Goal: Task Accomplishment & Management: Manage account settings

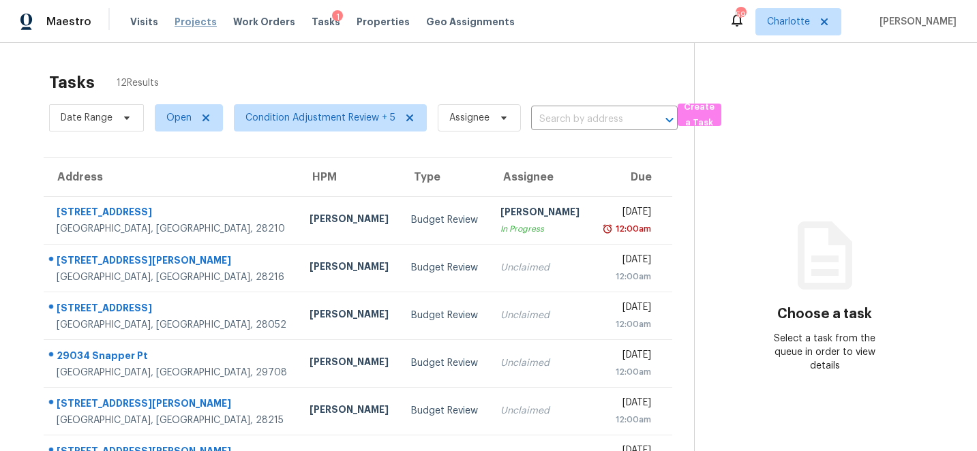
click at [174, 19] on span "Projects" at bounding box center [195, 22] width 42 height 14
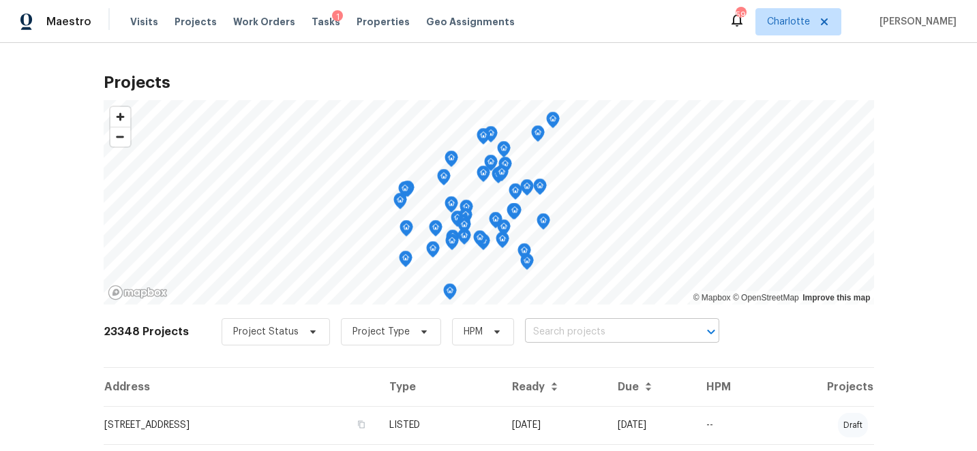
click at [550, 337] on input "text" at bounding box center [603, 332] width 156 height 21
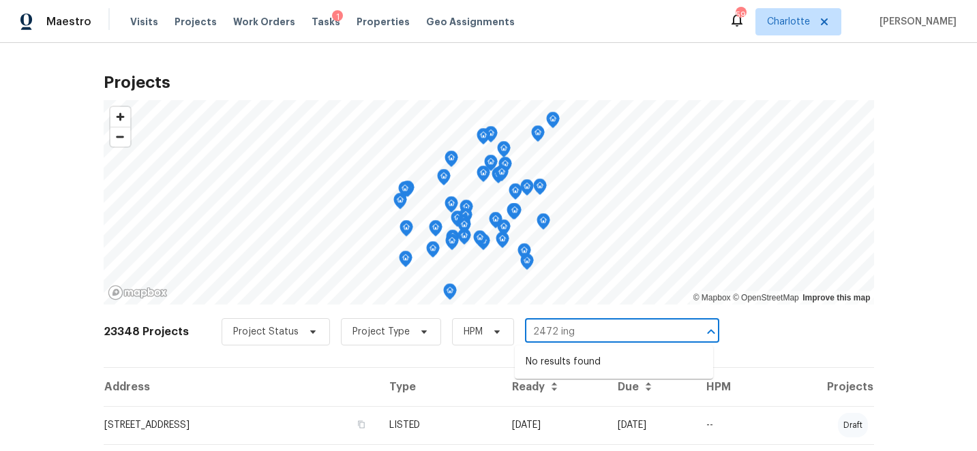
type input "2472 ing"
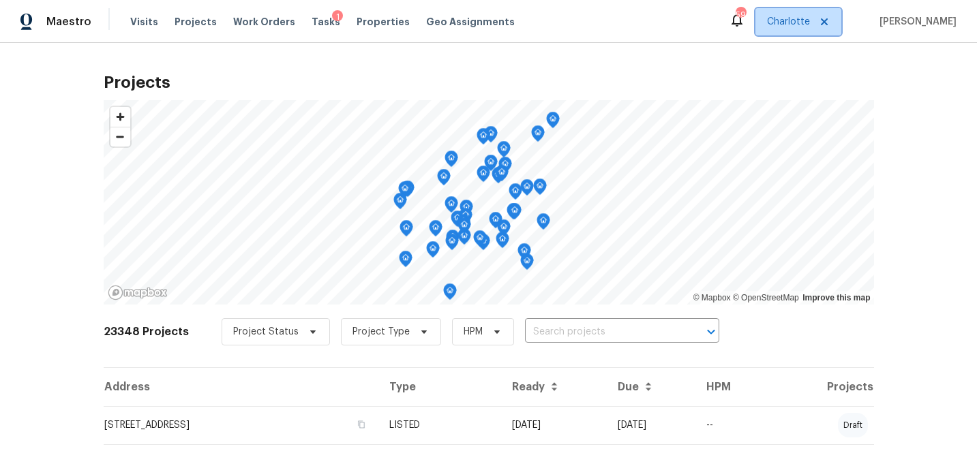
click at [810, 23] on span "Charlotte" at bounding box center [788, 22] width 43 height 14
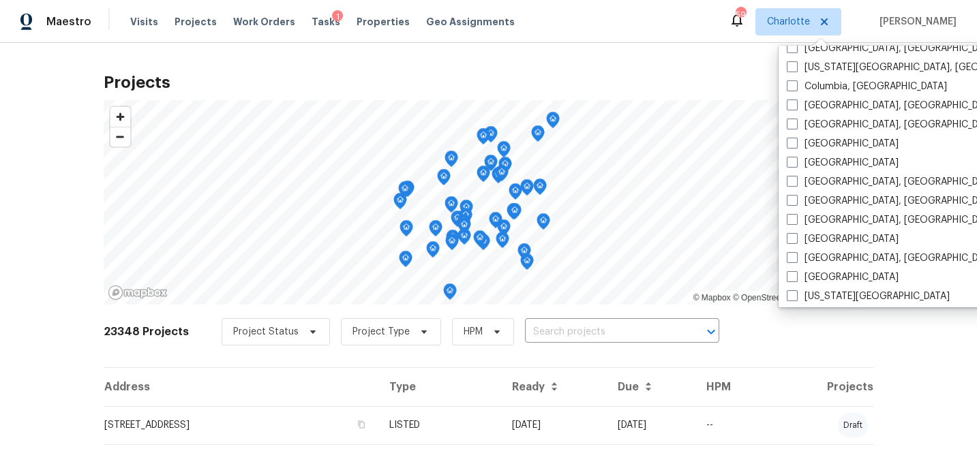
scroll to position [299, 0]
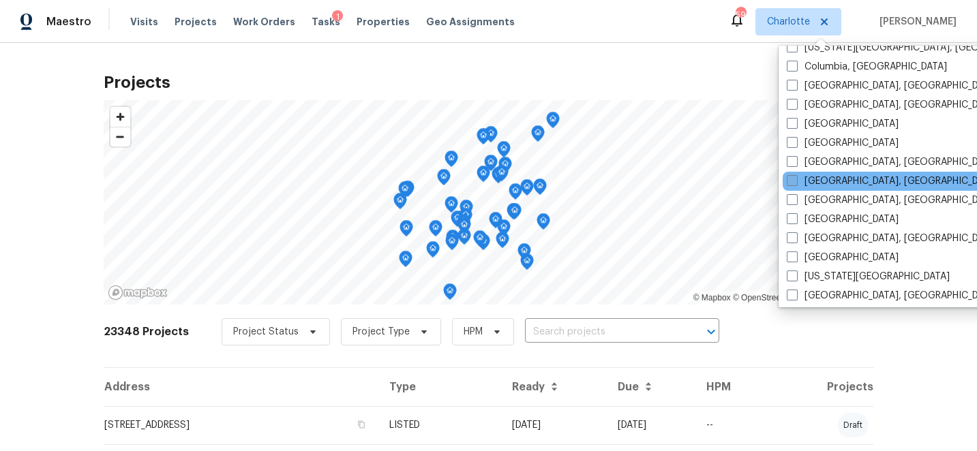
click at [793, 183] on span at bounding box center [792, 180] width 11 height 11
click at [793, 183] on input "[GEOGRAPHIC_DATA], [GEOGRAPHIC_DATA]" at bounding box center [791, 178] width 9 height 9
checkbox input "true"
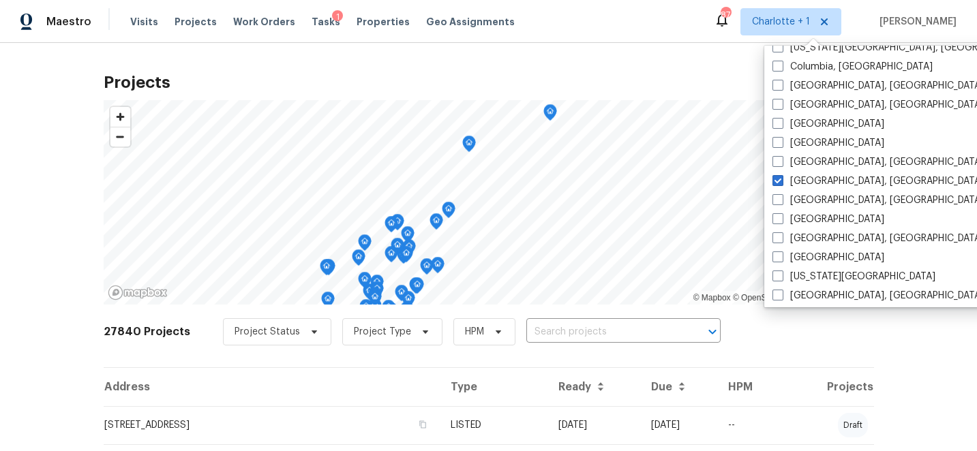
click at [560, 333] on input "text" at bounding box center [604, 332] width 156 height 21
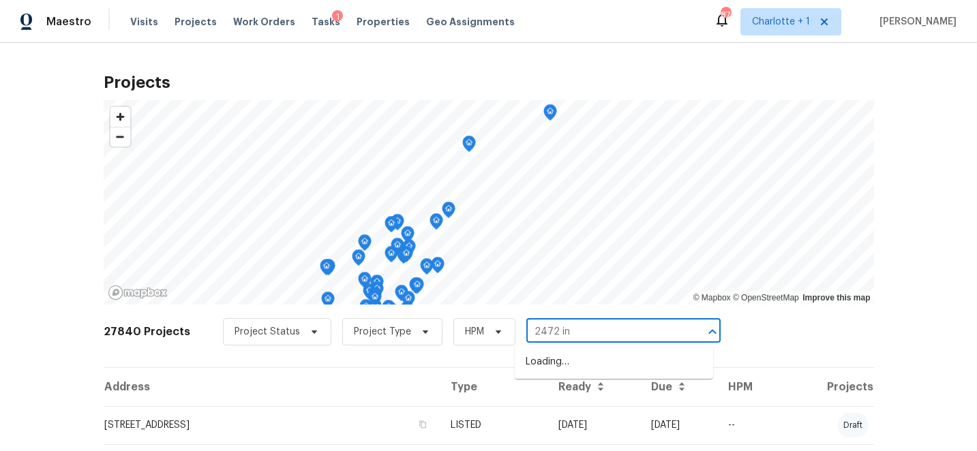
type input "2472 ing"
click at [588, 363] on li "[STREET_ADDRESS]" at bounding box center [614, 362] width 198 height 22
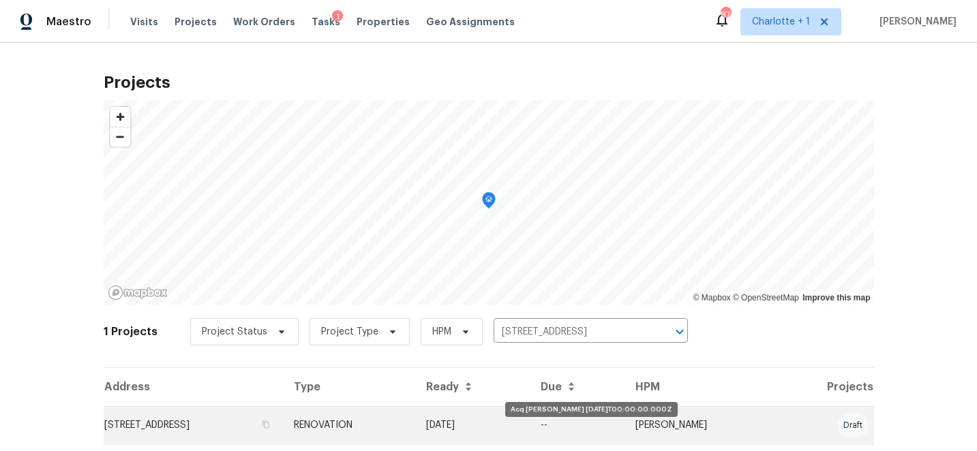
click at [530, 425] on td "[DATE]" at bounding box center [472, 425] width 115 height 38
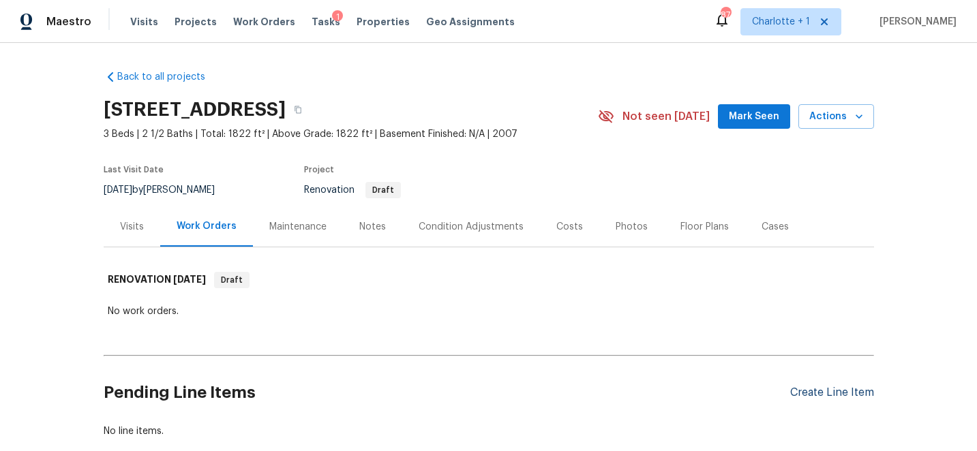
click at [829, 391] on div "Create Line Item" at bounding box center [832, 392] width 84 height 13
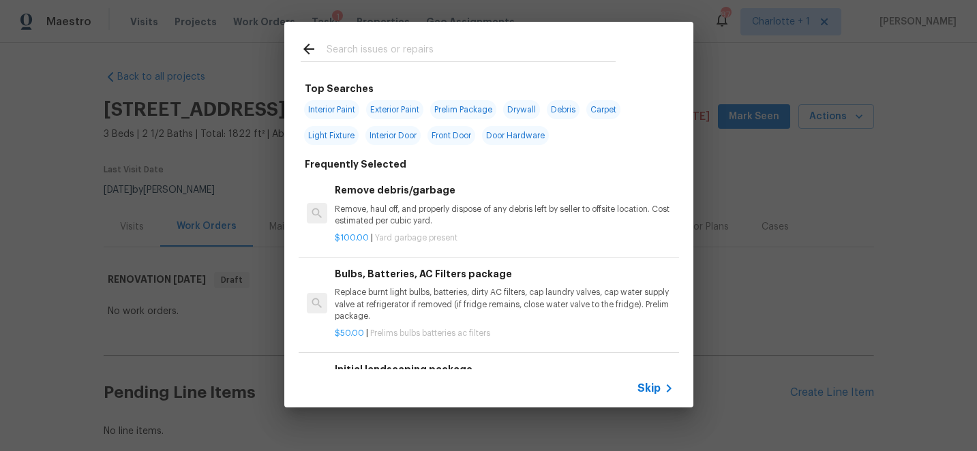
click at [367, 46] on input "text" at bounding box center [470, 51] width 289 height 20
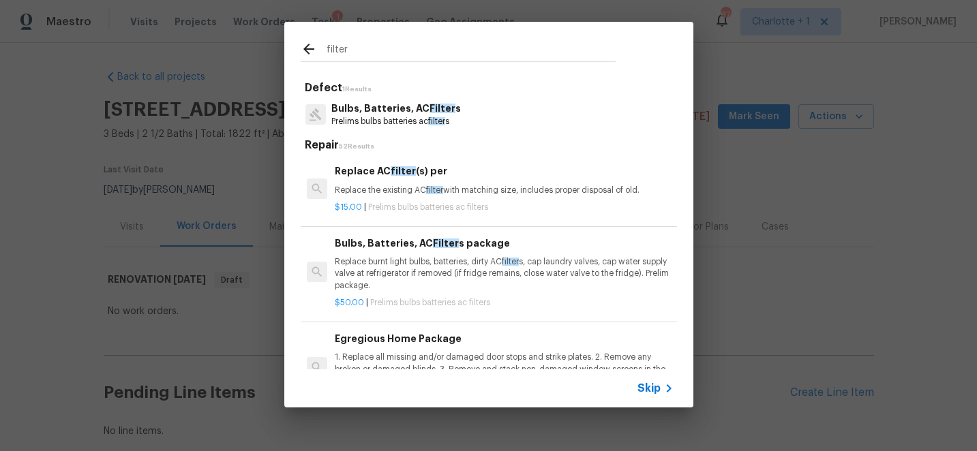
type input "filter"
click at [421, 269] on p "Replace burnt light bulbs, batteries, dirty AC filter s, cap laundry valves, ca…" at bounding box center [504, 273] width 338 height 35
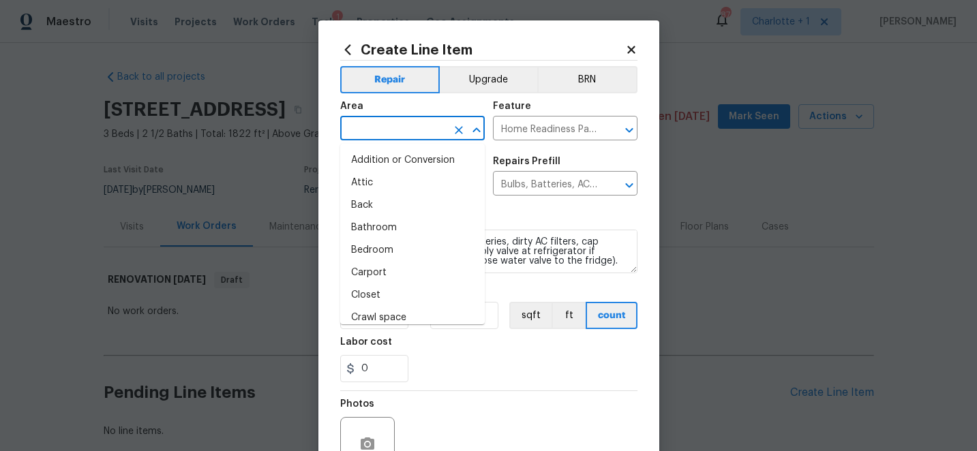
click at [404, 130] on input "text" at bounding box center [393, 129] width 106 height 21
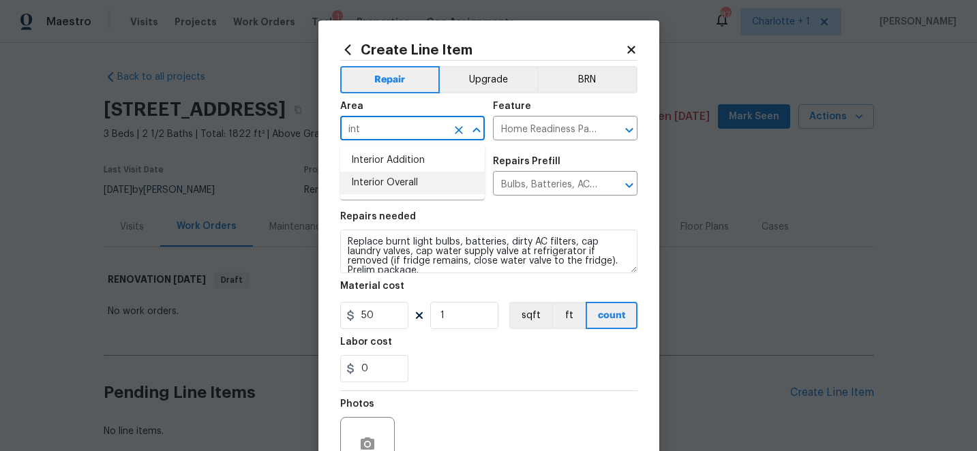
click at [399, 185] on li "Interior Overall" at bounding box center [412, 183] width 145 height 22
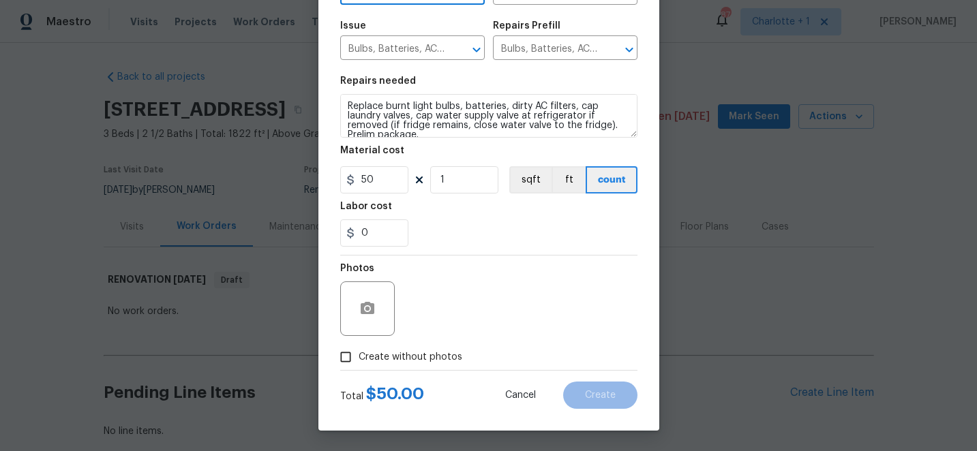
type input "Interior Overall"
click at [348, 356] on input "Create without photos" at bounding box center [346, 357] width 26 height 26
checkbox input "true"
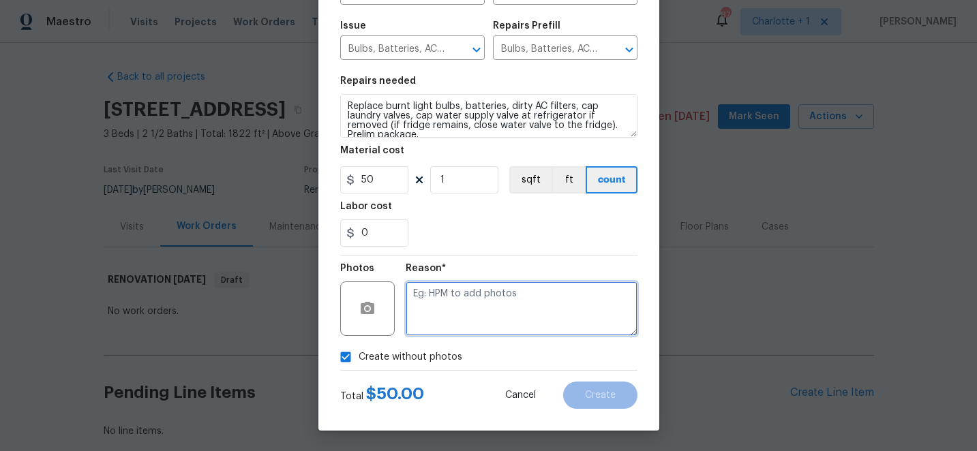
click at [473, 311] on textarea at bounding box center [522, 309] width 232 height 55
type textarea "edit"
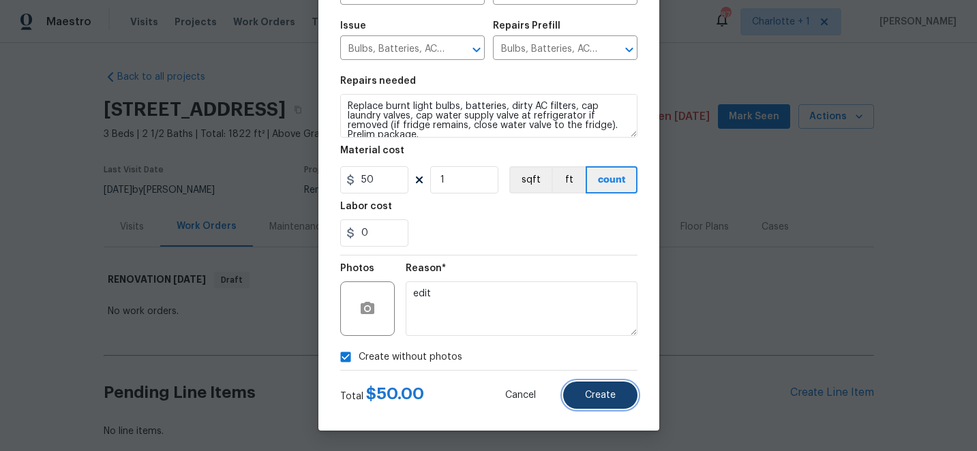
click at [607, 396] on span "Create" at bounding box center [600, 396] width 31 height 10
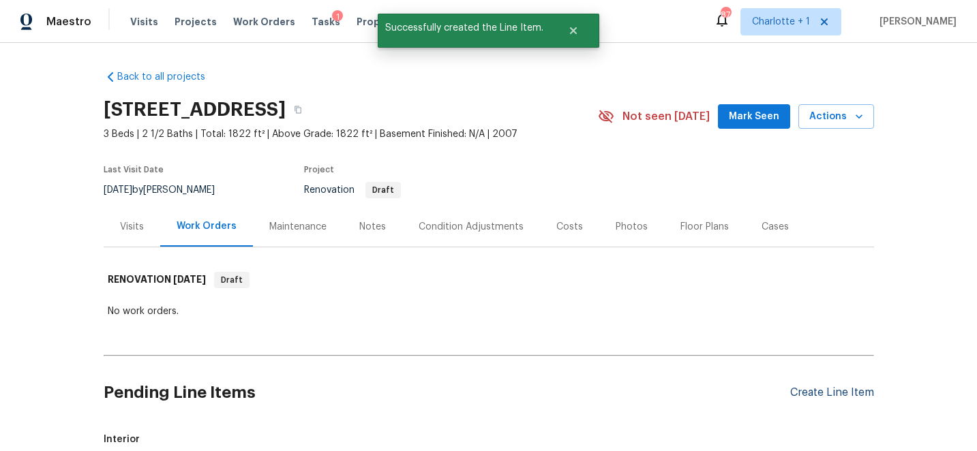
click at [833, 394] on div "Create Line Item" at bounding box center [832, 392] width 84 height 13
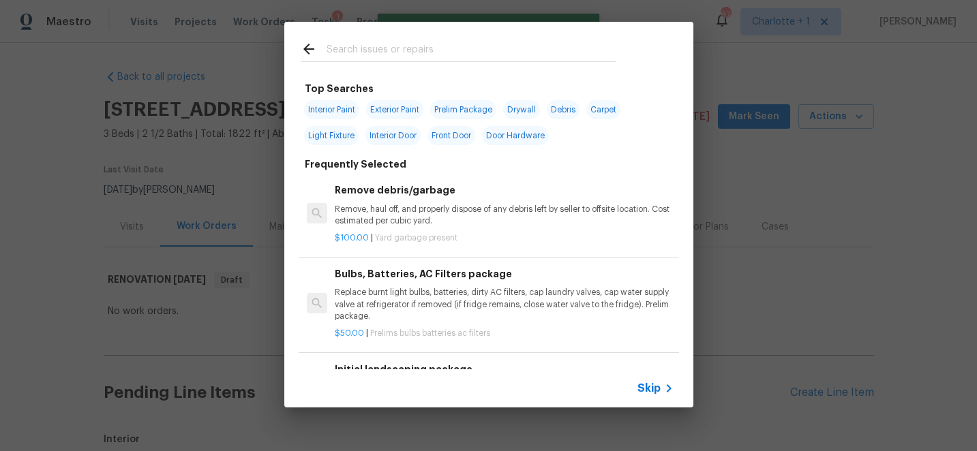
click at [408, 45] on input "text" at bounding box center [470, 51] width 289 height 20
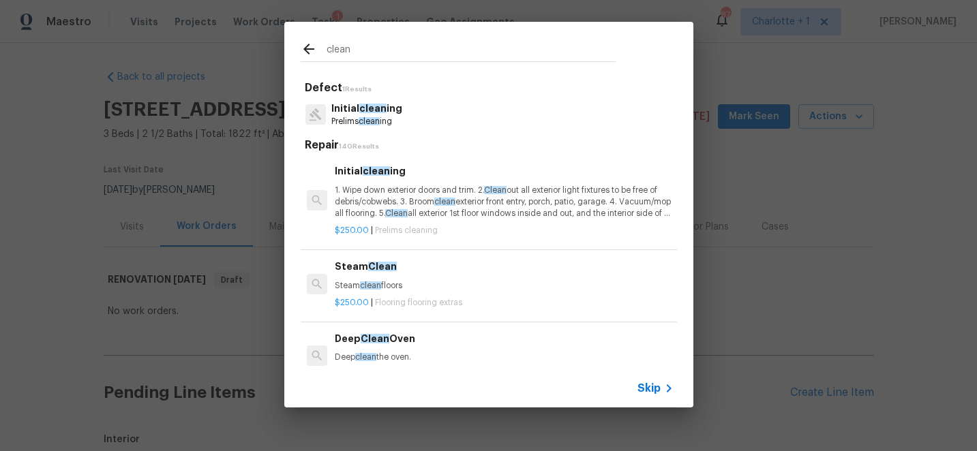
type input "clean"
click at [440, 195] on p "1. Wipe down exterior doors and trim. 2. Clean out all exterior light fixtures …" at bounding box center [504, 202] width 338 height 35
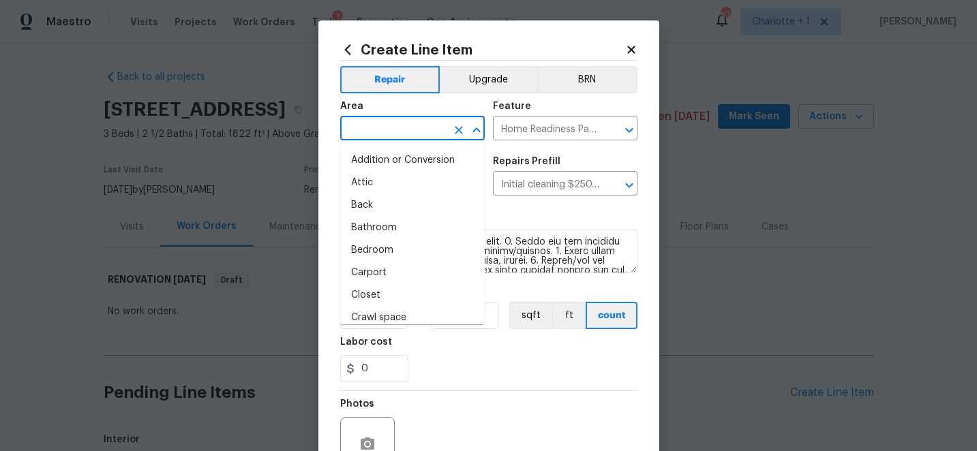
click at [397, 127] on input "text" at bounding box center [393, 129] width 106 height 21
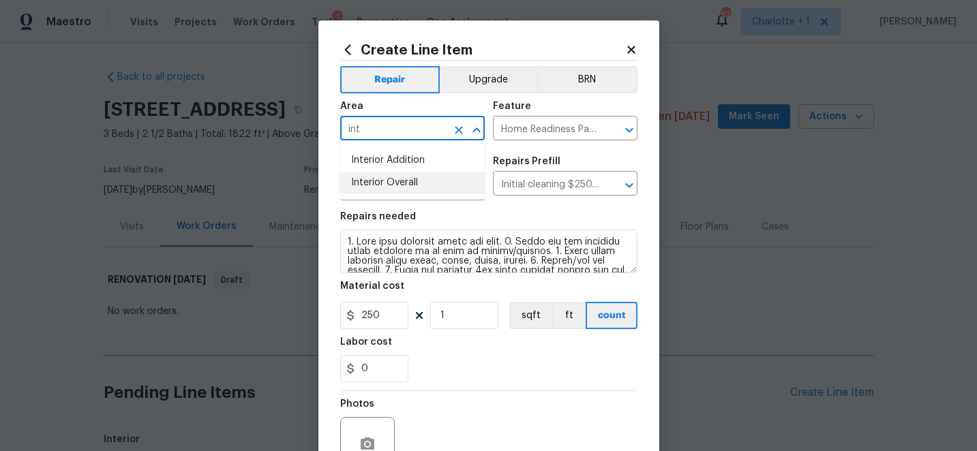
click at [390, 180] on li "Interior Overall" at bounding box center [412, 183] width 145 height 22
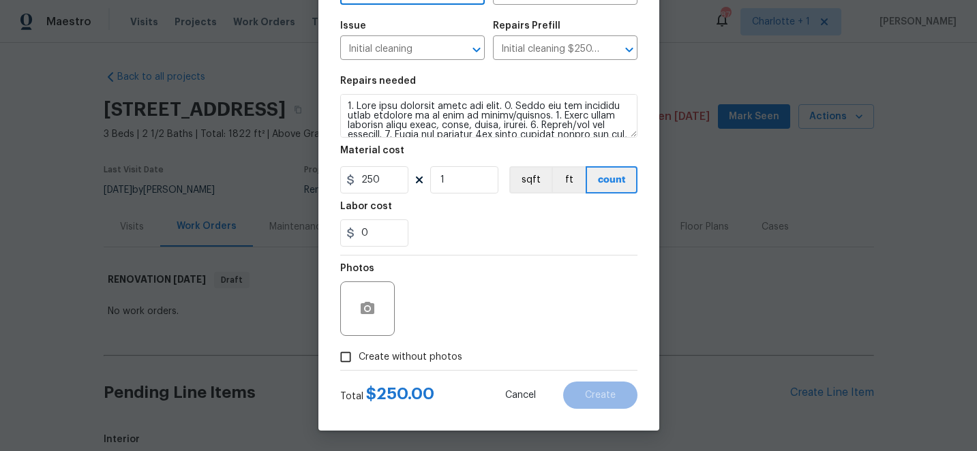
type input "Interior Overall"
click at [347, 359] on input "Create without photos" at bounding box center [346, 357] width 26 height 26
checkbox input "true"
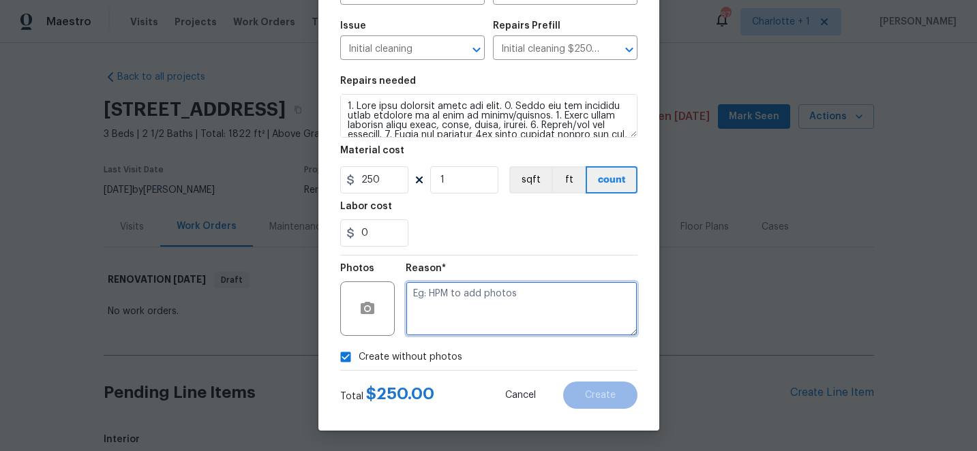
click at [502, 298] on textarea at bounding box center [522, 309] width 232 height 55
type textarea "edit"
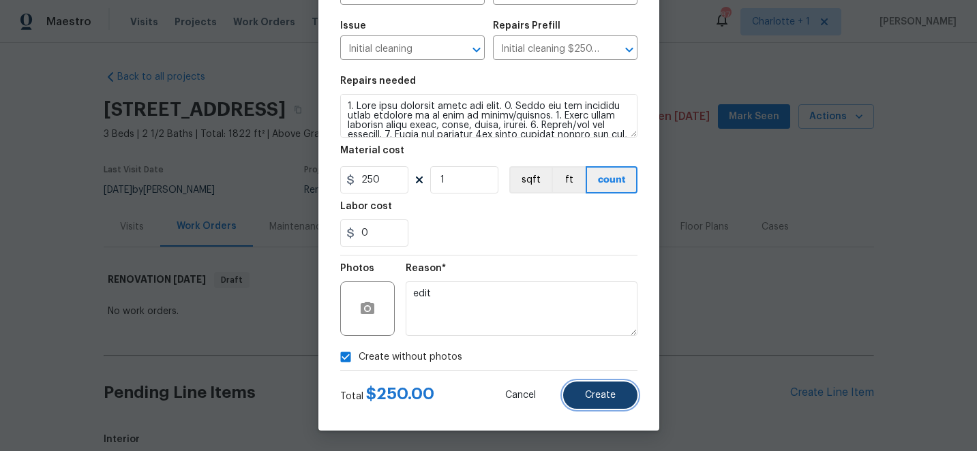
click at [613, 398] on span "Create" at bounding box center [600, 396] width 31 height 10
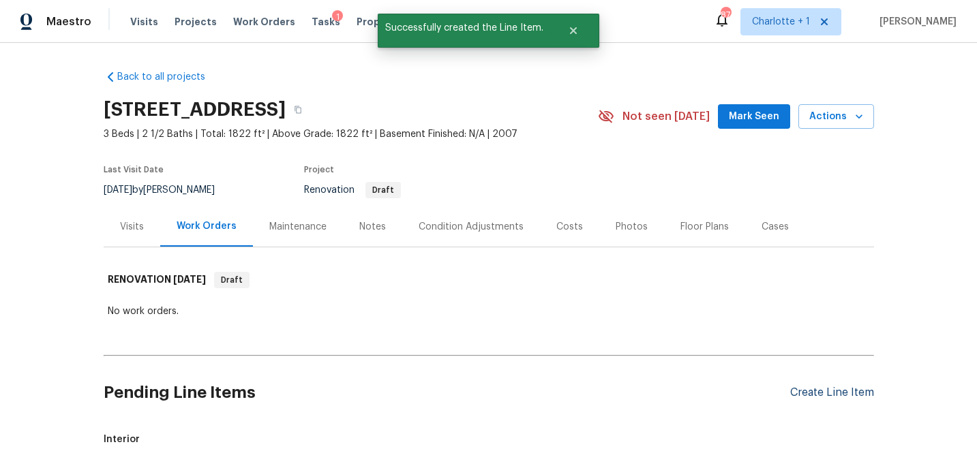
click at [838, 397] on div "Create Line Item" at bounding box center [832, 392] width 84 height 13
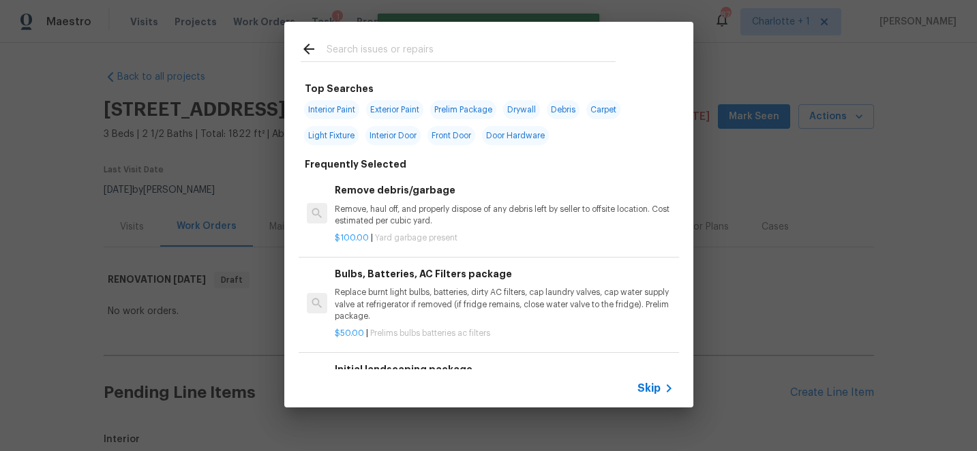
click at [410, 52] on input "text" at bounding box center [470, 51] width 289 height 20
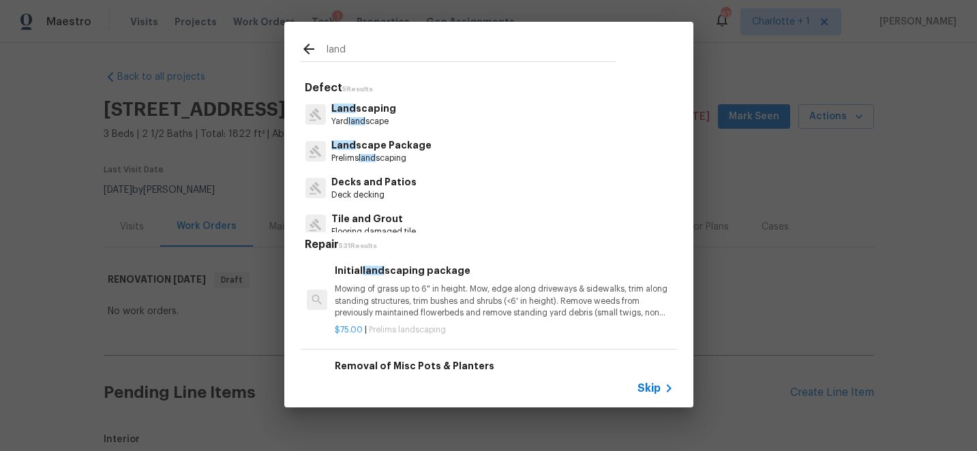
type input "land"
click at [470, 297] on p "Mowing of grass up to 6" in height. Mow, edge along driveways & sidewalks, trim…" at bounding box center [504, 301] width 338 height 35
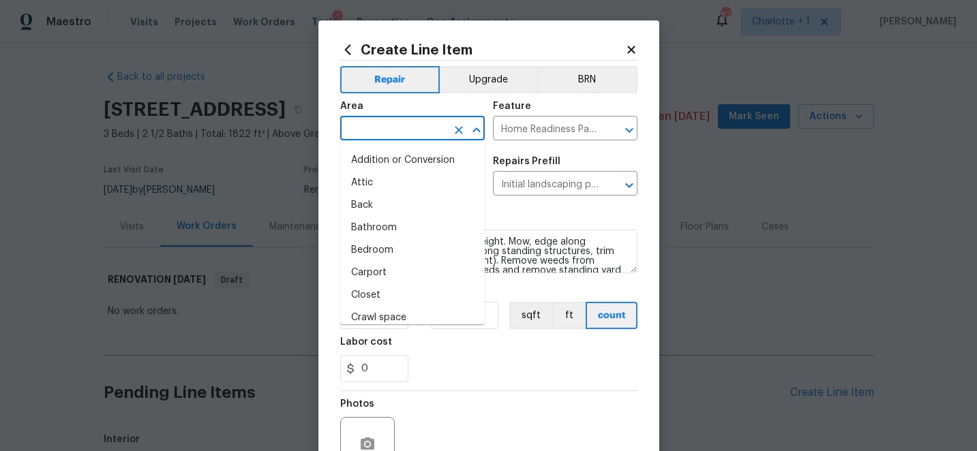
click at [401, 126] on input "text" at bounding box center [393, 129] width 106 height 21
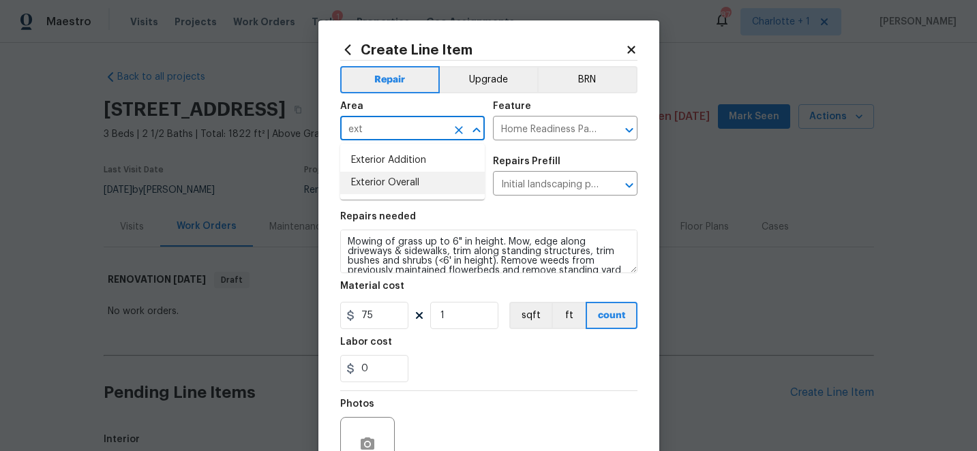
click at [414, 179] on li "Exterior Overall" at bounding box center [412, 183] width 145 height 22
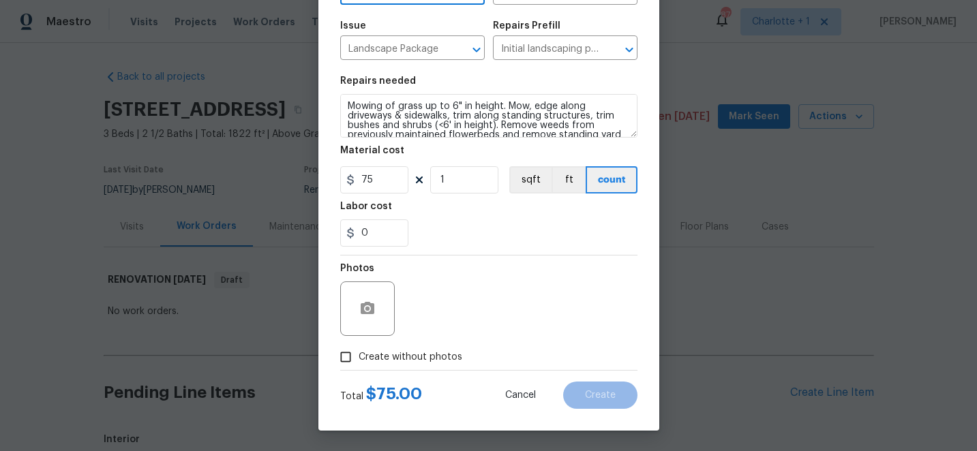
type input "Exterior Overall"
click at [346, 360] on input "Create without photos" at bounding box center [346, 357] width 26 height 26
checkbox input "true"
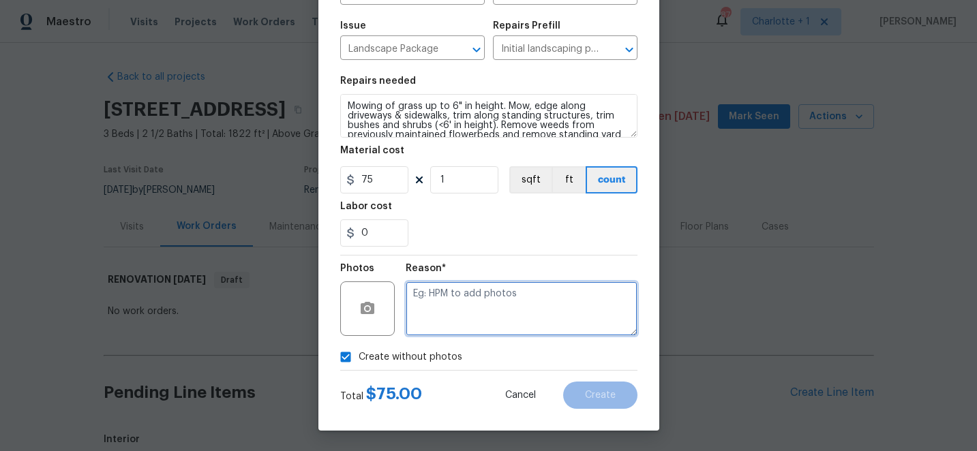
click at [489, 300] on textarea at bounding box center [522, 309] width 232 height 55
type textarea "edit"
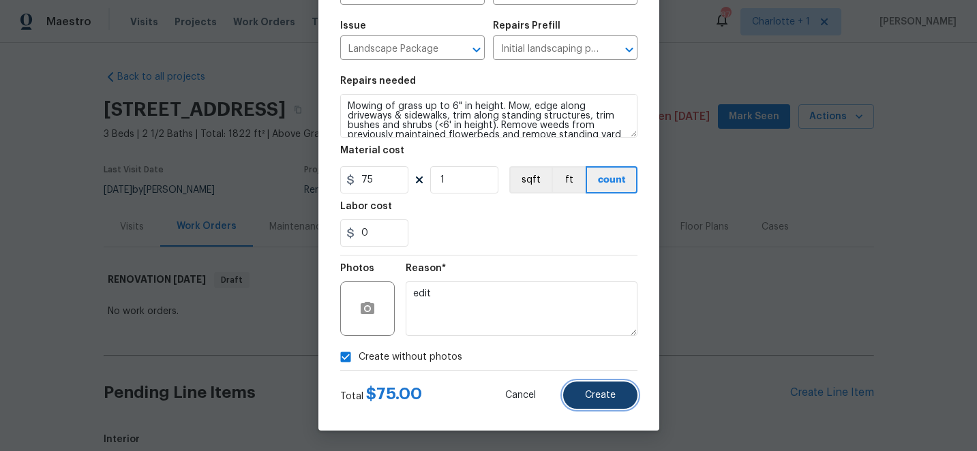
click at [609, 399] on span "Create" at bounding box center [600, 396] width 31 height 10
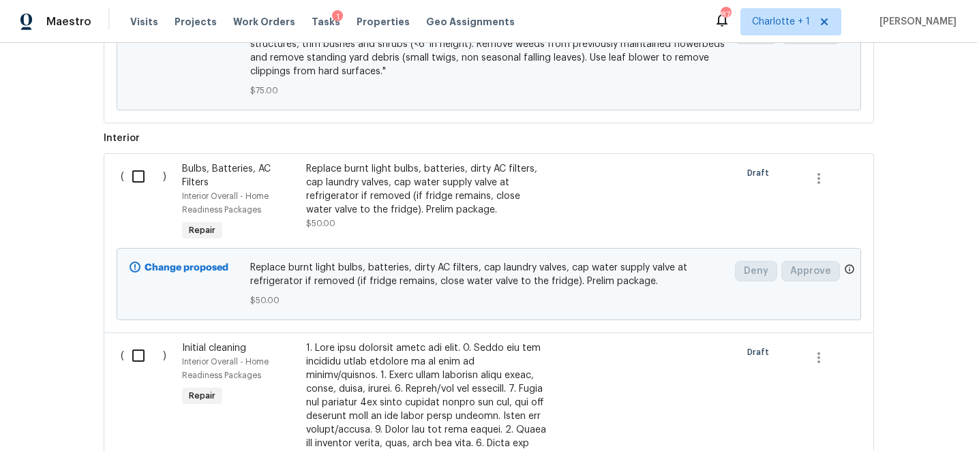
scroll to position [553, 0]
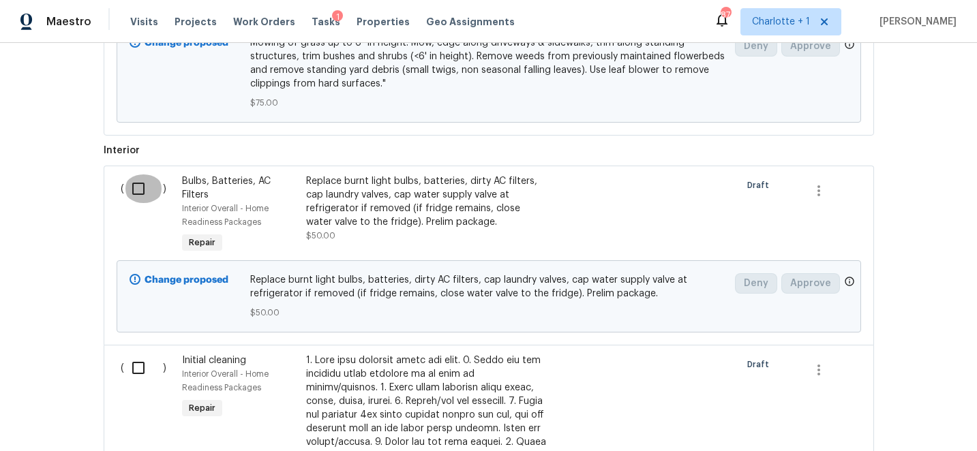
click at [138, 187] on input "checkbox" at bounding box center [143, 188] width 39 height 29
checkbox input "true"
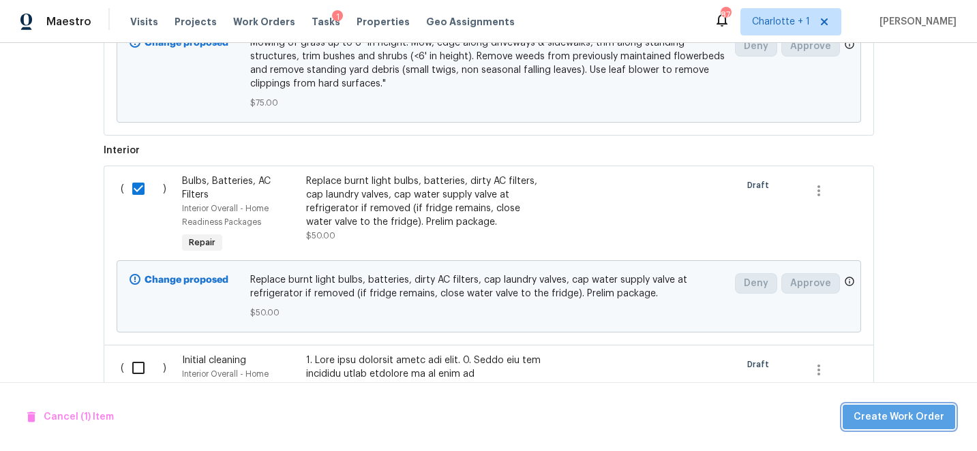
click at [942, 421] on span "Create Work Order" at bounding box center [898, 417] width 91 height 17
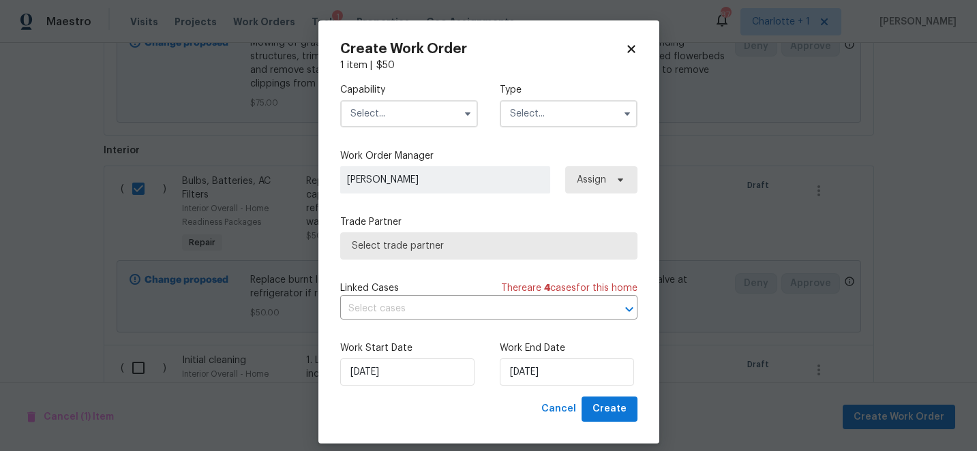
click at [391, 112] on input "text" at bounding box center [409, 113] width 138 height 27
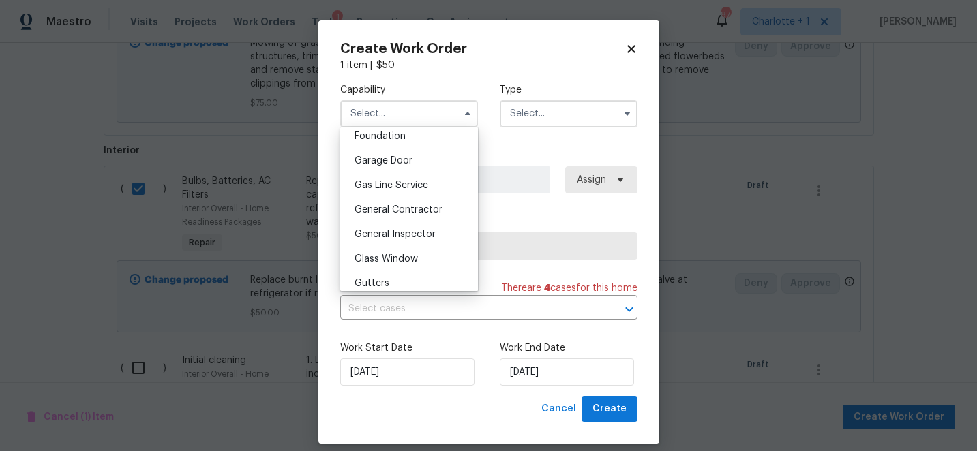
scroll to position [587, 0]
click at [429, 210] on span "General Contractor" at bounding box center [398, 208] width 88 height 10
type input "General Contractor"
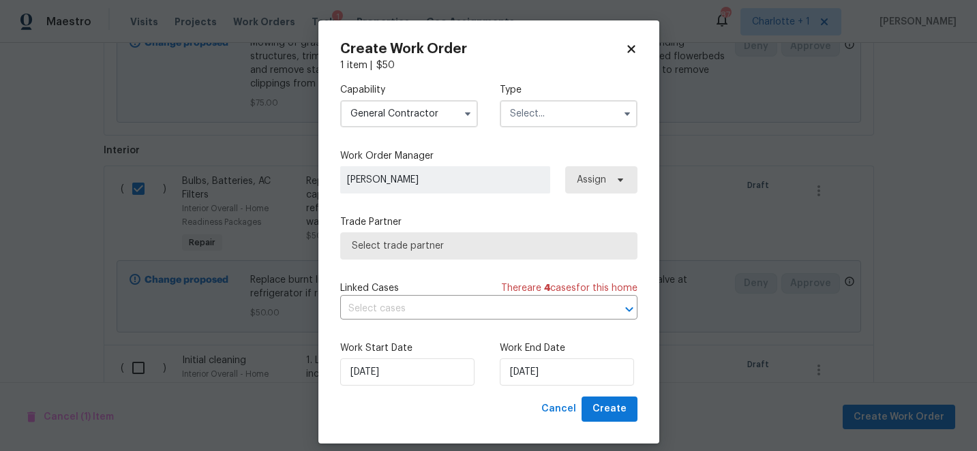
click at [541, 111] on input "text" at bounding box center [569, 113] width 138 height 27
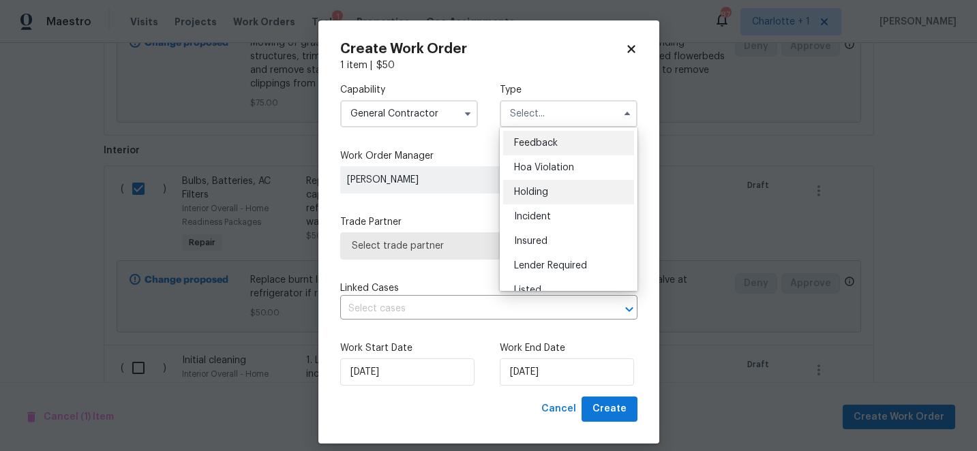
scroll to position [309, 0]
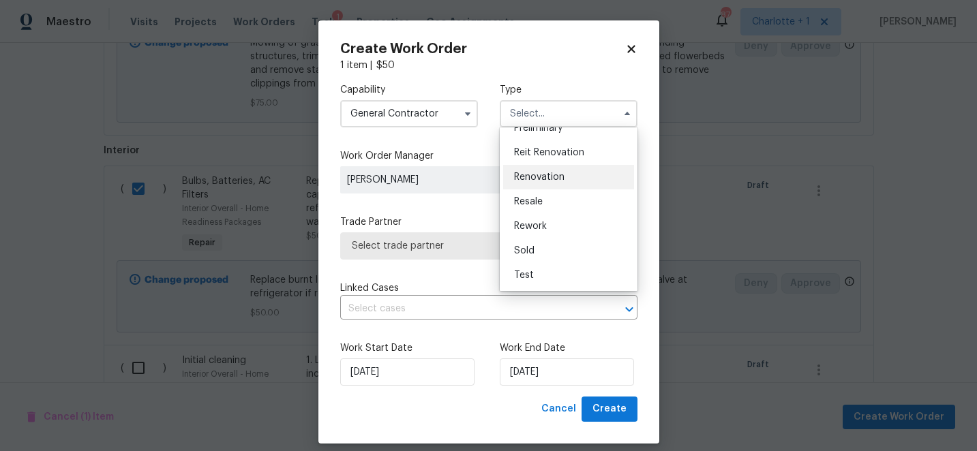
click at [558, 175] on span "Renovation" at bounding box center [539, 177] width 50 height 10
type input "Renovation"
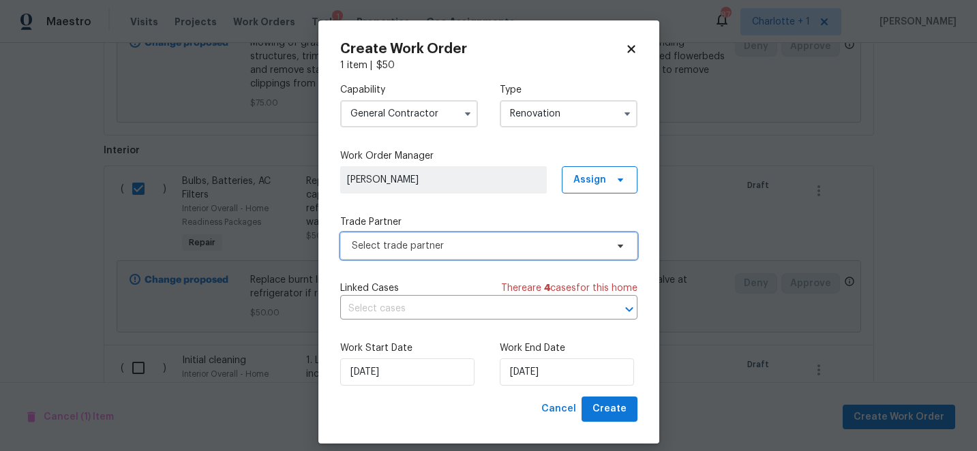
click at [448, 247] on span "Select trade partner" at bounding box center [479, 246] width 254 height 14
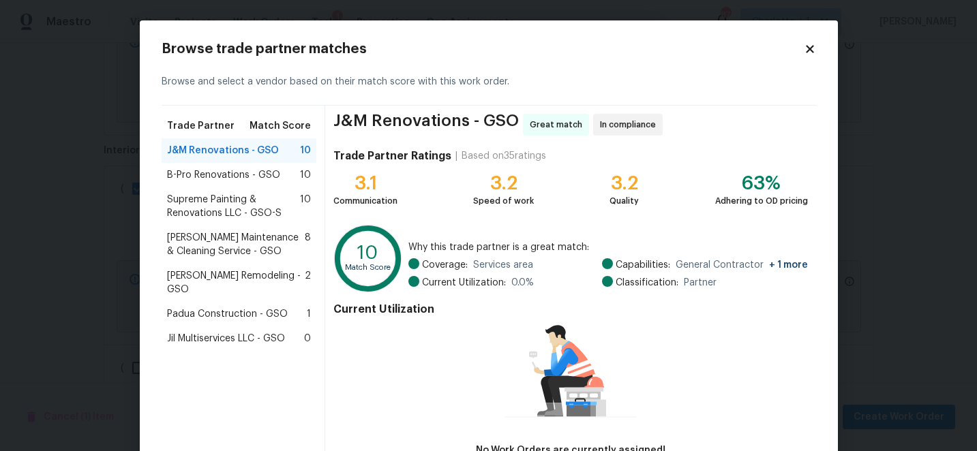
click at [249, 307] on span "Padua Construction - GSO" at bounding box center [227, 314] width 121 height 14
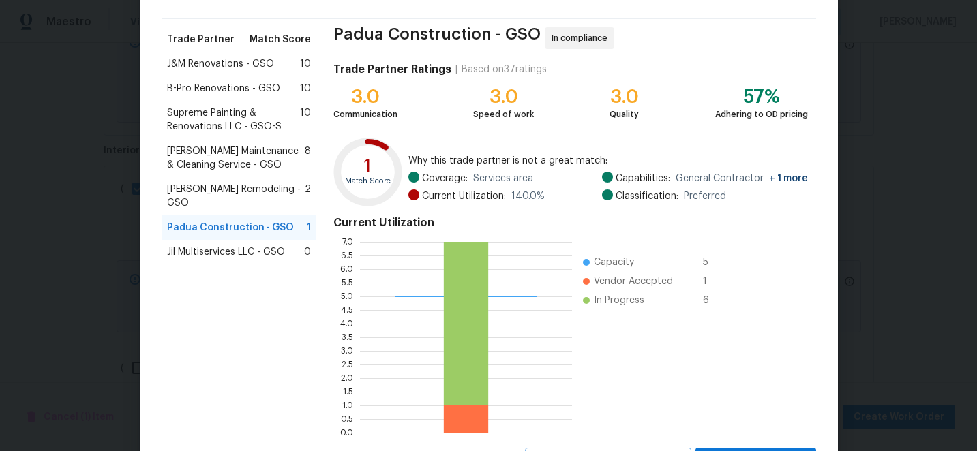
scroll to position [150, 0]
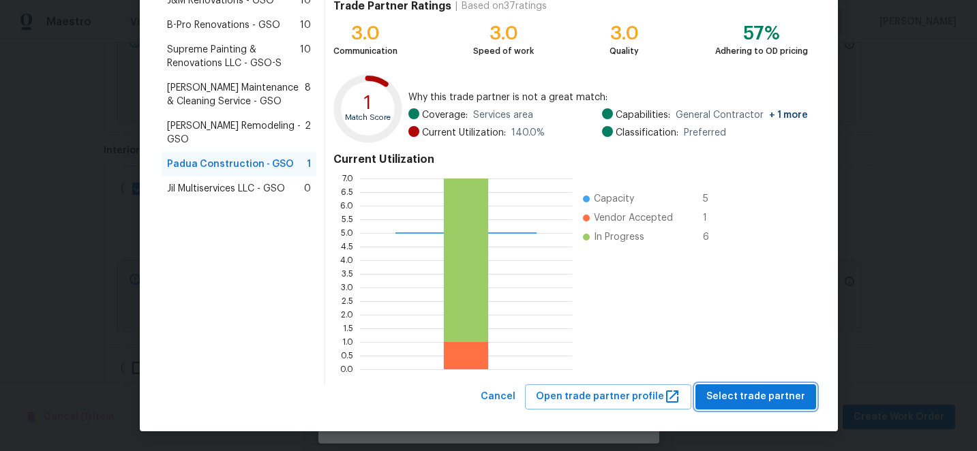
click at [764, 399] on span "Select trade partner" at bounding box center [755, 397] width 99 height 17
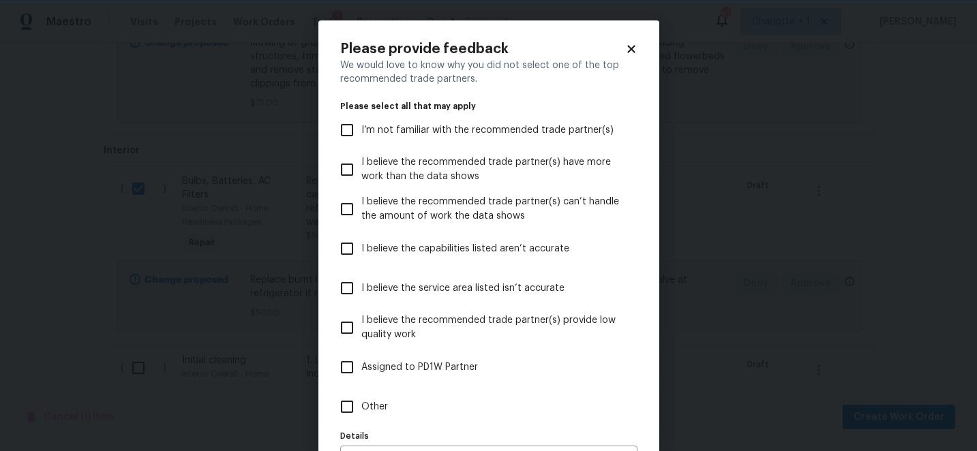
scroll to position [0, 0]
click at [349, 209] on input "I believe the recommended trade partner(s) can’t handle the amount of work the …" at bounding box center [347, 209] width 29 height 29
checkbox input "true"
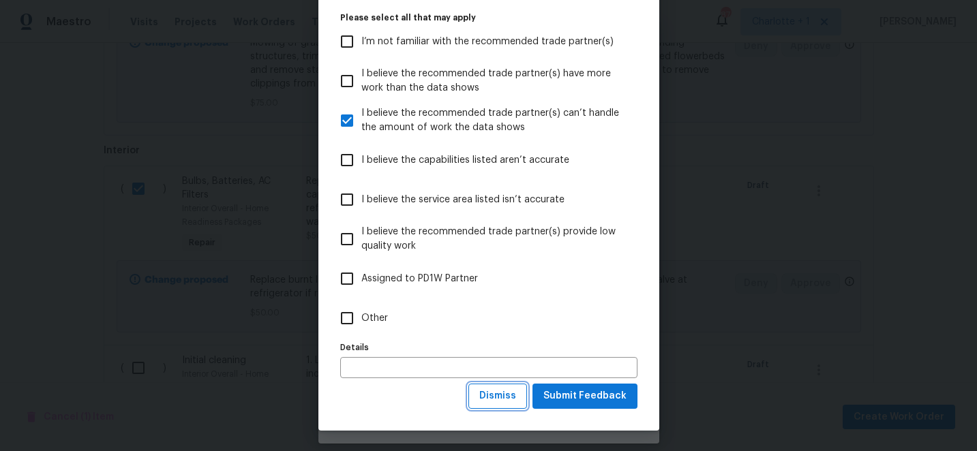
click at [509, 396] on span "Dismiss" at bounding box center [497, 396] width 37 height 17
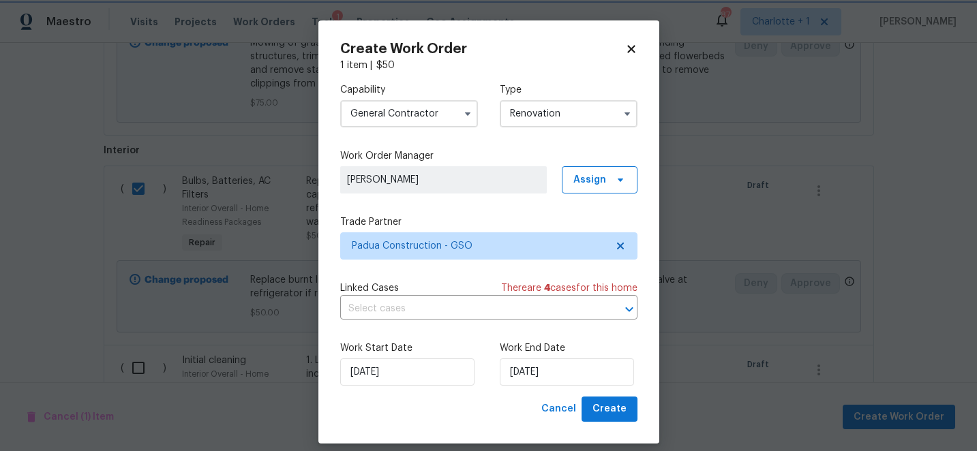
scroll to position [0, 0]
click at [609, 408] on span "Create" at bounding box center [609, 409] width 34 height 17
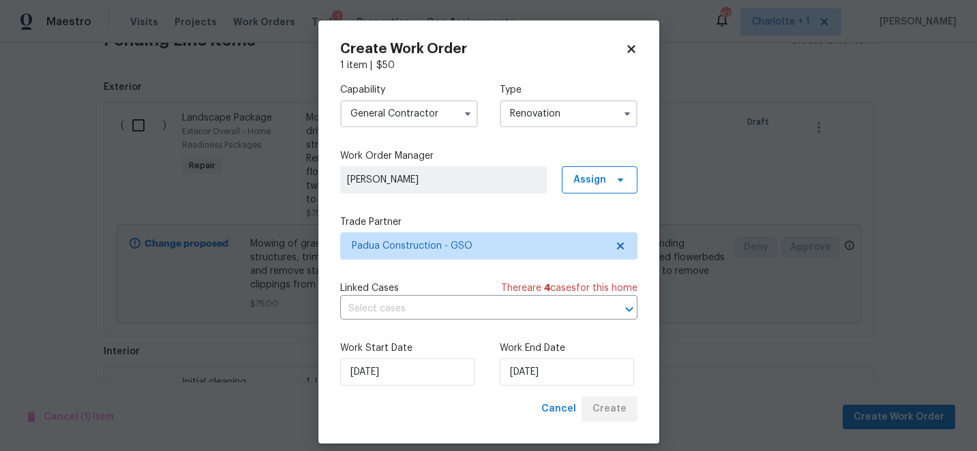
scroll to position [590, 0]
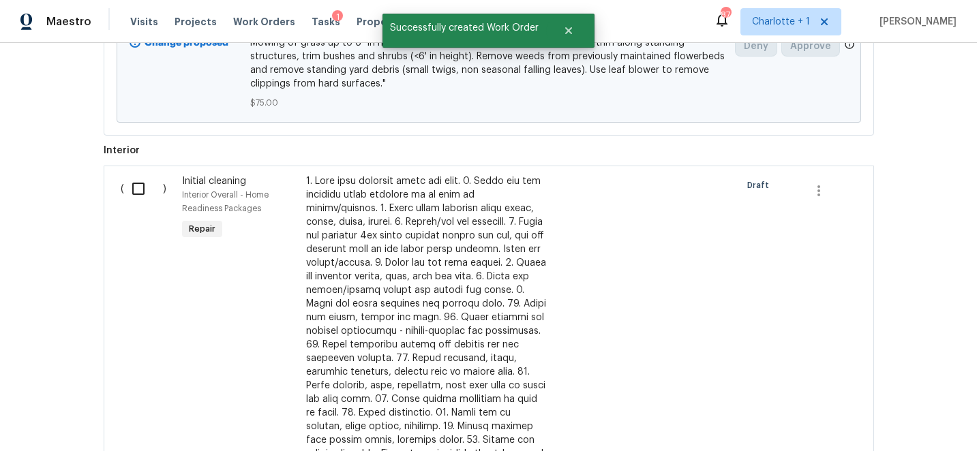
click at [136, 191] on input "checkbox" at bounding box center [143, 188] width 39 height 29
checkbox input "true"
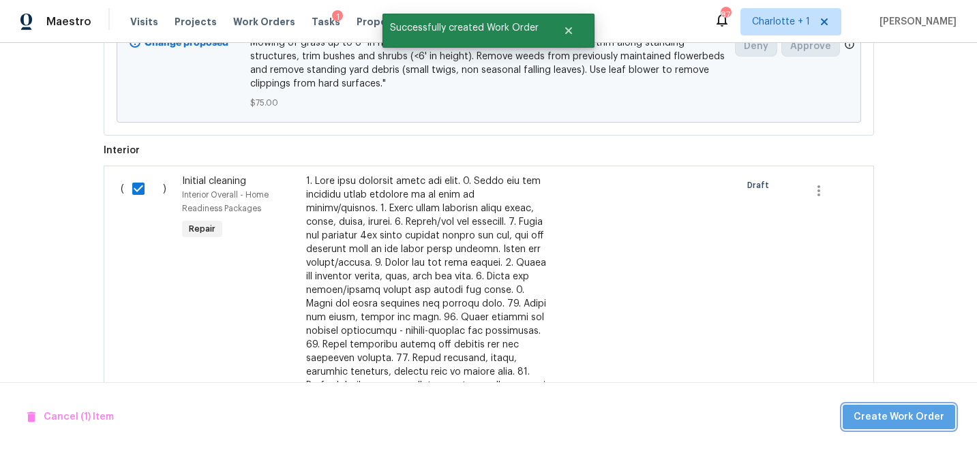
click at [941, 421] on span "Create Work Order" at bounding box center [898, 417] width 91 height 17
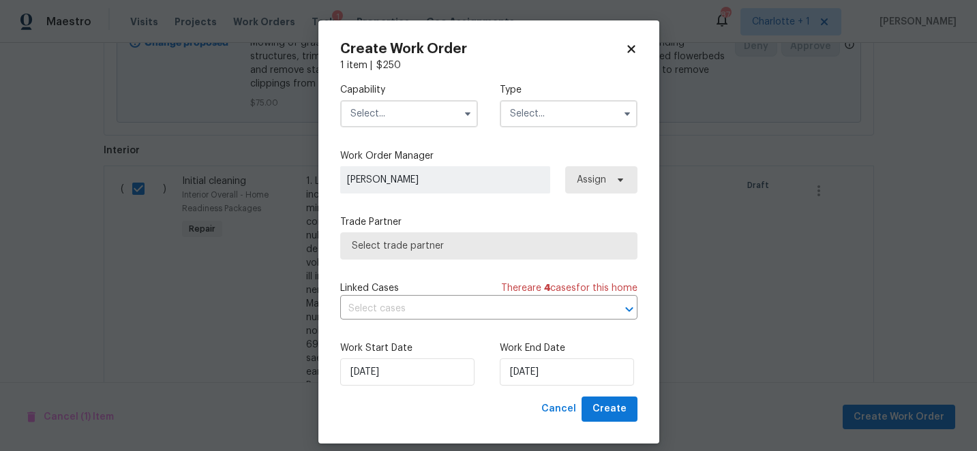
click at [401, 113] on input "text" at bounding box center [409, 113] width 138 height 27
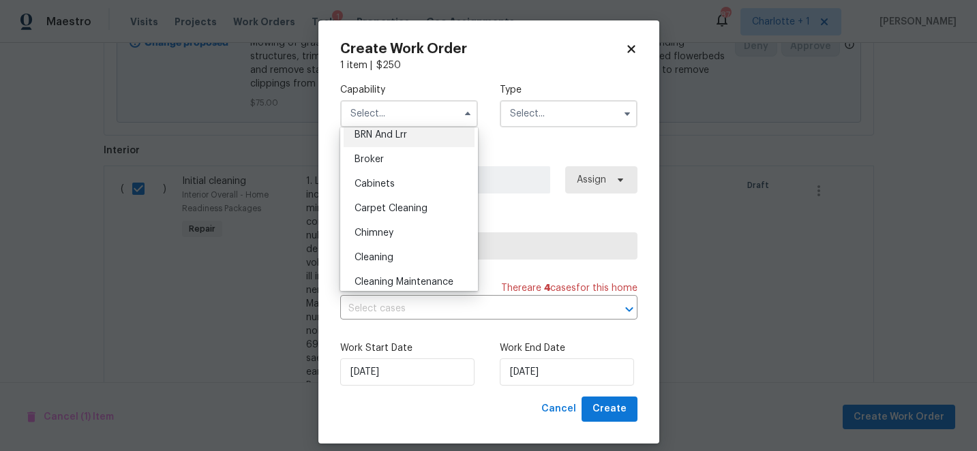
scroll to position [84, 0]
click at [385, 253] on span "Cleaning" at bounding box center [373, 256] width 39 height 10
type input "Cleaning"
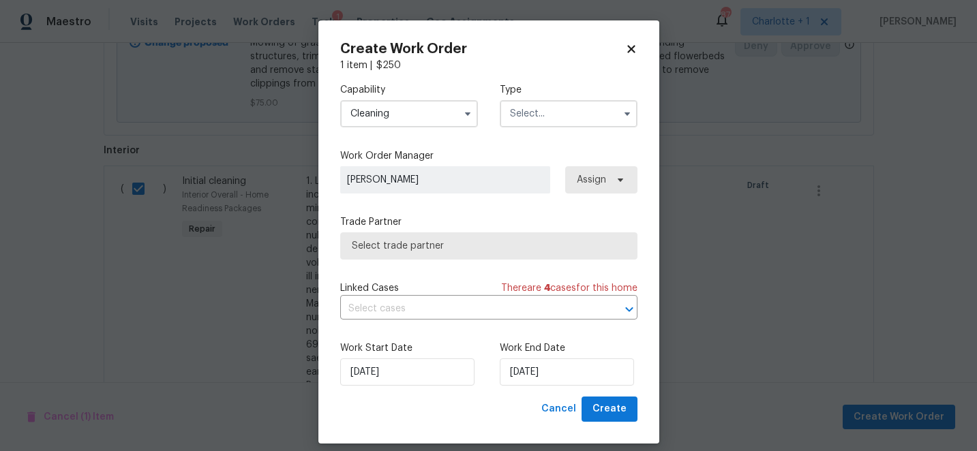
click at [556, 103] on input "text" at bounding box center [569, 113] width 138 height 27
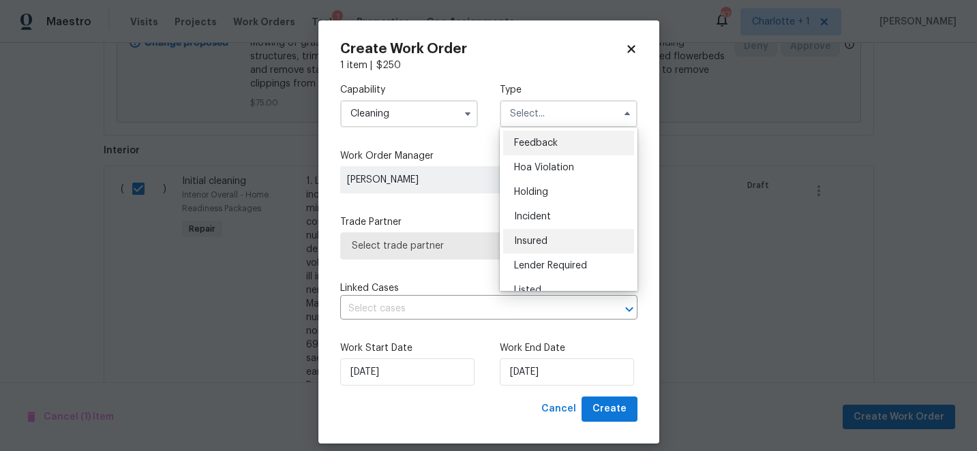
scroll to position [309, 0]
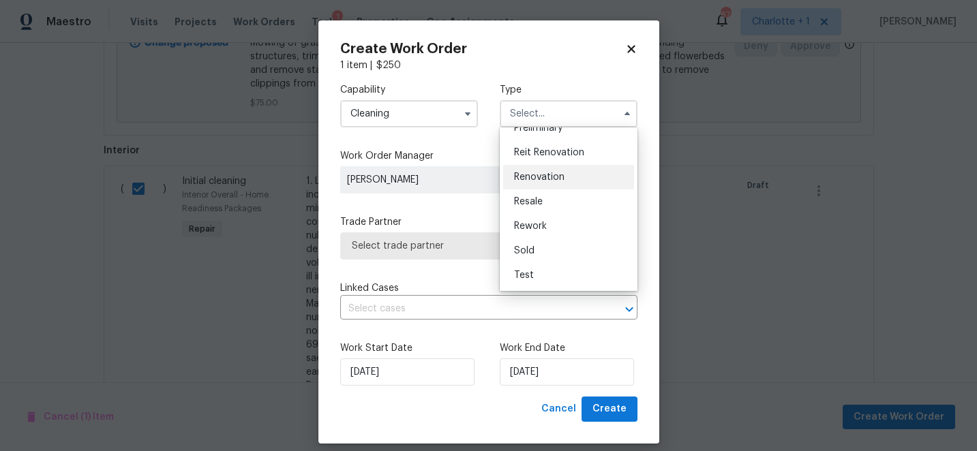
click at [562, 180] on span "Renovation" at bounding box center [539, 177] width 50 height 10
type input "Renovation"
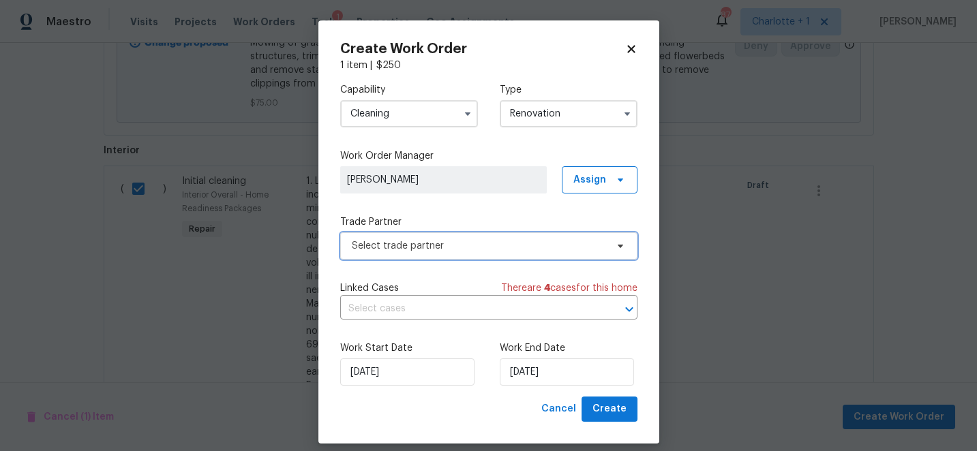
click at [473, 245] on span "Select trade partner" at bounding box center [479, 246] width 254 height 14
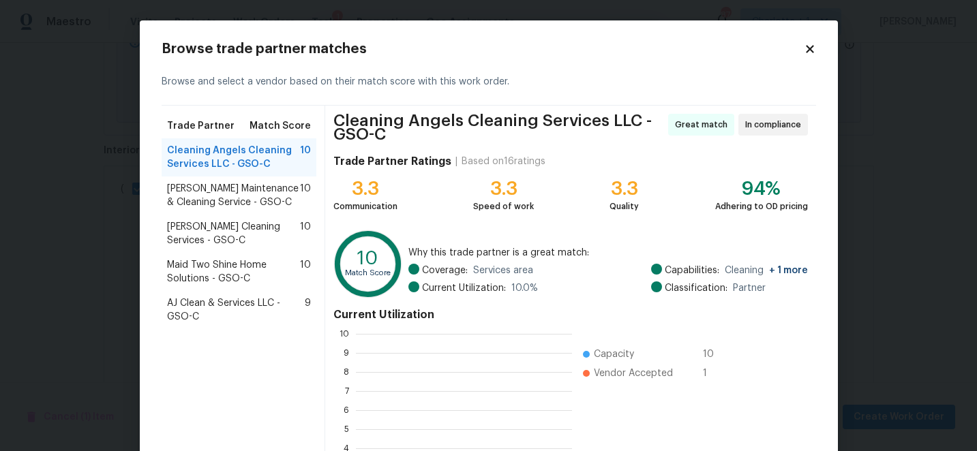
scroll to position [191, 216]
click at [236, 308] on span "AJ Clean & Services LLC - GSO-C" at bounding box center [236, 310] width 138 height 27
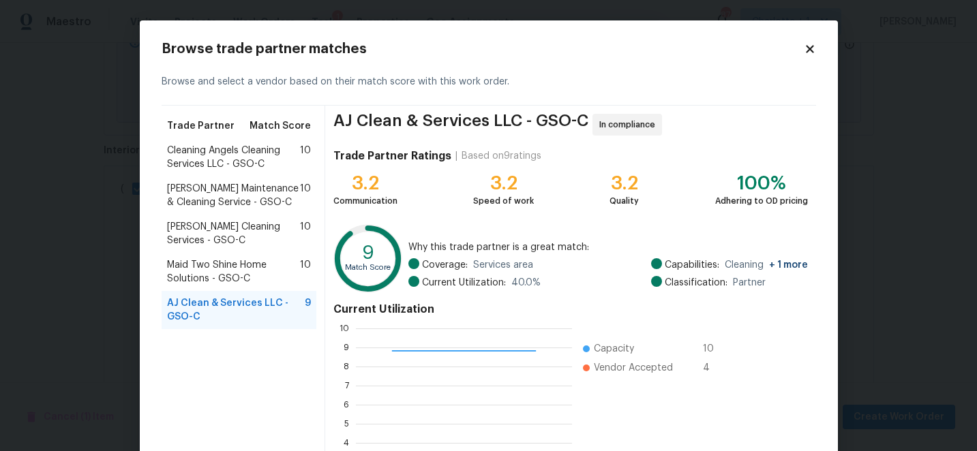
scroll to position [150, 0]
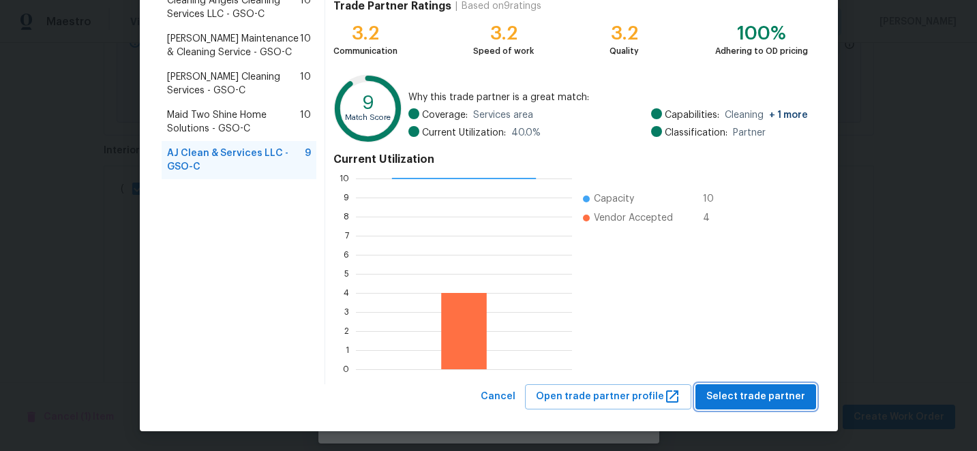
click at [766, 397] on span "Select trade partner" at bounding box center [755, 397] width 99 height 17
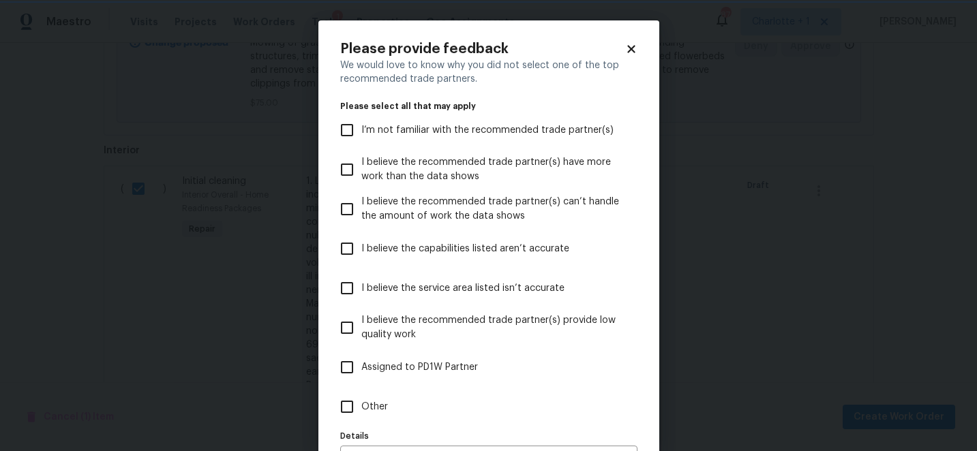
scroll to position [0, 0]
click at [343, 287] on input "I believe the service area listed isn’t accurate" at bounding box center [347, 288] width 29 height 29
checkbox input "true"
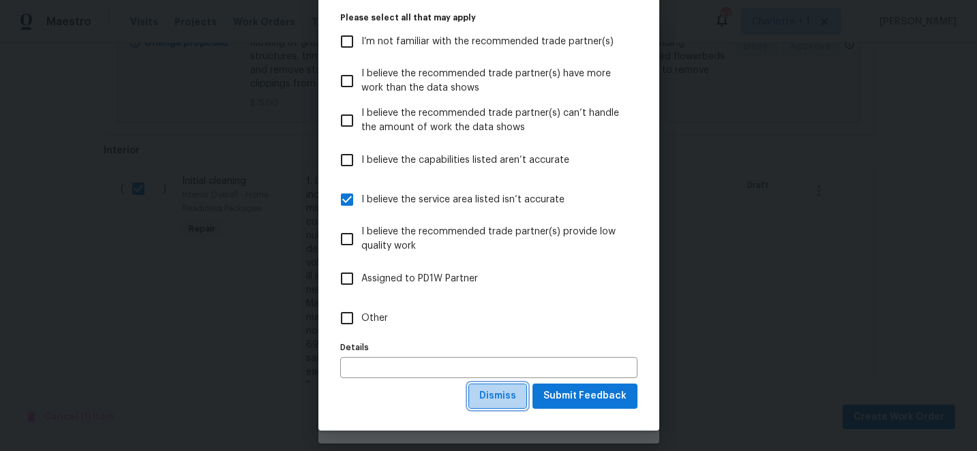
click at [518, 408] on button "Dismiss" at bounding box center [497, 396] width 59 height 25
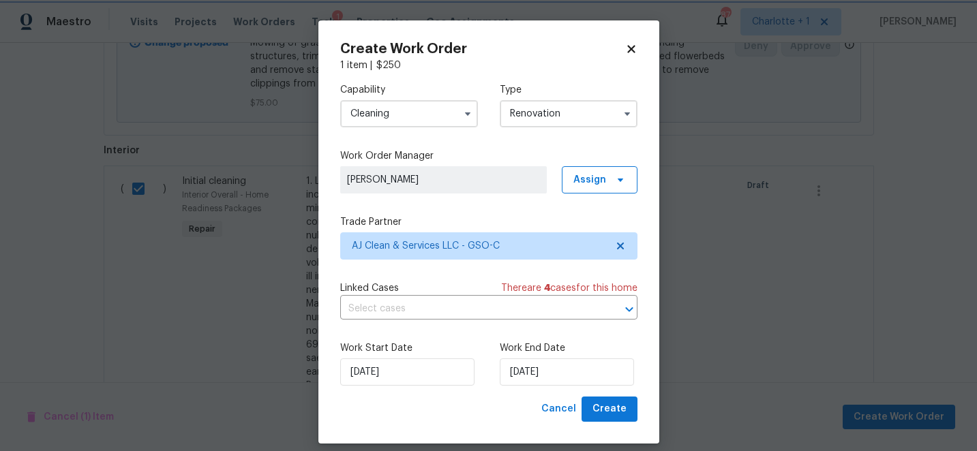
scroll to position [0, 0]
click at [600, 401] on span "Create" at bounding box center [609, 409] width 34 height 17
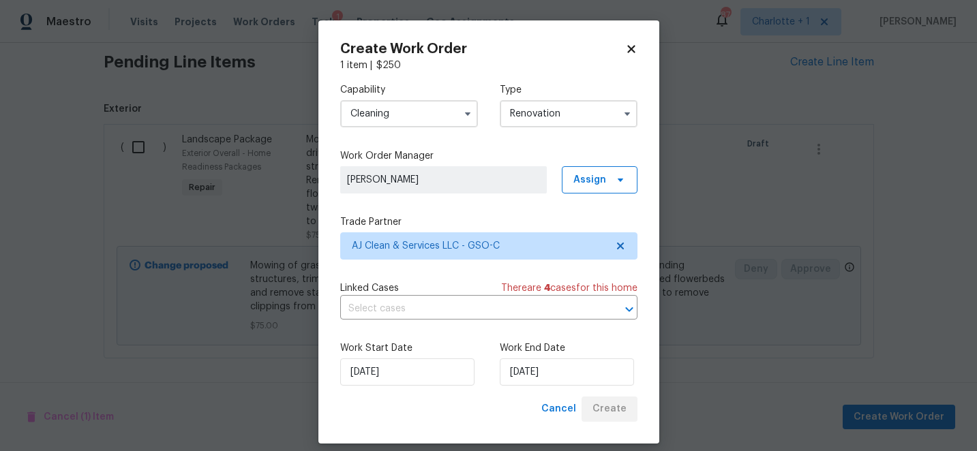
scroll to position [416, 0]
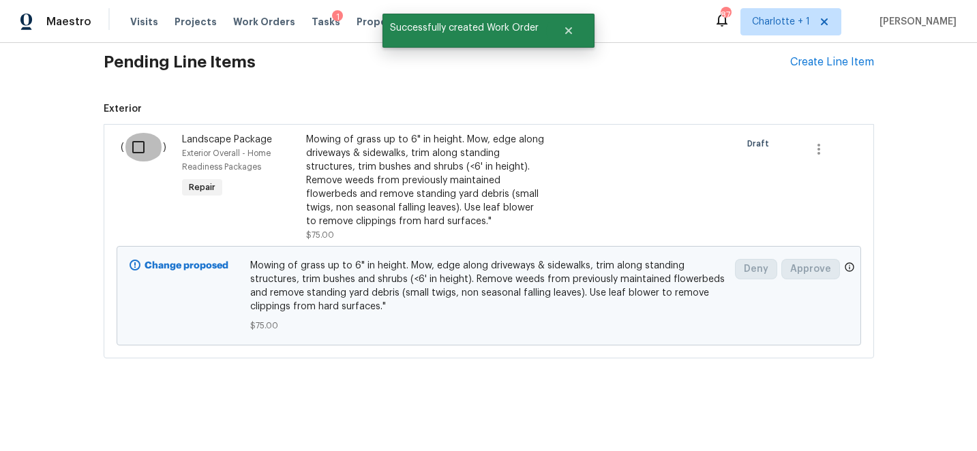
click at [140, 144] on input "checkbox" at bounding box center [143, 147] width 39 height 29
checkbox input "true"
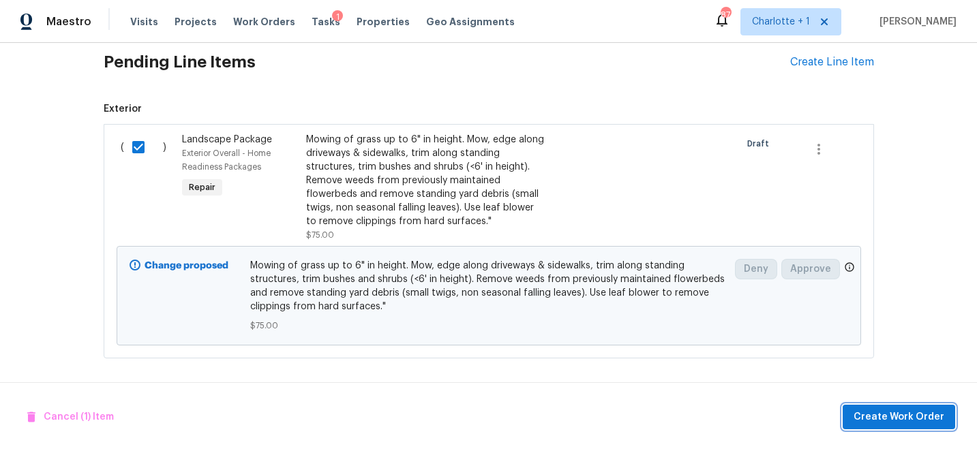
click at [902, 412] on span "Create Work Order" at bounding box center [898, 417] width 91 height 17
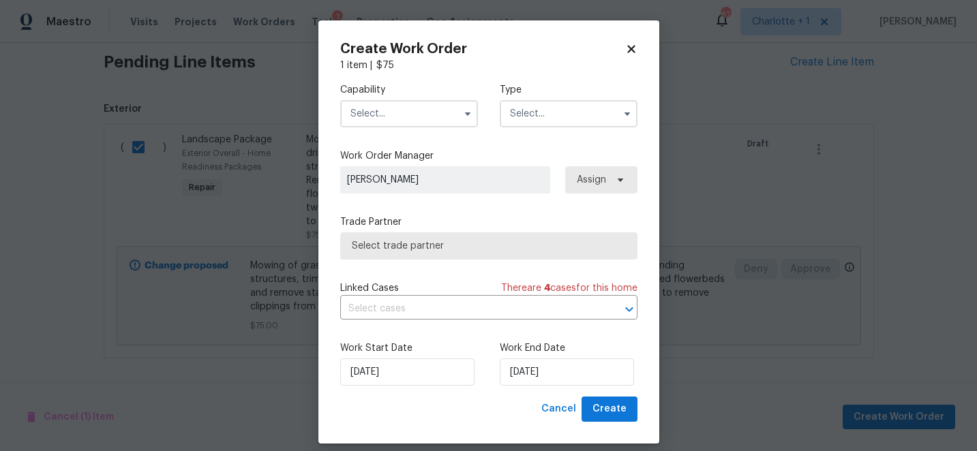
click at [393, 119] on input "text" at bounding box center [409, 113] width 138 height 27
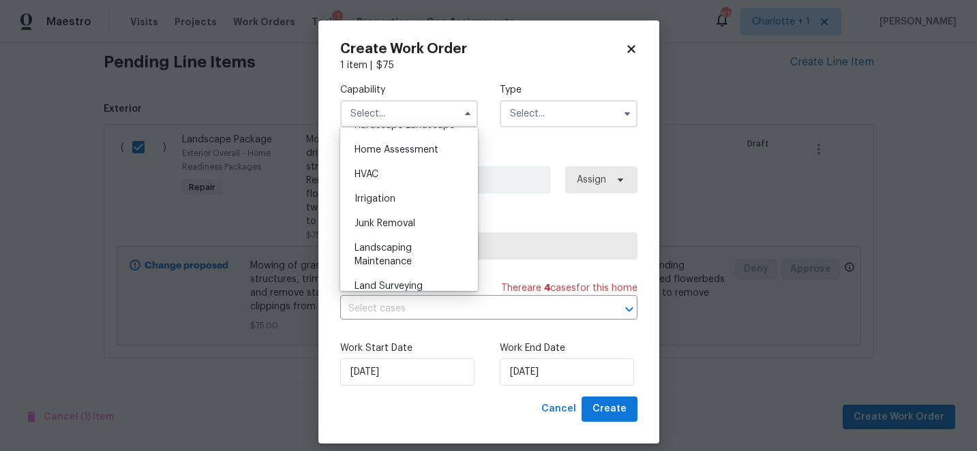
scroll to position [793, 0]
click at [404, 247] on span "Landscaping Maintenance" at bounding box center [382, 254] width 57 height 23
type input "Landscaping Maintenance"
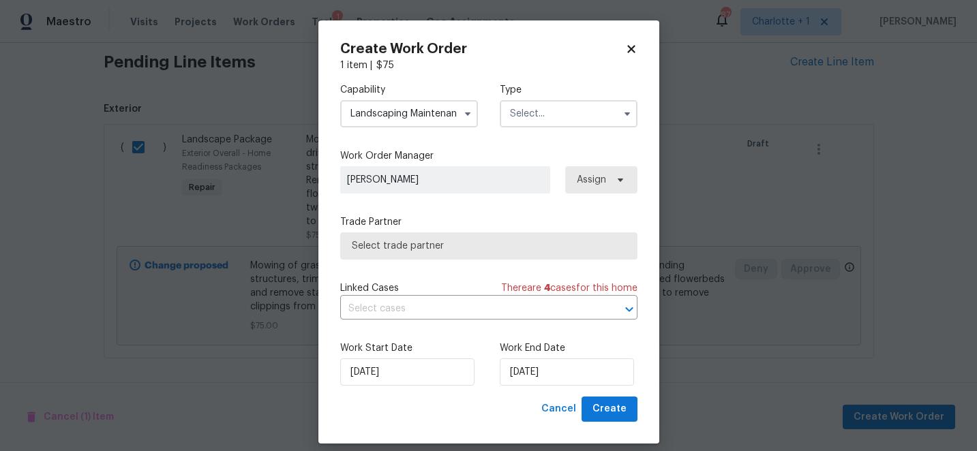
click at [534, 116] on input "text" at bounding box center [569, 113] width 138 height 27
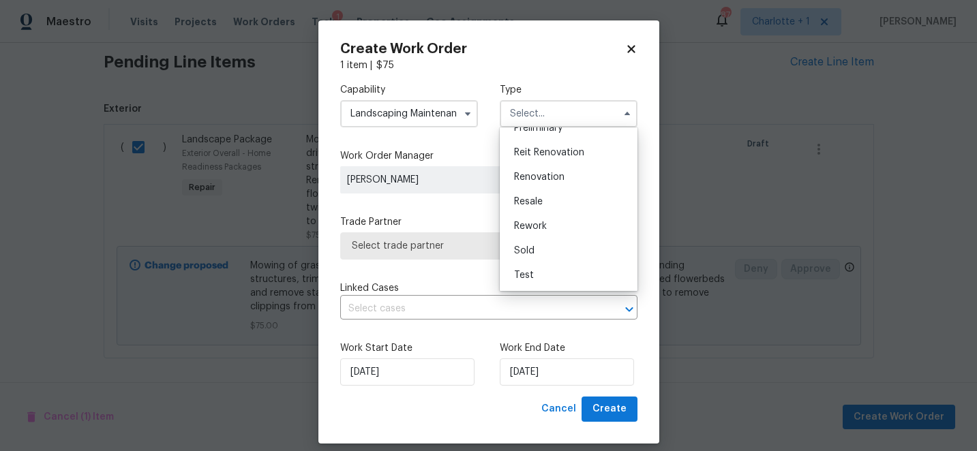
scroll to position [13, 0]
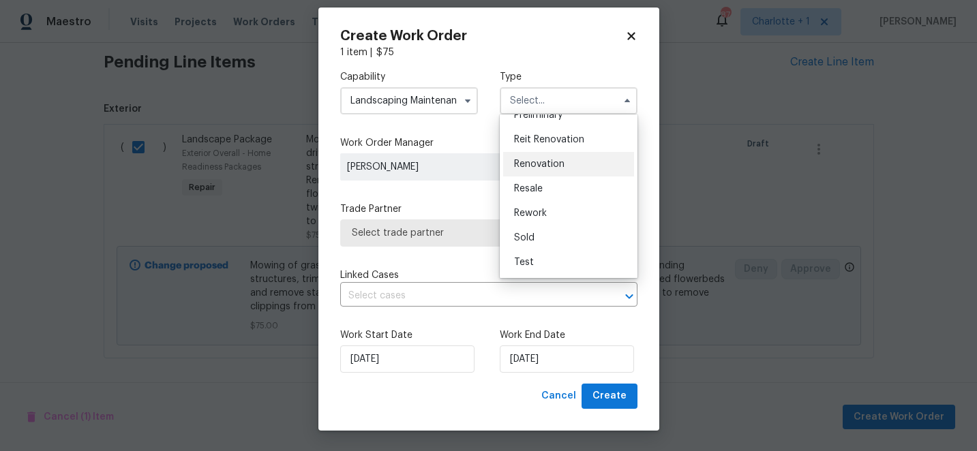
click at [558, 161] on span "Renovation" at bounding box center [539, 164] width 50 height 10
type input "Renovation"
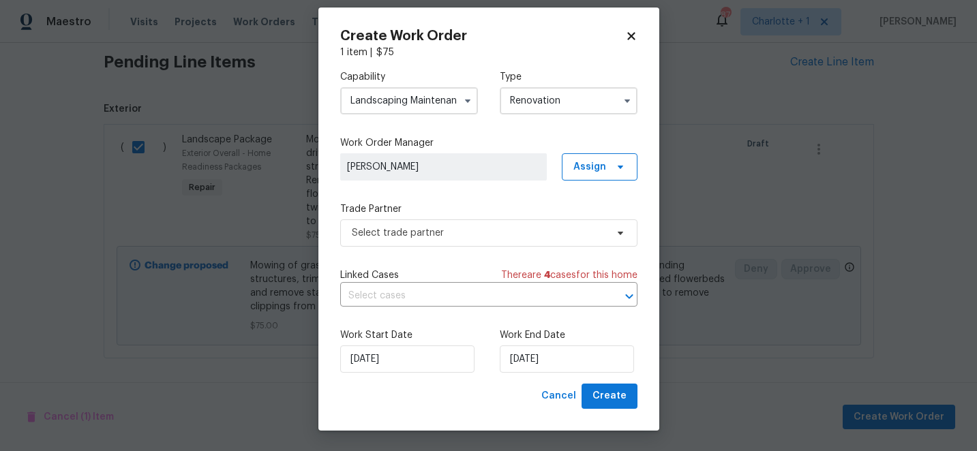
scroll to position [0, 0]
click at [472, 233] on span "Select trade partner" at bounding box center [479, 233] width 254 height 14
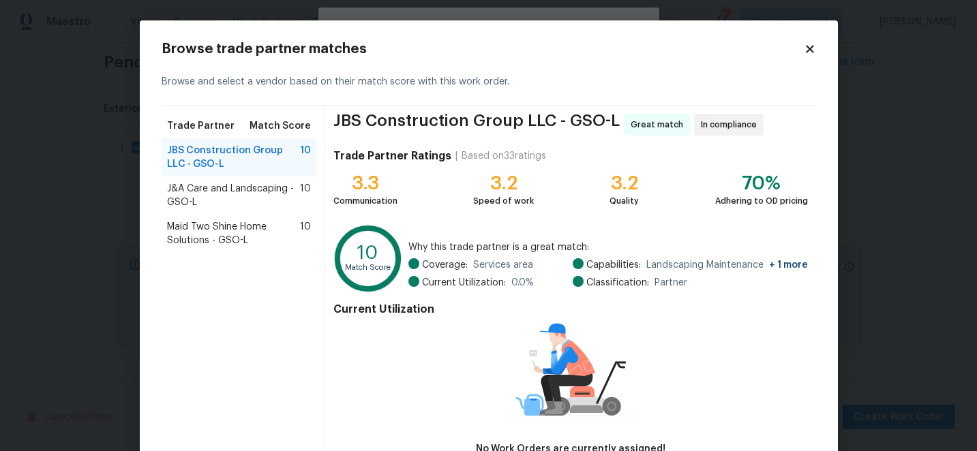
click at [243, 193] on span "J&A Care and Landscaping - GSO-L" at bounding box center [234, 195] width 134 height 27
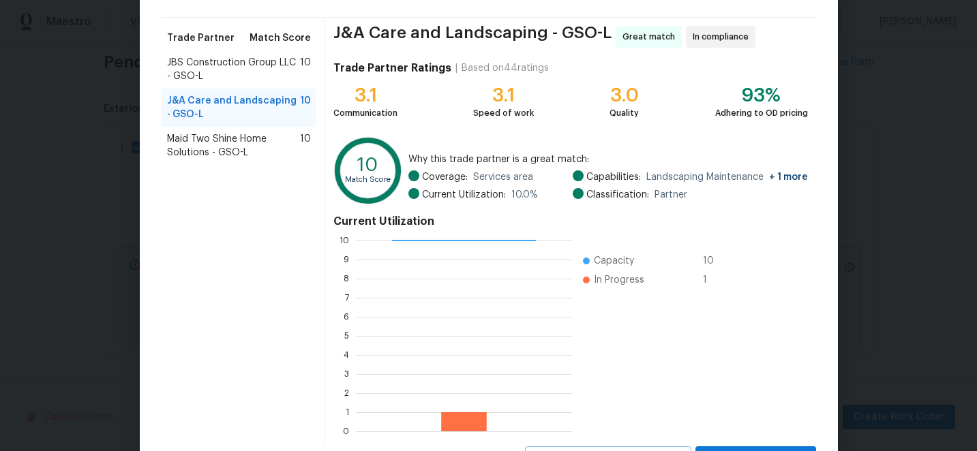
scroll to position [150, 0]
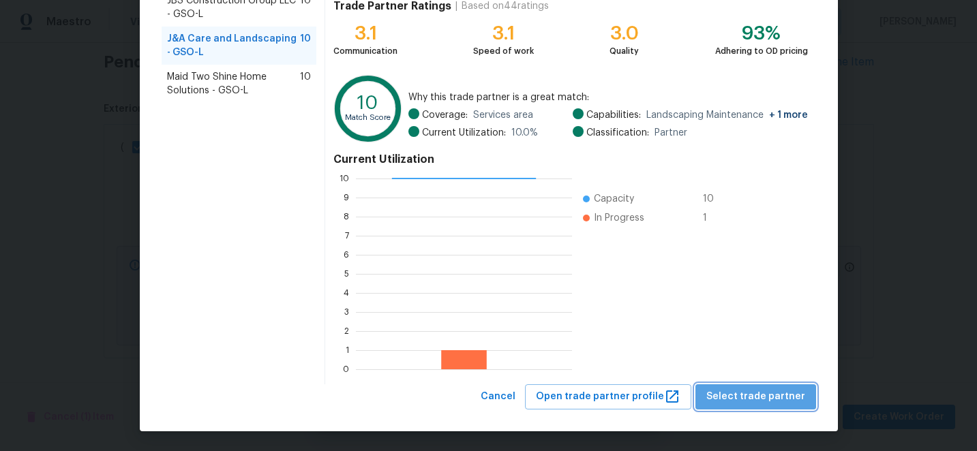
click at [778, 401] on span "Select trade partner" at bounding box center [755, 397] width 99 height 17
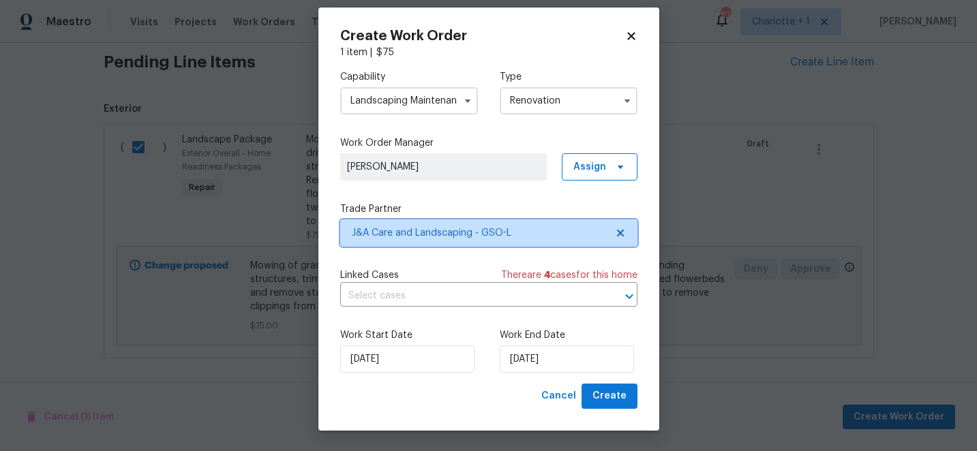
scroll to position [0, 0]
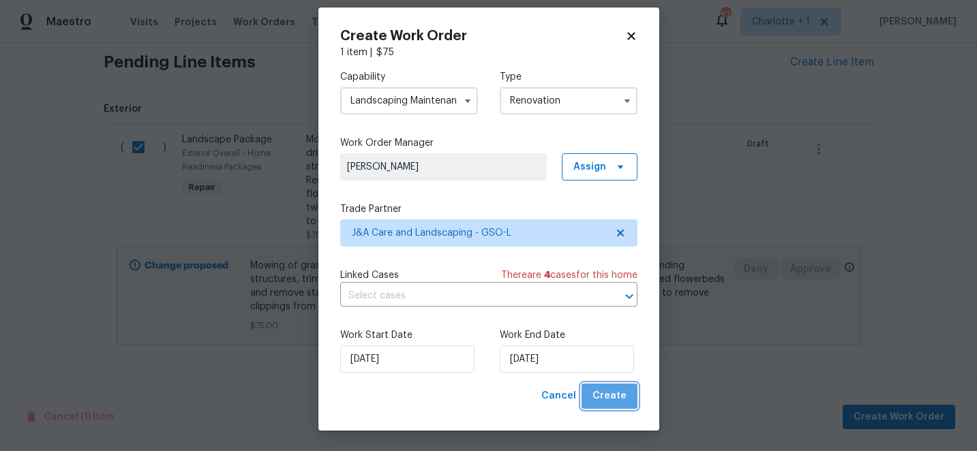
click at [622, 400] on span "Create" at bounding box center [609, 396] width 34 height 17
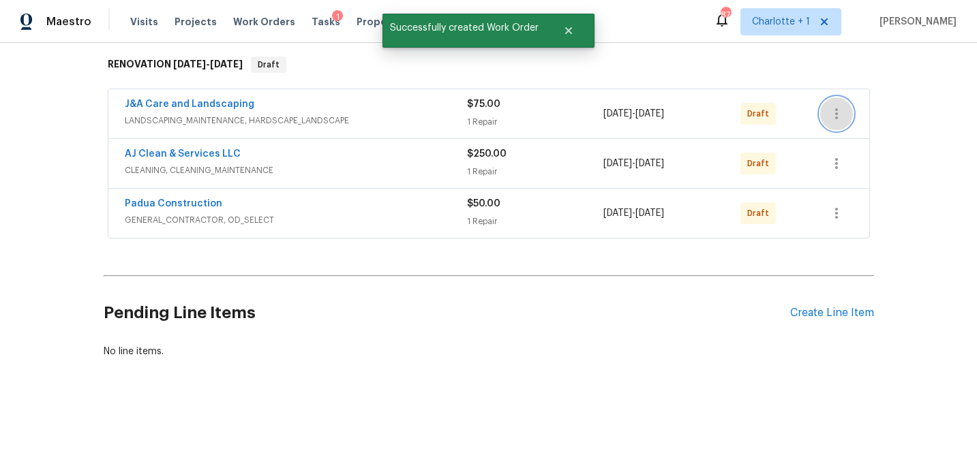
click at [836, 111] on icon "button" at bounding box center [836, 114] width 16 height 16
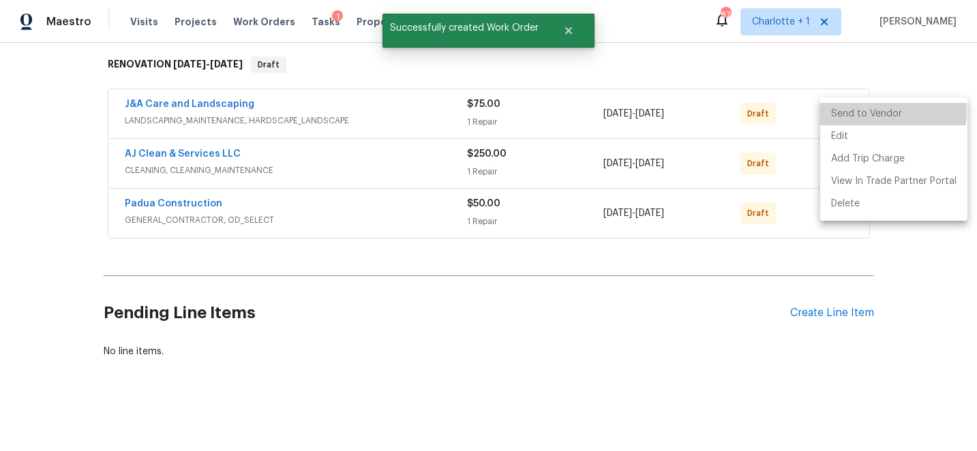
click at [836, 111] on li "Send to Vendor" at bounding box center [893, 114] width 147 height 22
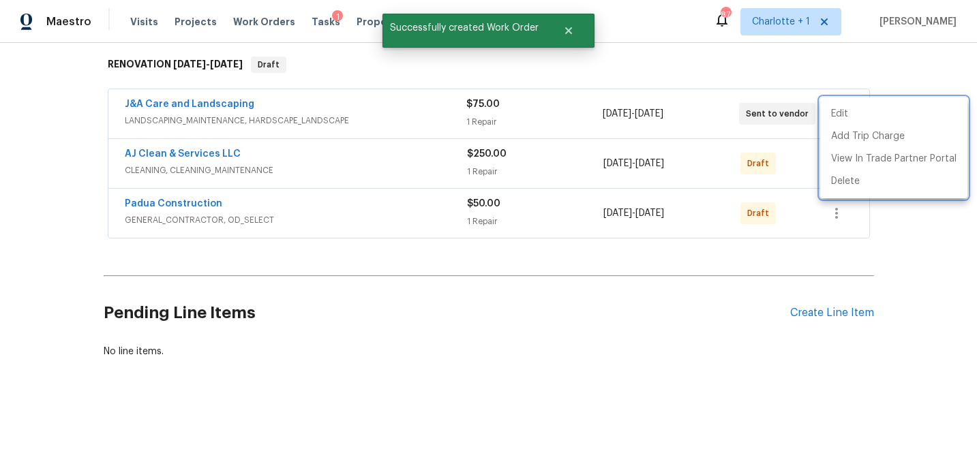
click at [887, 81] on div at bounding box center [488, 225] width 977 height 451
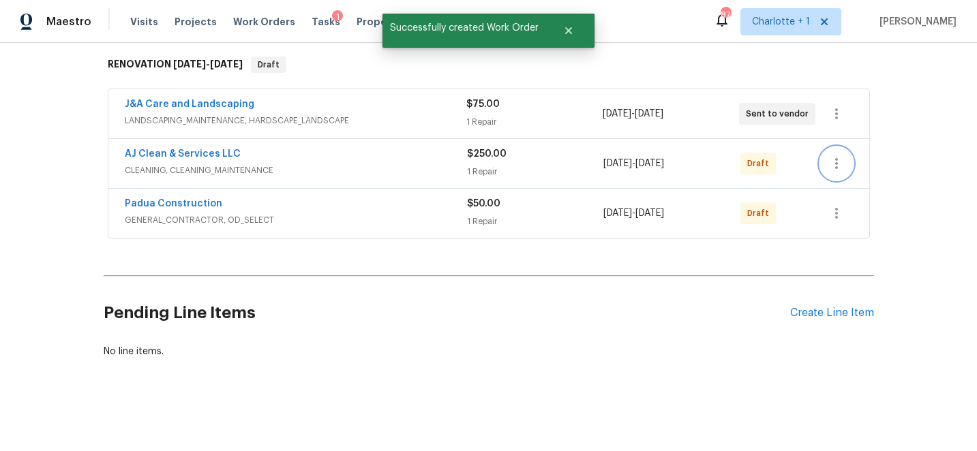
click at [836, 153] on button "button" at bounding box center [836, 163] width 33 height 33
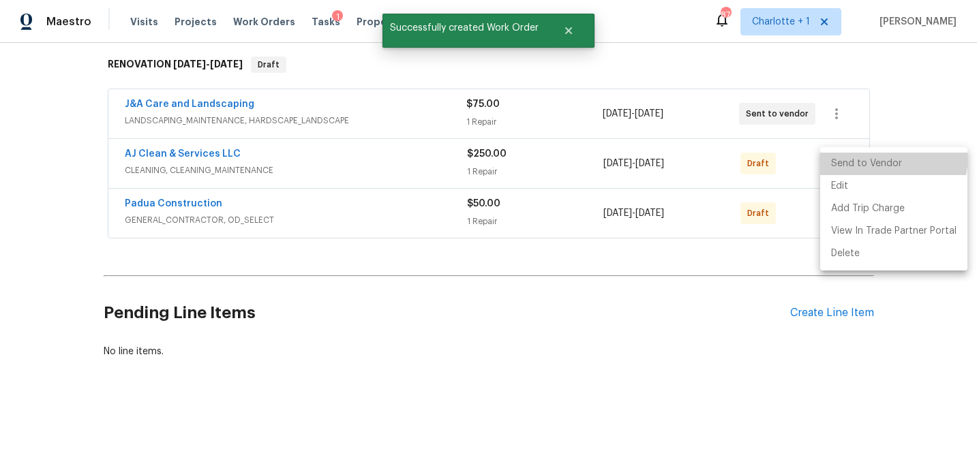
click at [836, 153] on li "Send to Vendor" at bounding box center [893, 164] width 147 height 22
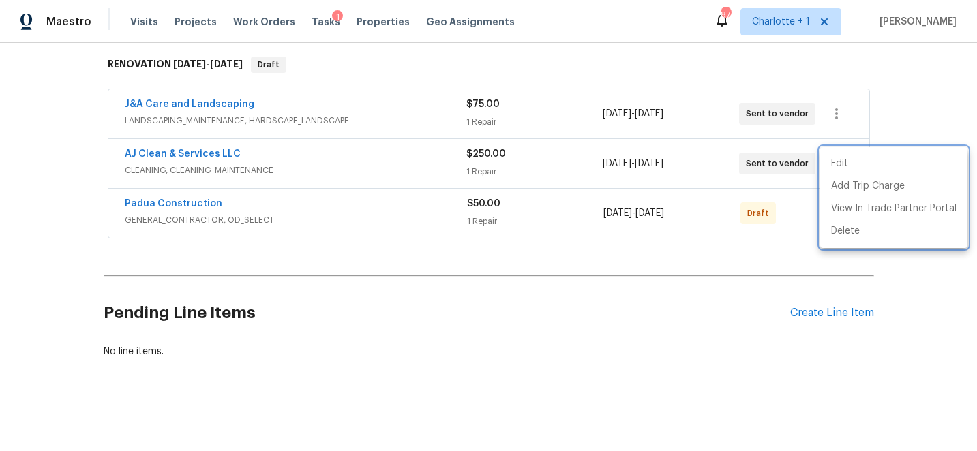
click at [892, 91] on div at bounding box center [488, 225] width 977 height 451
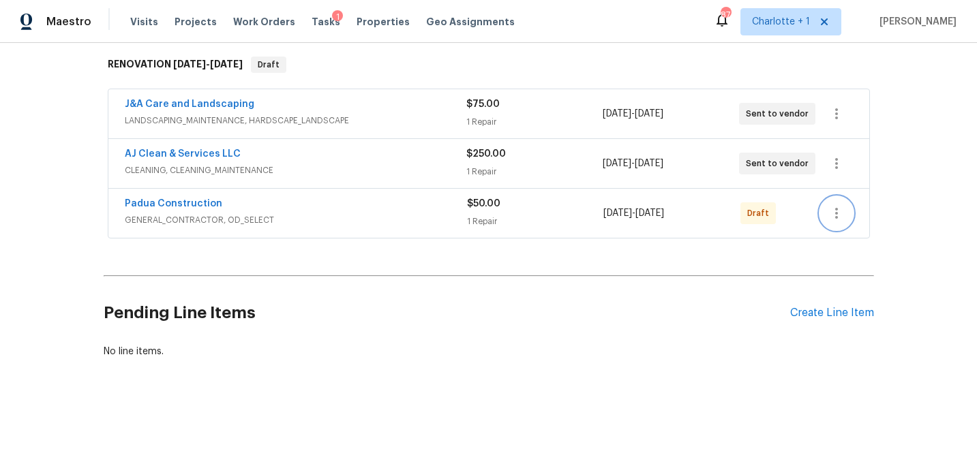
click at [832, 208] on icon "button" at bounding box center [836, 213] width 16 height 16
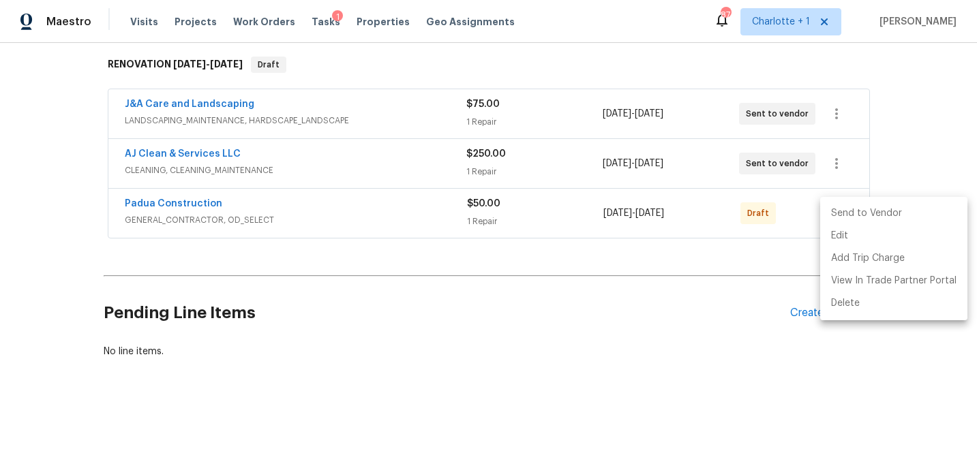
click at [838, 209] on li "Send to Vendor" at bounding box center [893, 213] width 147 height 22
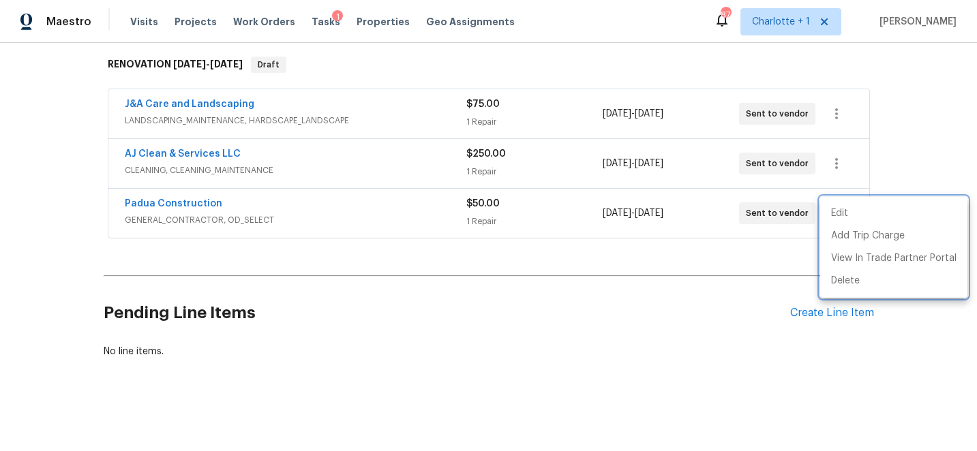
click at [909, 74] on div at bounding box center [488, 225] width 977 height 451
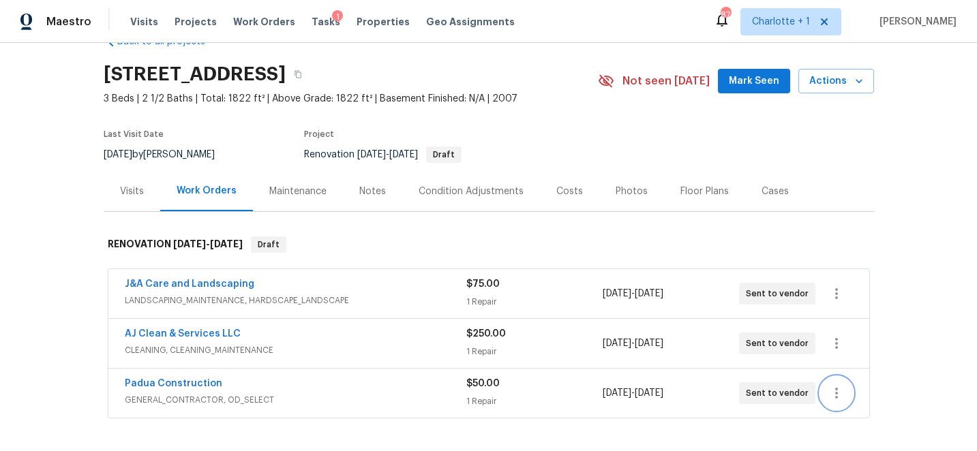
scroll to position [0, 0]
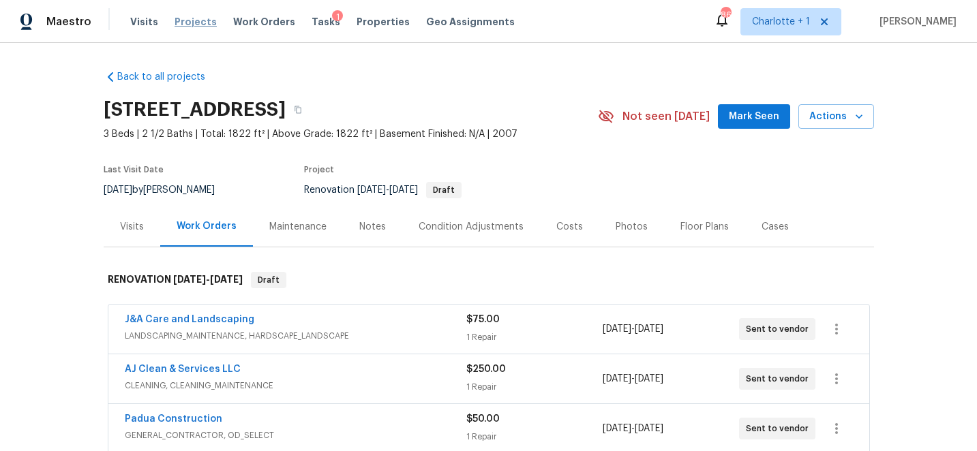
click at [194, 21] on span "Projects" at bounding box center [195, 22] width 42 height 14
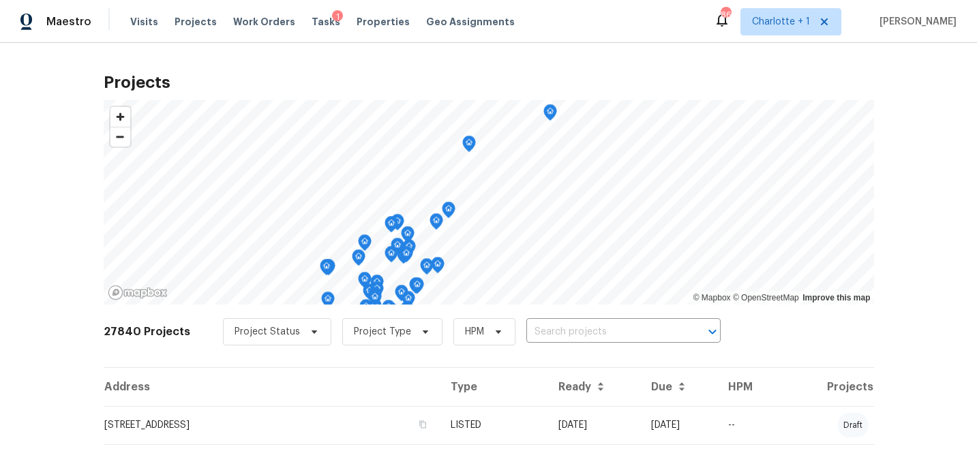
click at [368, 25] on span "Properties" at bounding box center [382, 22] width 53 height 14
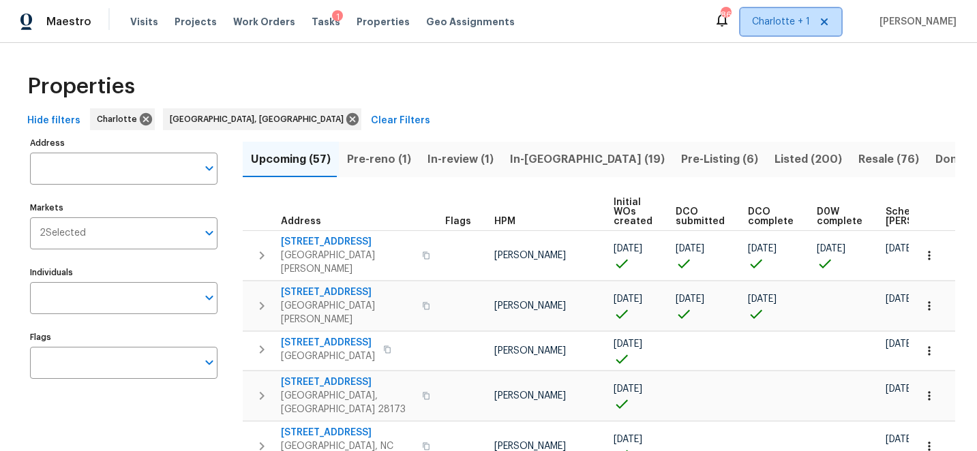
click at [832, 26] on span "Charlotte + 1" at bounding box center [790, 21] width 101 height 27
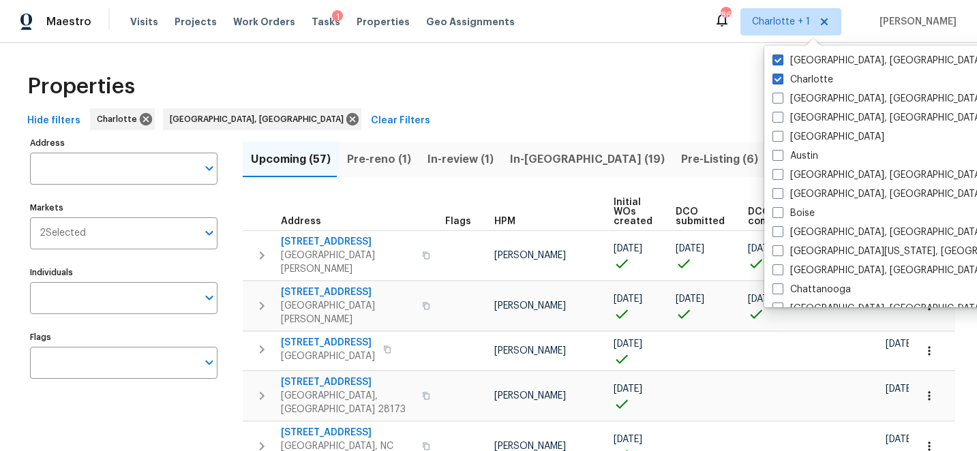
click at [519, 90] on div "Properties" at bounding box center [488, 87] width 933 height 44
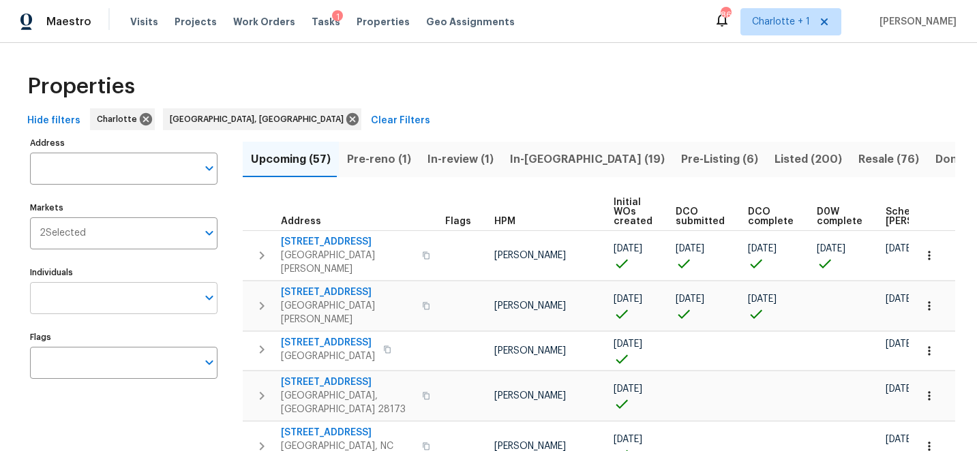
click at [72, 301] on input "Individuals" at bounding box center [113, 298] width 167 height 32
type input "ken"
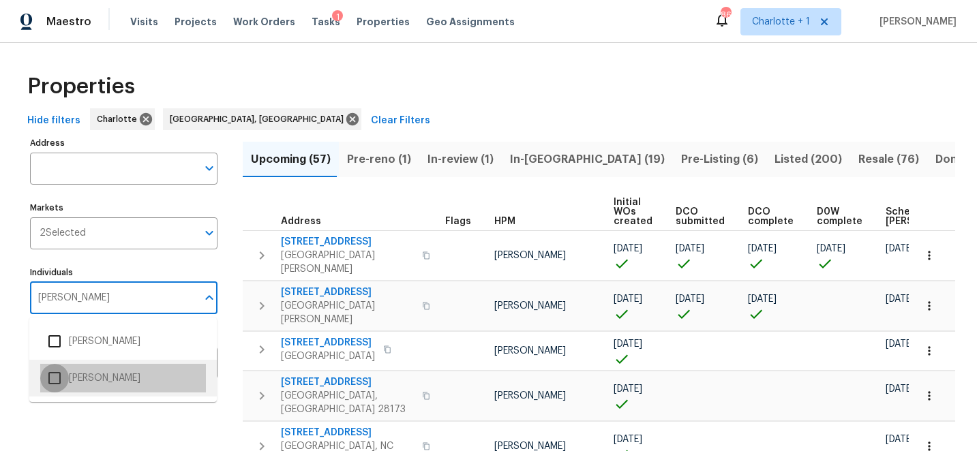
click at [52, 380] on input "checkbox" at bounding box center [54, 378] width 29 height 29
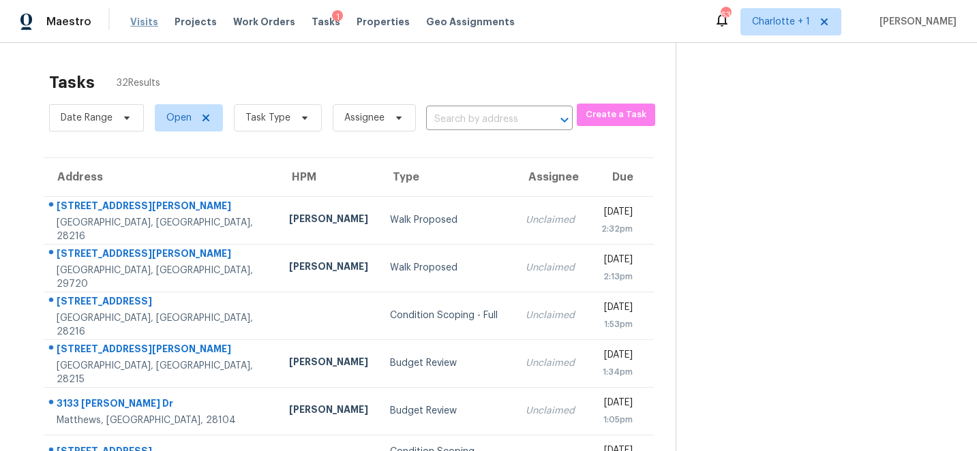
click at [141, 20] on span "Visits" at bounding box center [144, 22] width 28 height 14
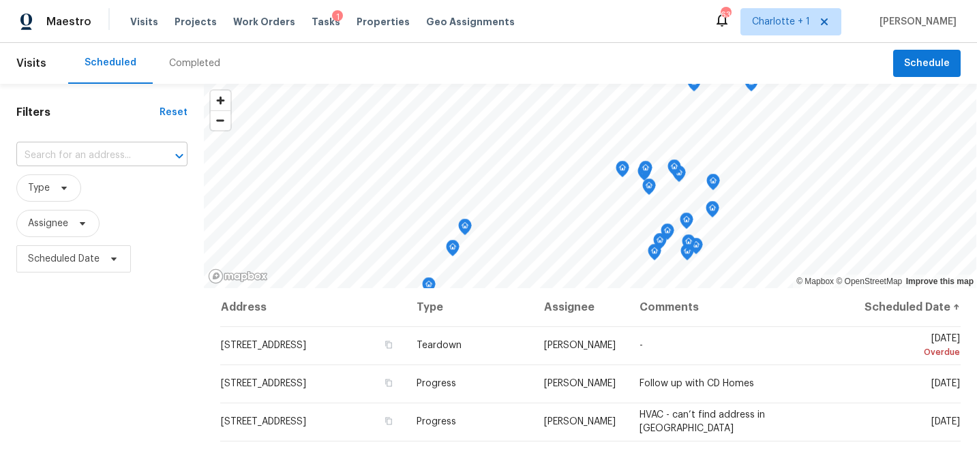
click at [134, 160] on input "text" at bounding box center [82, 155] width 133 height 21
type input "i"
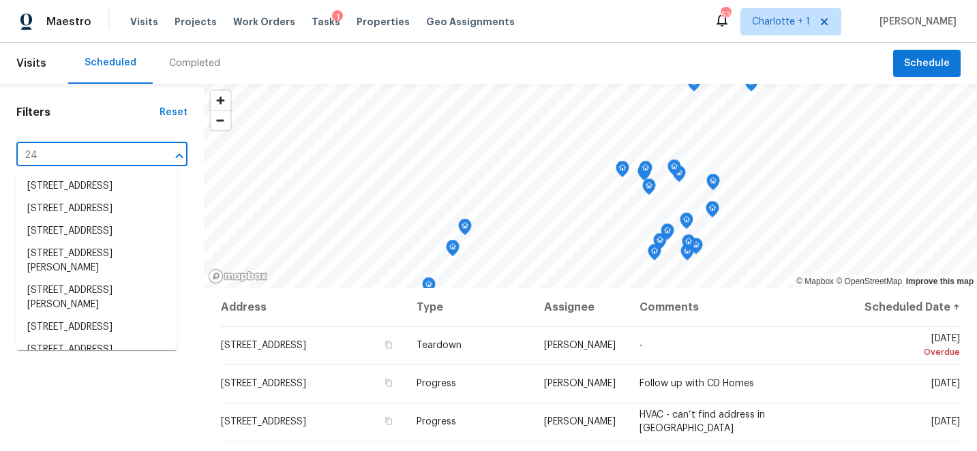
type input "24"
click at [790, 31] on span "Charlotte + 1" at bounding box center [790, 21] width 101 height 27
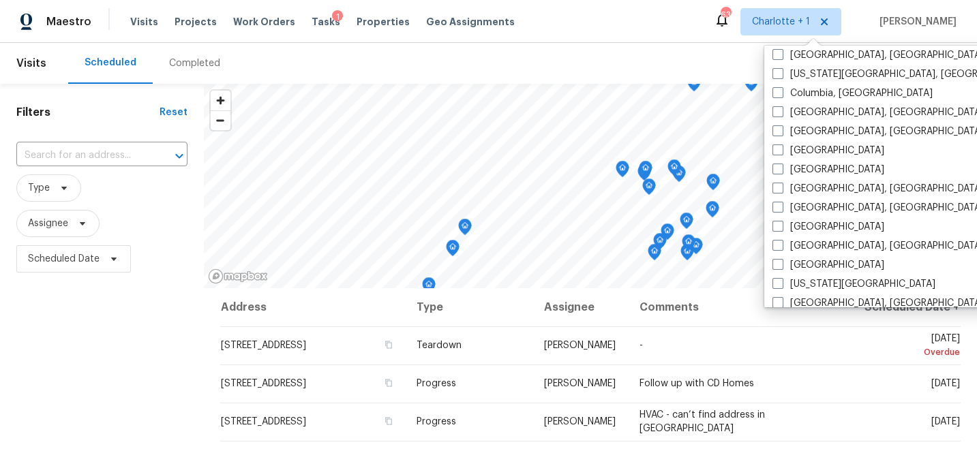
scroll to position [332, 0]
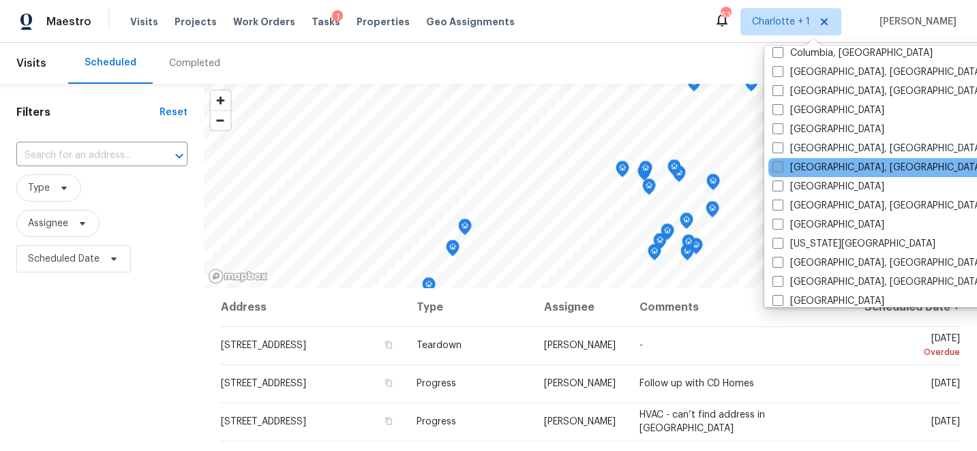
click at [780, 166] on span at bounding box center [777, 167] width 11 height 11
click at [780, 166] on input "[GEOGRAPHIC_DATA], [GEOGRAPHIC_DATA]" at bounding box center [776, 165] width 9 height 9
checkbox input "true"
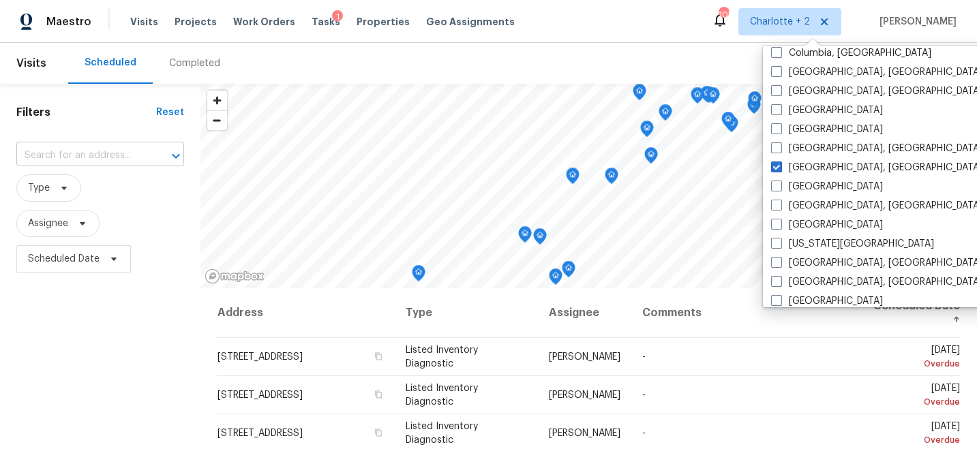
click at [63, 152] on input "text" at bounding box center [81, 155] width 130 height 21
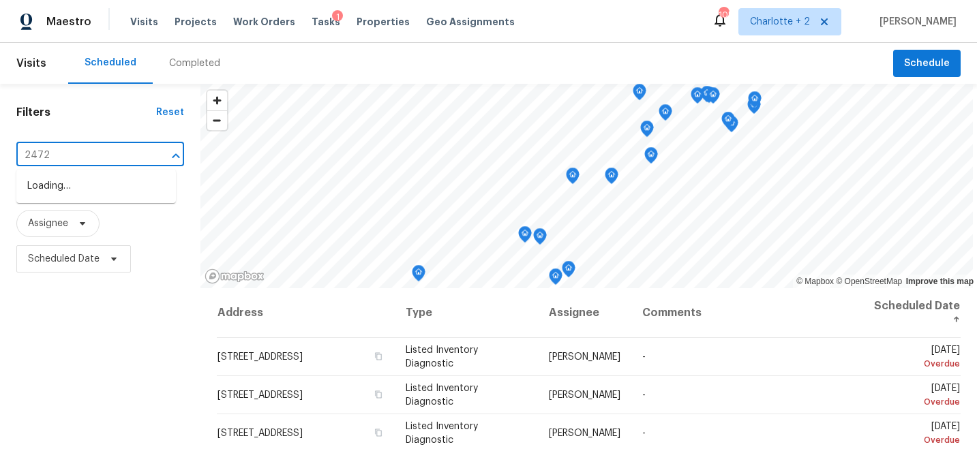
type input "2472 i"
click at [72, 187] on li "2472 Ingleside Dr, High Point, NC 27265" at bounding box center [95, 186] width 159 height 22
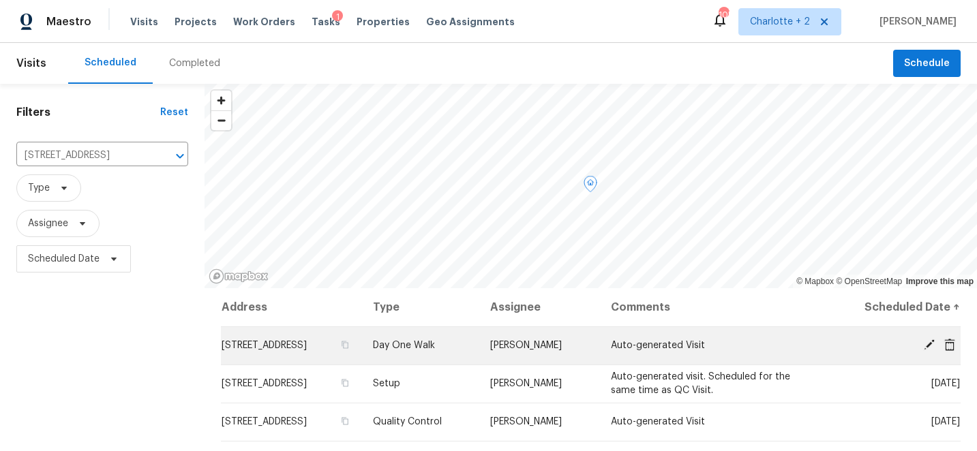
click at [931, 346] on icon at bounding box center [929, 345] width 12 height 12
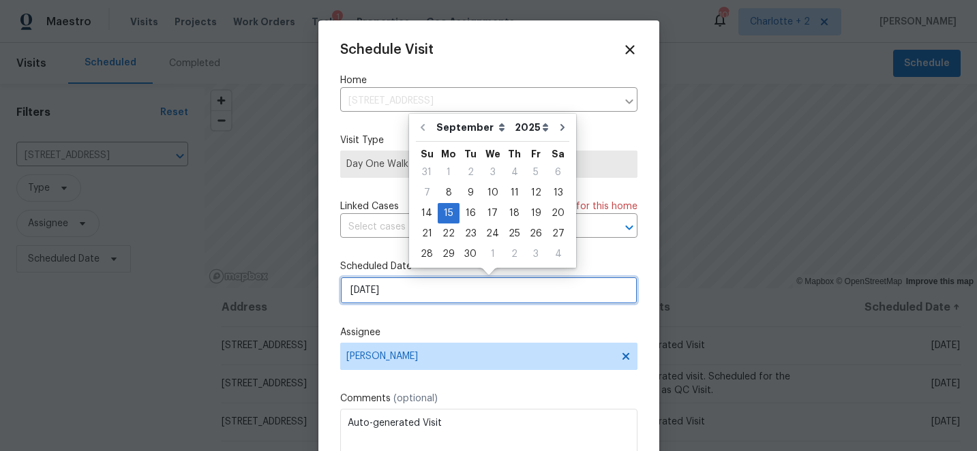
click at [422, 292] on input "9/15/2025" at bounding box center [488, 290] width 297 height 27
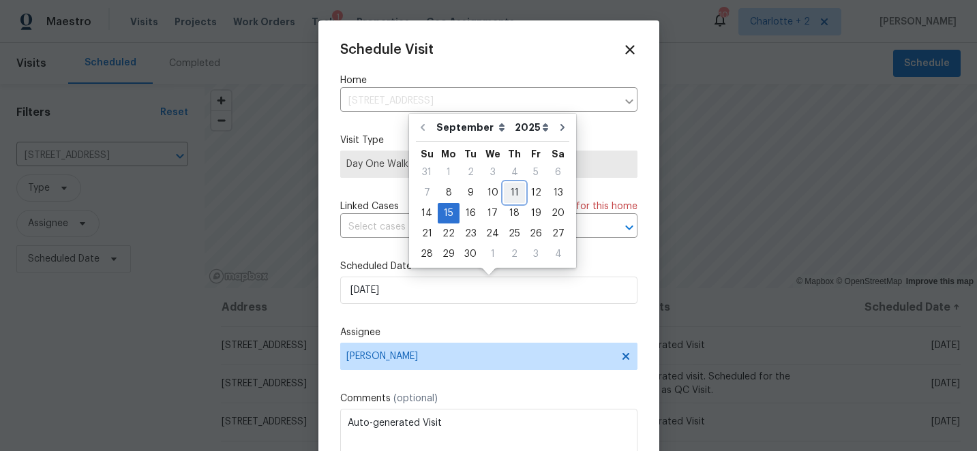
click at [513, 192] on div "11" at bounding box center [514, 192] width 21 height 19
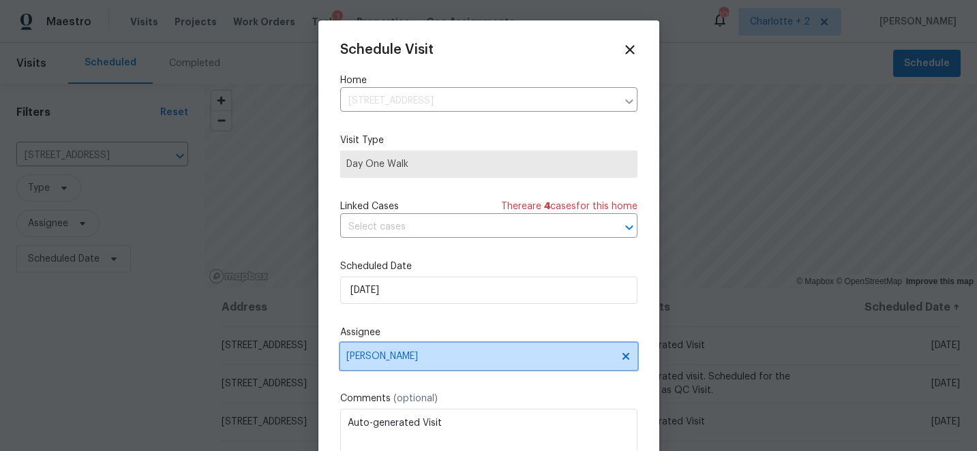
click at [459, 361] on span "Terry Tullar" at bounding box center [479, 356] width 267 height 11
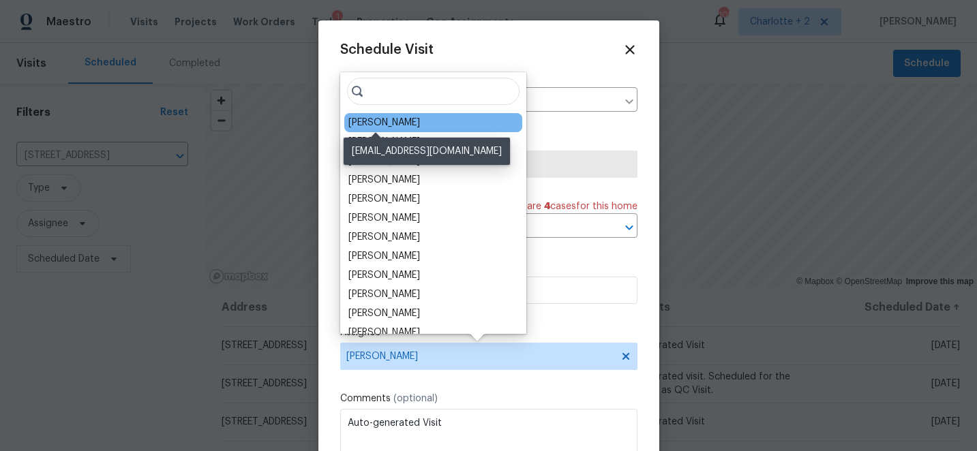
click at [385, 122] on div "[PERSON_NAME]" at bounding box center [384, 123] width 72 height 14
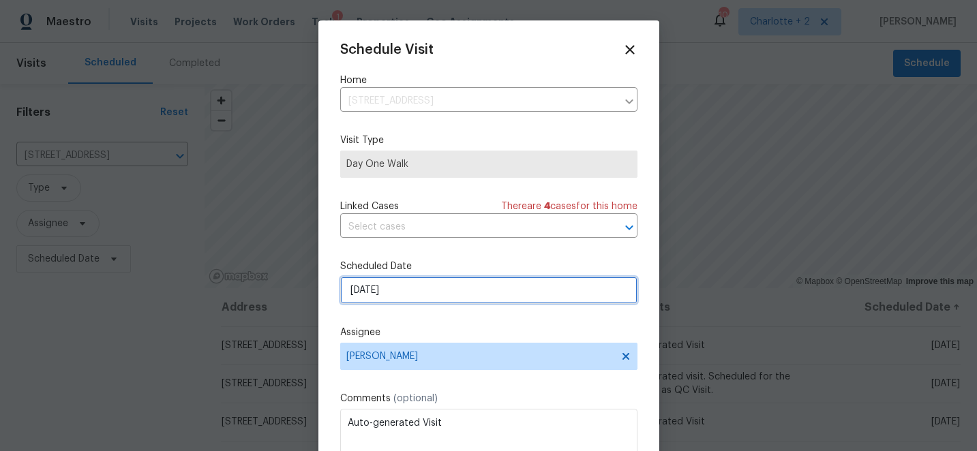
click at [417, 294] on input "9/11/2025" at bounding box center [488, 290] width 297 height 27
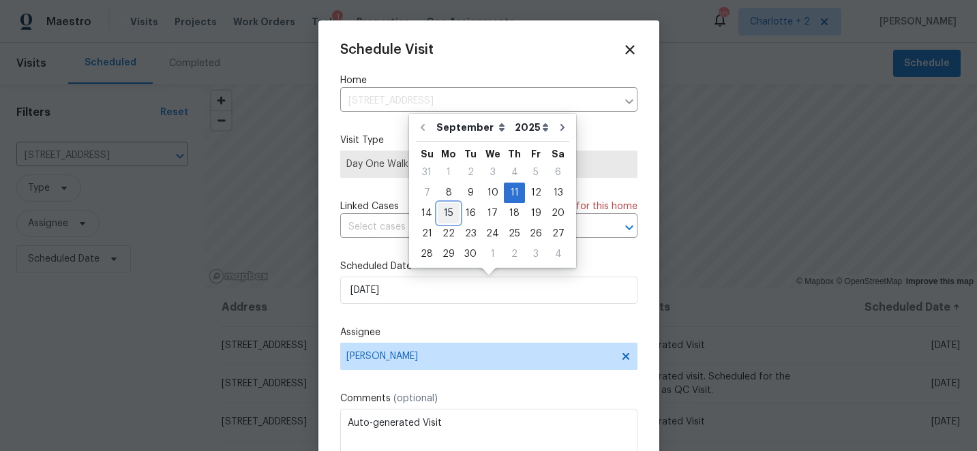
click at [452, 213] on div "15" at bounding box center [449, 213] width 22 height 19
type input "9/15/2025"
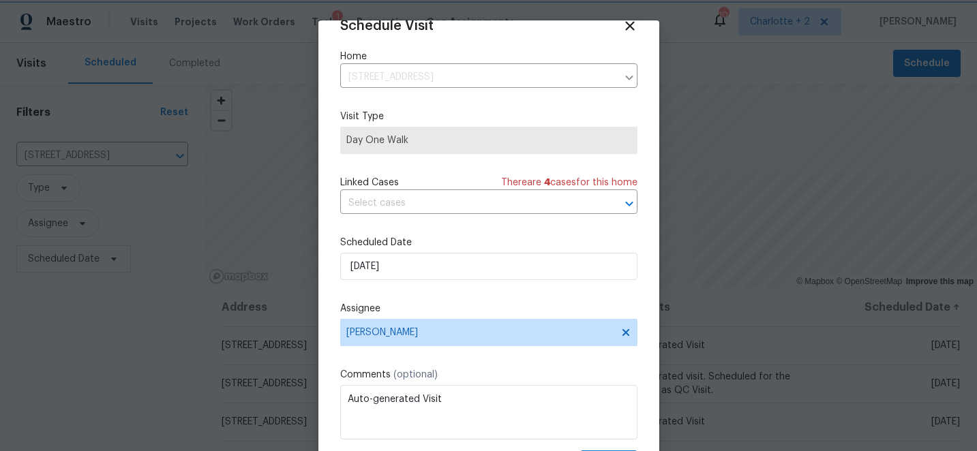
scroll to position [67, 0]
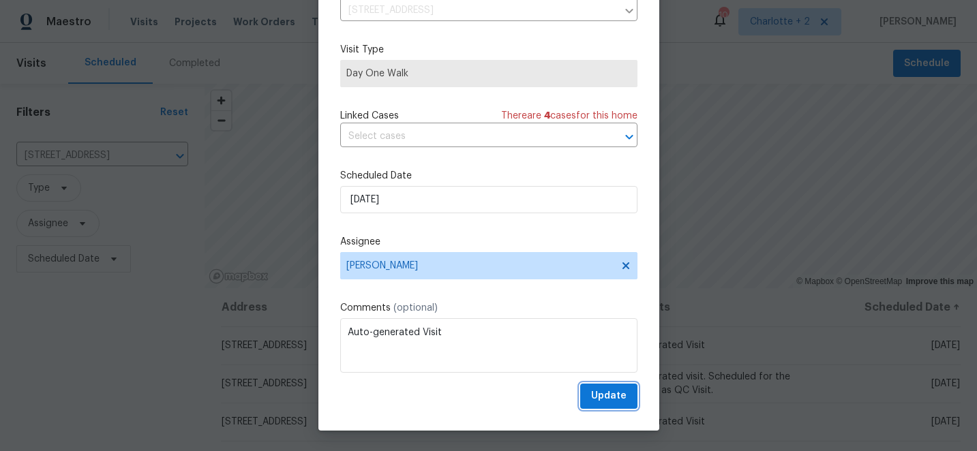
click at [611, 393] on span "Update" at bounding box center [608, 396] width 35 height 17
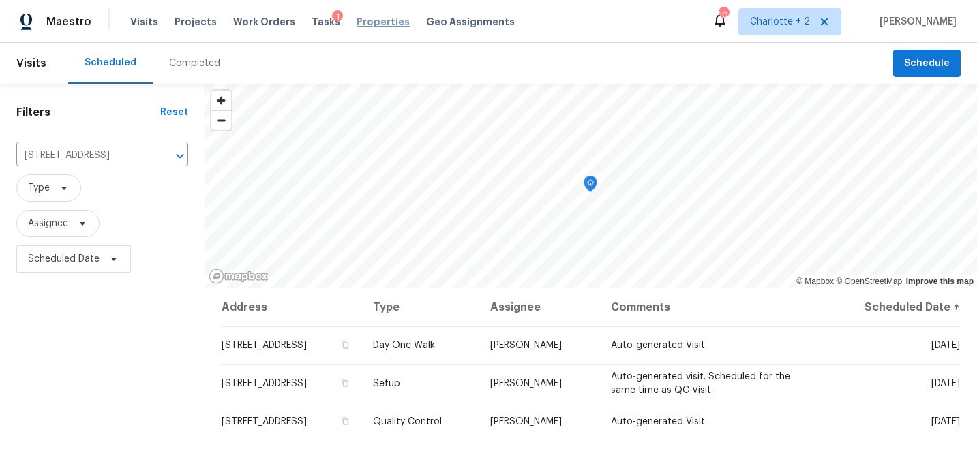
click at [368, 22] on span "Properties" at bounding box center [382, 22] width 53 height 14
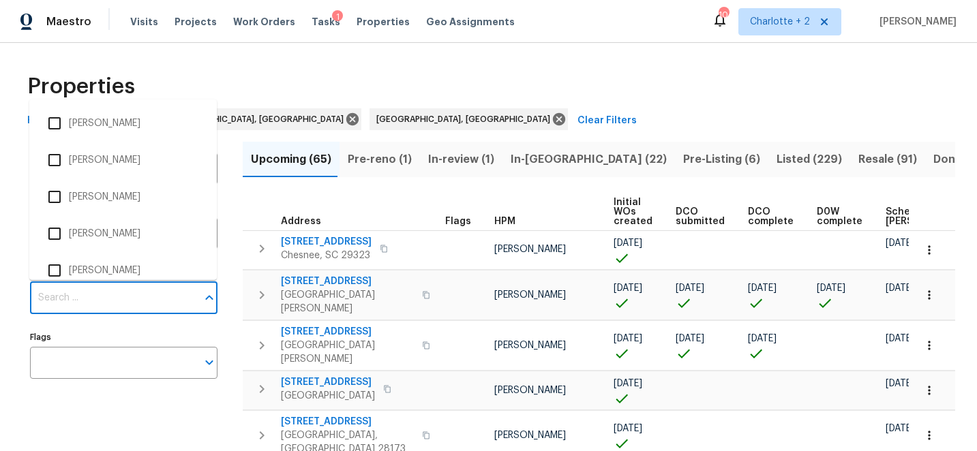
click at [130, 299] on input "Individuals" at bounding box center [113, 298] width 167 height 32
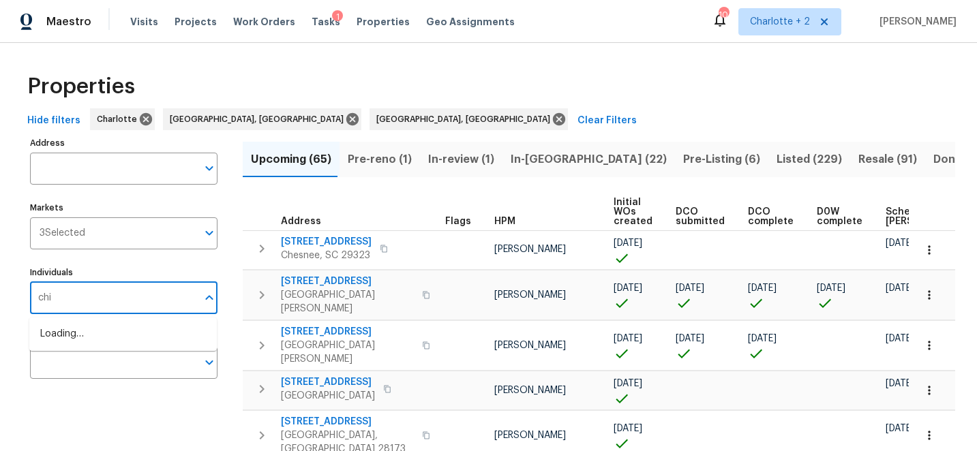
type input "chip"
click at [55, 342] on input "checkbox" at bounding box center [54, 341] width 29 height 29
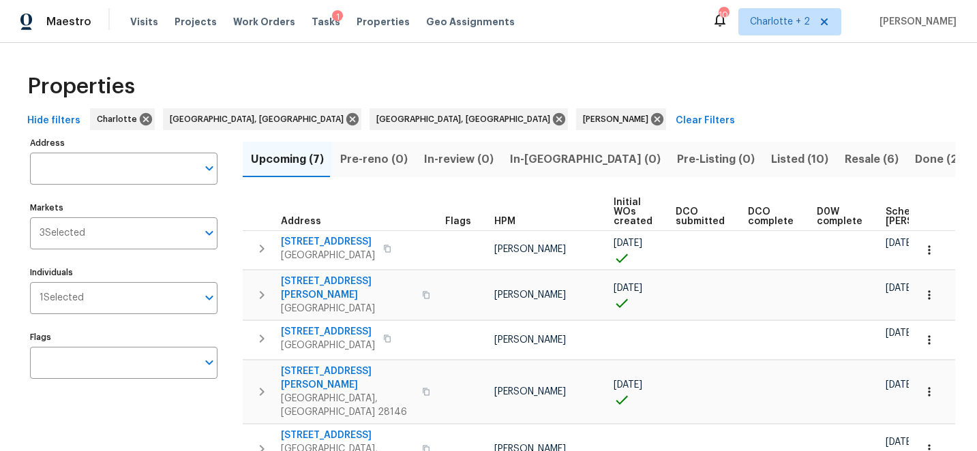
click at [636, 51] on div "Properties Hide filters Charlotte Greenville, SC Greensboro, NC Chip Hunter Cle…" at bounding box center [488, 331] width 977 height 577
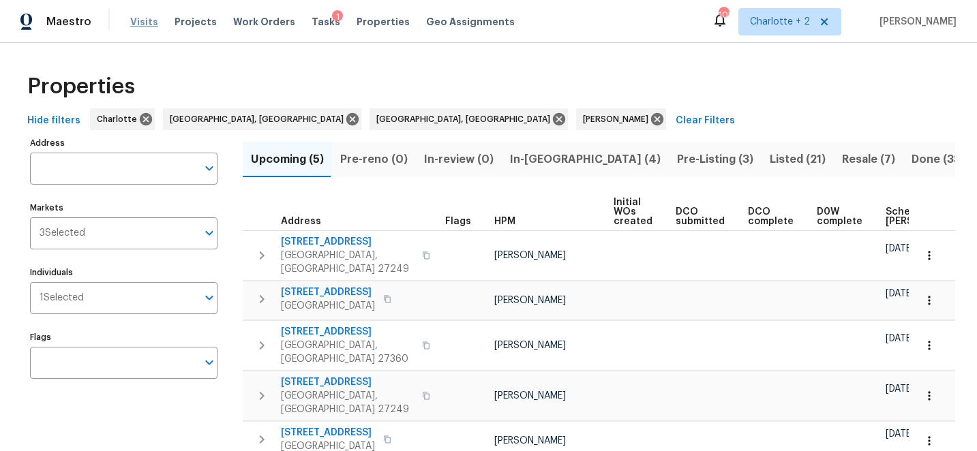
click at [136, 22] on span "Visits" at bounding box center [144, 22] width 28 height 14
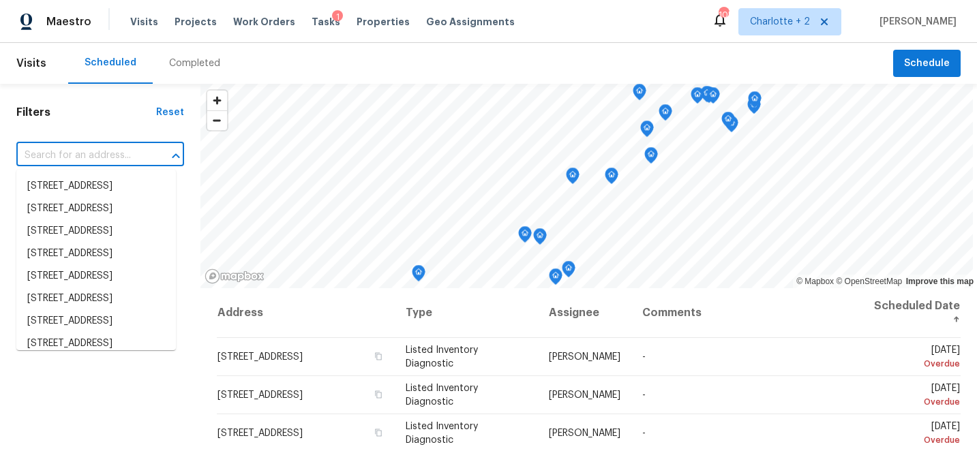
click at [71, 154] on input "text" at bounding box center [81, 155] width 130 height 21
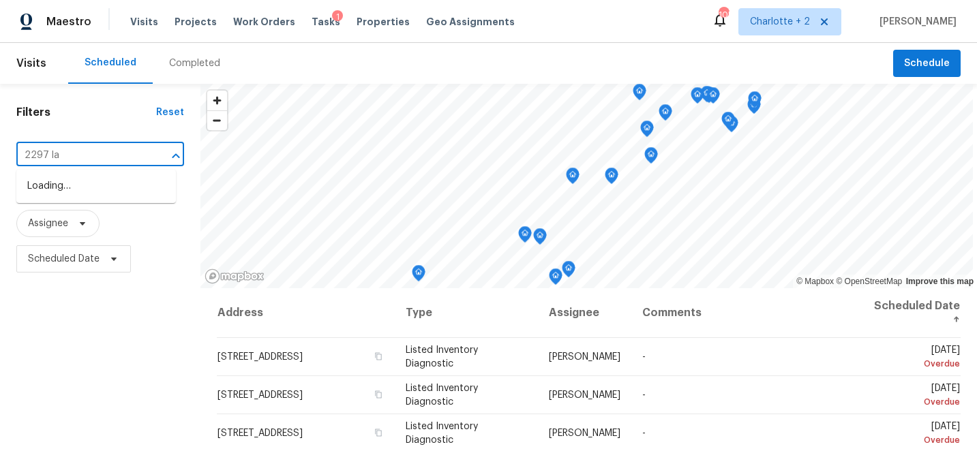
type input "2297 lak"
click at [65, 191] on li "2297 Lakeview Ter, Burlington, NC 27215" at bounding box center [95, 186] width 159 height 22
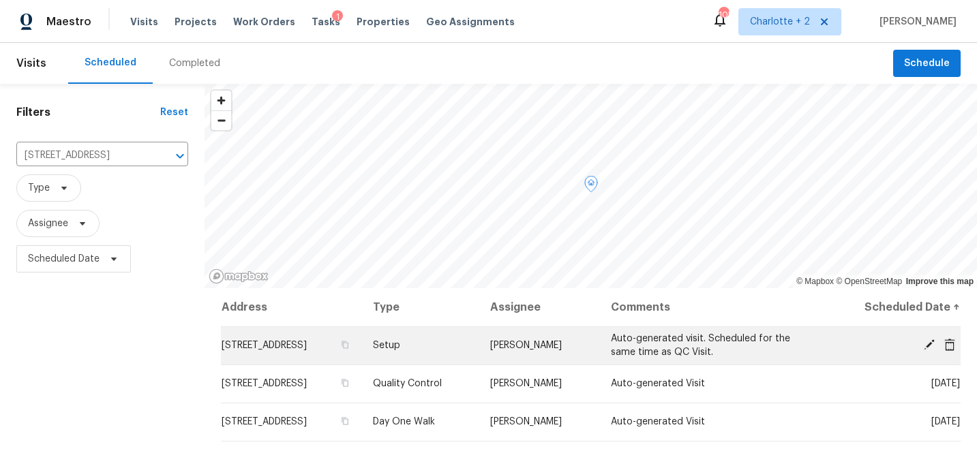
click at [928, 346] on icon at bounding box center [929, 344] width 11 height 11
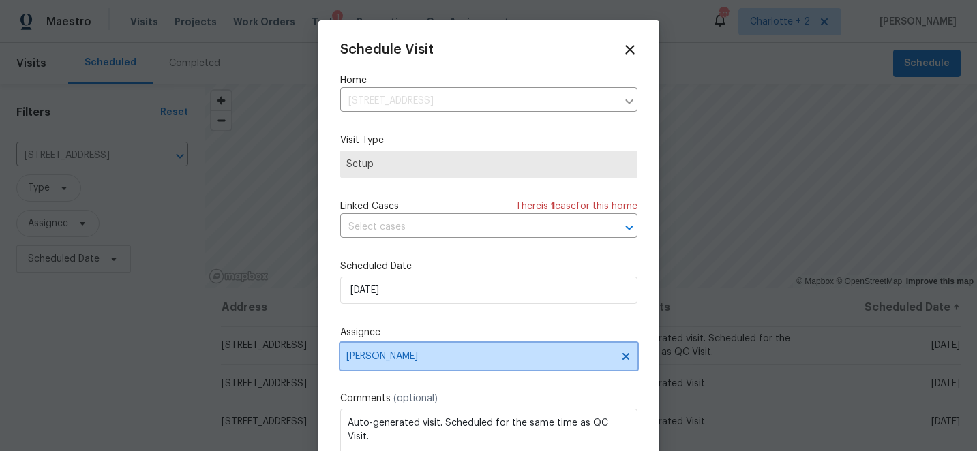
click at [438, 359] on span "[PERSON_NAME]" at bounding box center [479, 356] width 267 height 11
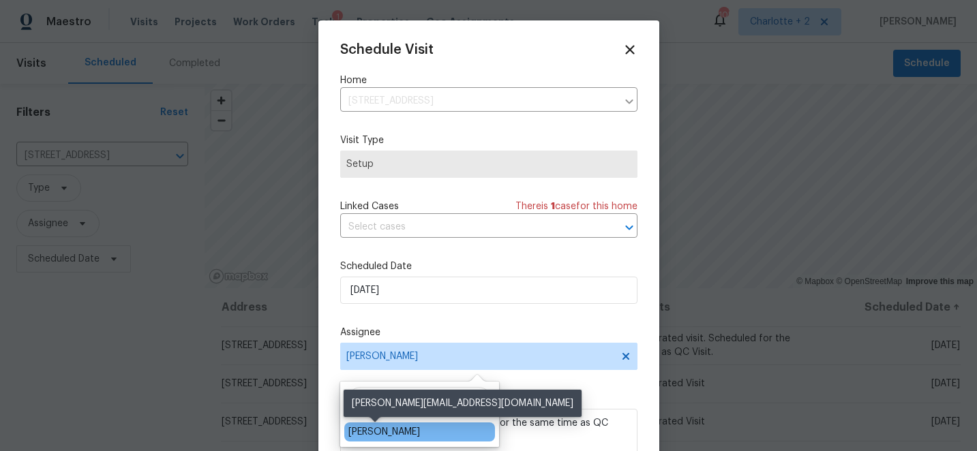
type input "ken"
click at [391, 436] on div "[PERSON_NAME]" at bounding box center [384, 432] width 72 height 14
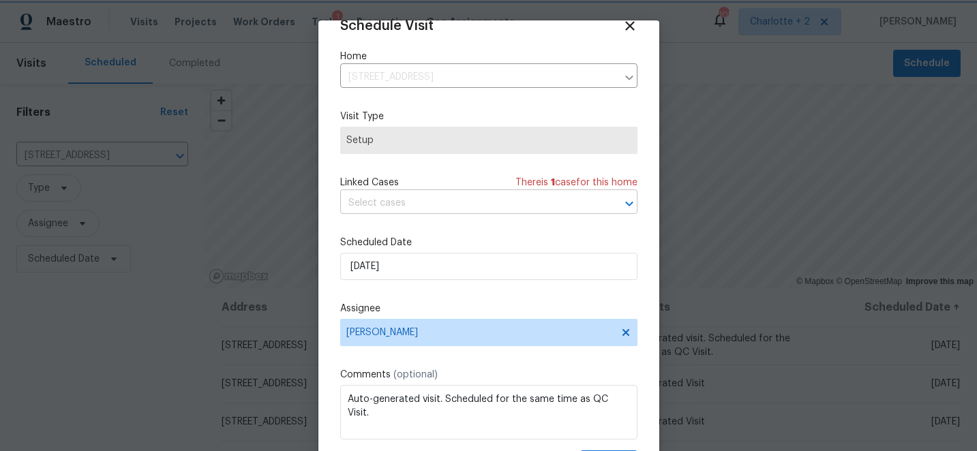
scroll to position [67, 0]
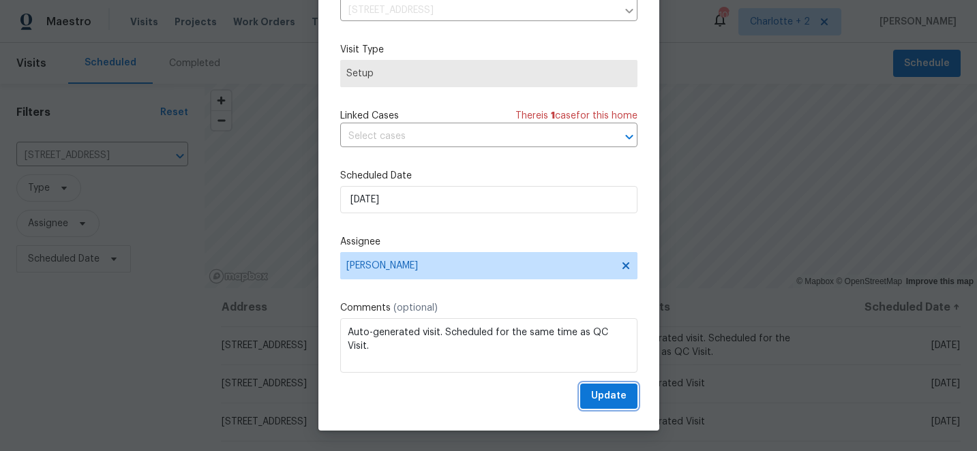
click at [603, 391] on span "Update" at bounding box center [608, 396] width 35 height 17
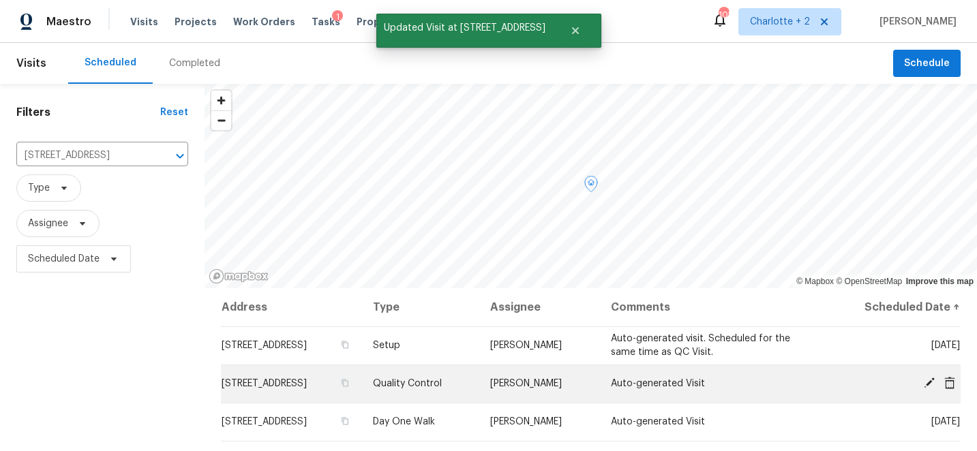
click at [926, 387] on icon at bounding box center [929, 383] width 11 height 11
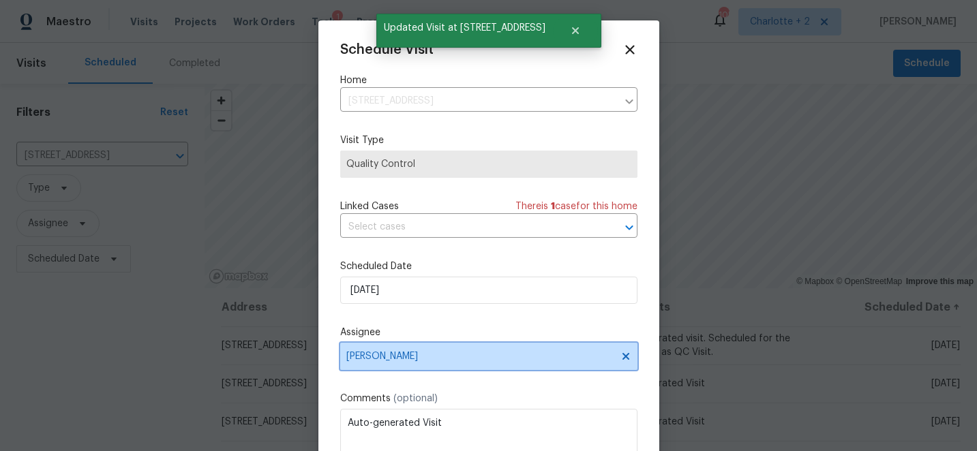
click at [435, 360] on span "[PERSON_NAME]" at bounding box center [479, 356] width 267 height 11
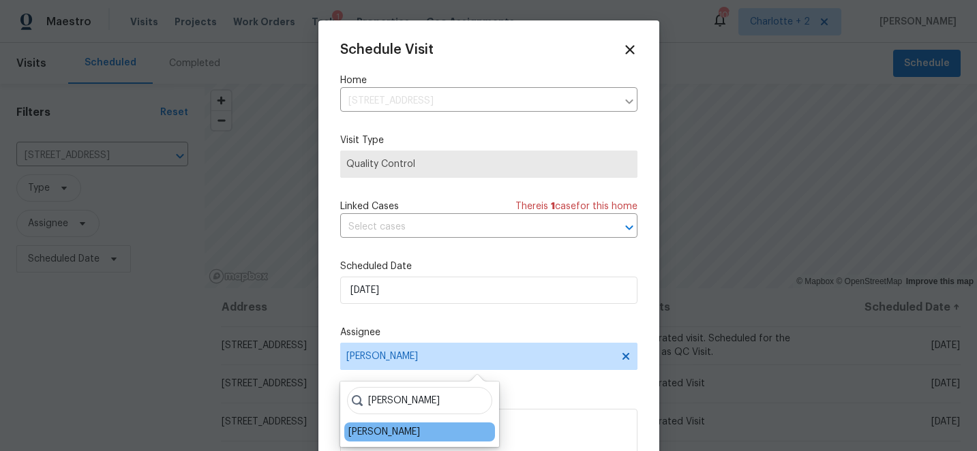
type input "ken"
click at [384, 427] on div "[PERSON_NAME]" at bounding box center [384, 432] width 72 height 14
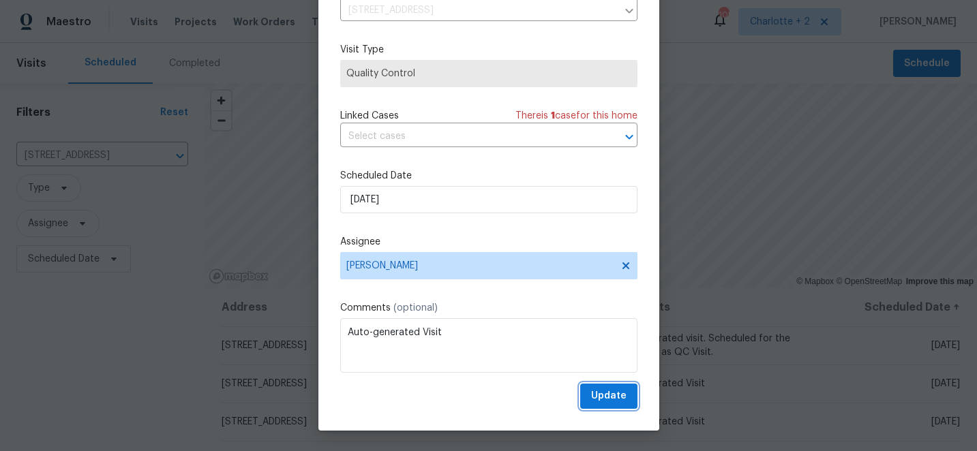
click at [607, 396] on span "Update" at bounding box center [608, 396] width 35 height 17
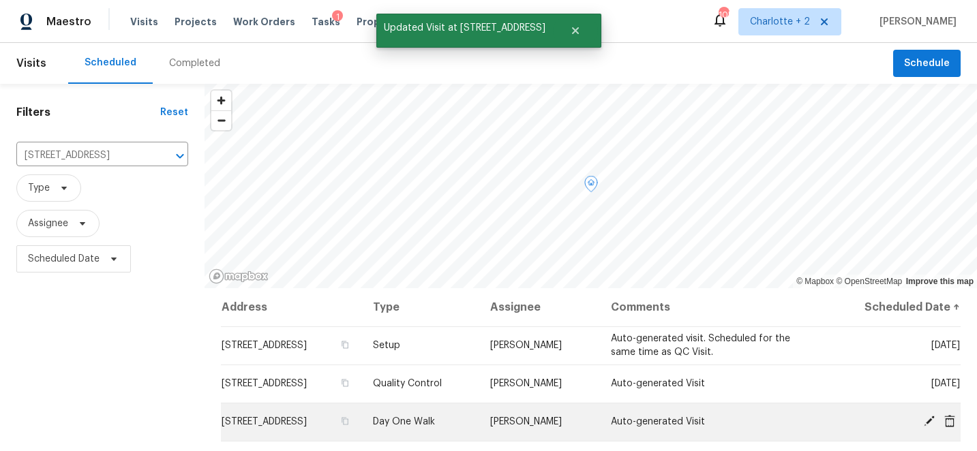
click at [937, 421] on span at bounding box center [929, 421] width 20 height 12
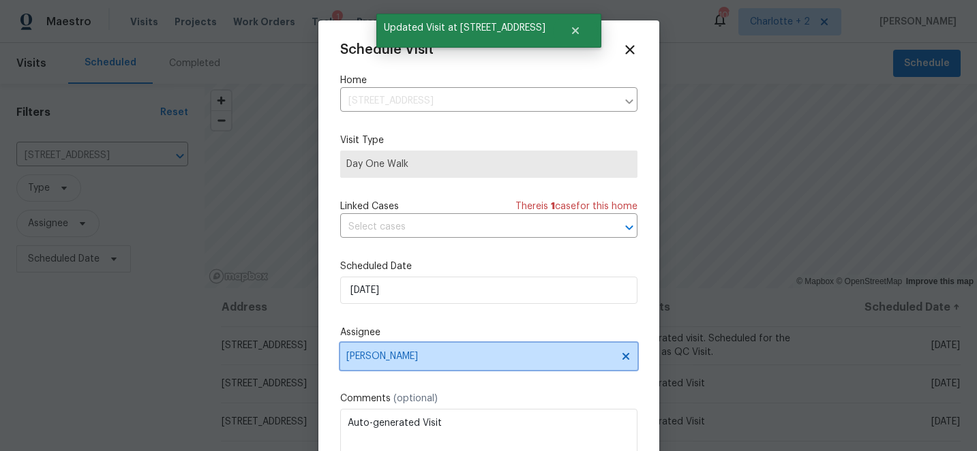
click at [397, 359] on span "[PERSON_NAME]" at bounding box center [479, 356] width 267 height 11
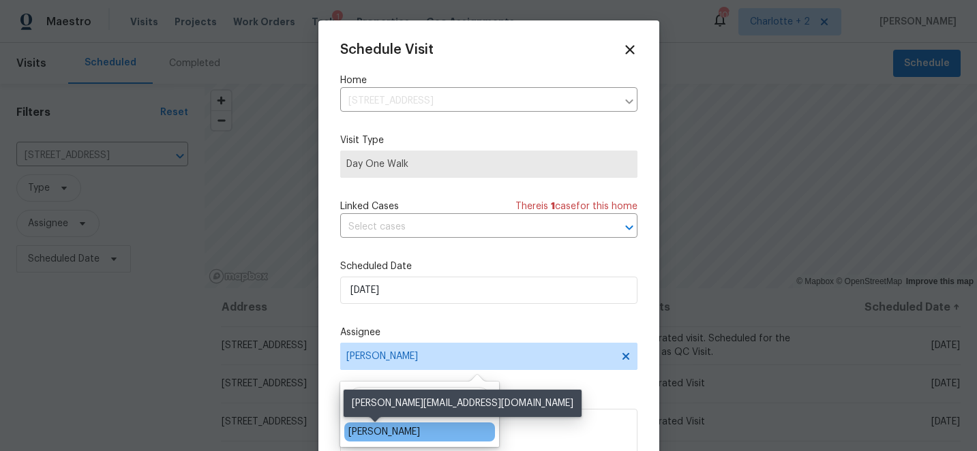
type input "ken"
click at [376, 425] on div "[PERSON_NAME]" at bounding box center [384, 432] width 72 height 14
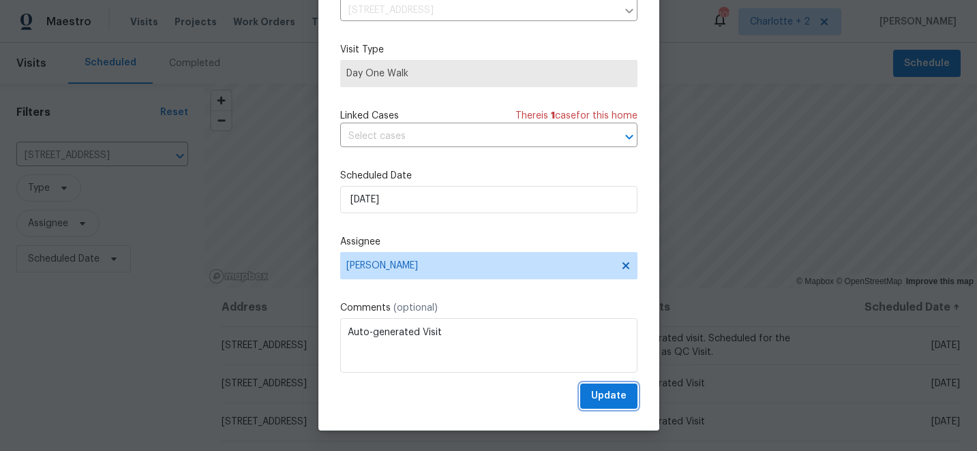
click at [602, 396] on span "Update" at bounding box center [608, 396] width 35 height 17
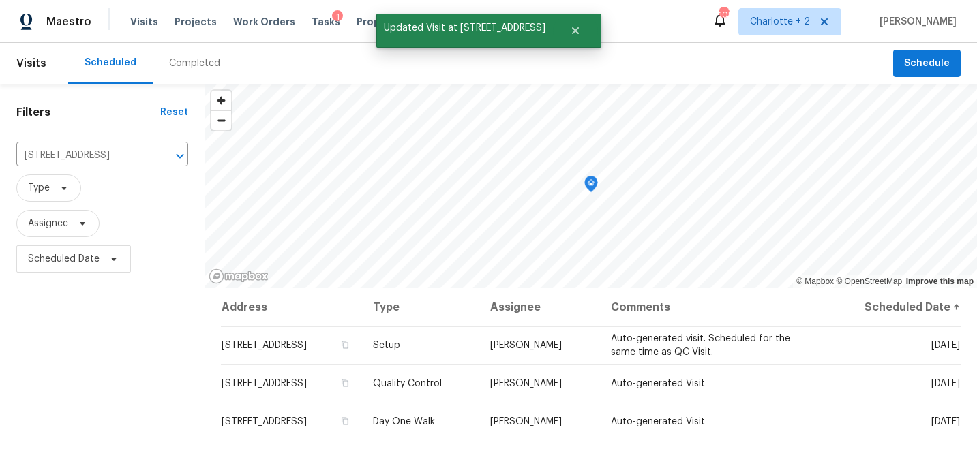
click at [306, 67] on div "Scheduled Completed" at bounding box center [480, 63] width 825 height 41
click at [356, 20] on span "Properties" at bounding box center [382, 22] width 53 height 14
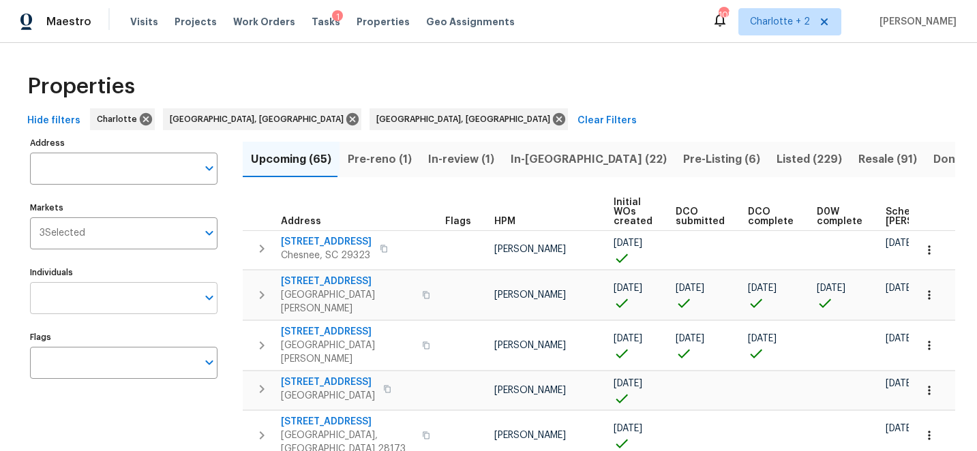
click at [117, 296] on input "Individuals" at bounding box center [113, 298] width 167 height 32
type input "terry"
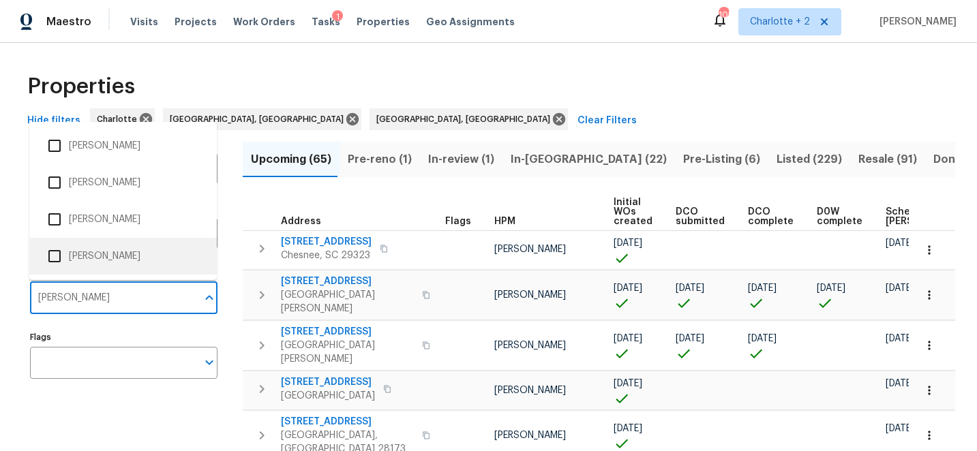
click at [56, 252] on input "checkbox" at bounding box center [54, 256] width 29 height 29
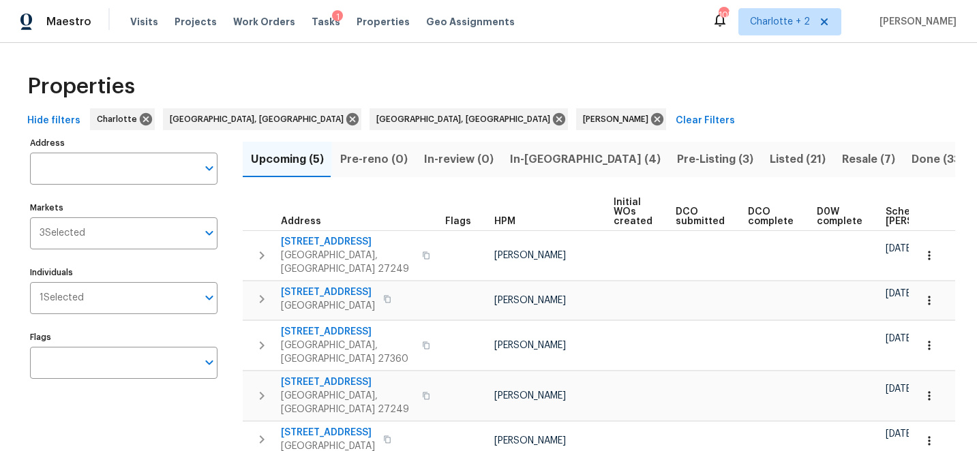
click at [535, 75] on div "Properties" at bounding box center [488, 87] width 933 height 44
click at [183, 20] on span "Projects" at bounding box center [195, 22] width 42 height 14
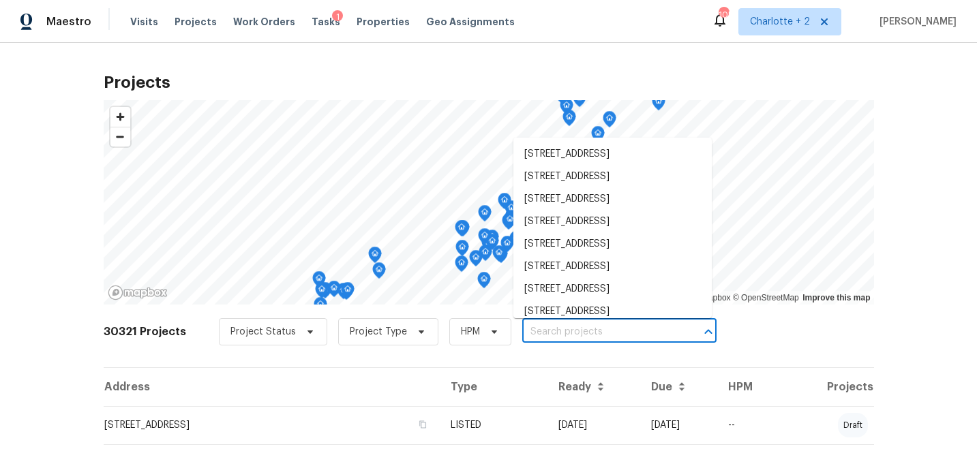
click at [560, 331] on input "text" at bounding box center [600, 332] width 156 height 21
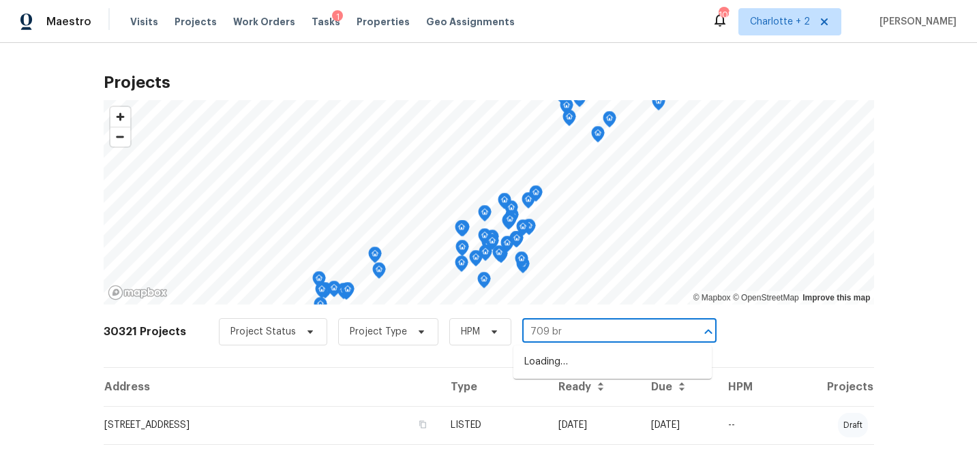
type input "709 bro"
click at [583, 358] on li "709 Broad St, Gibsonville, NC 27249" at bounding box center [612, 362] width 198 height 22
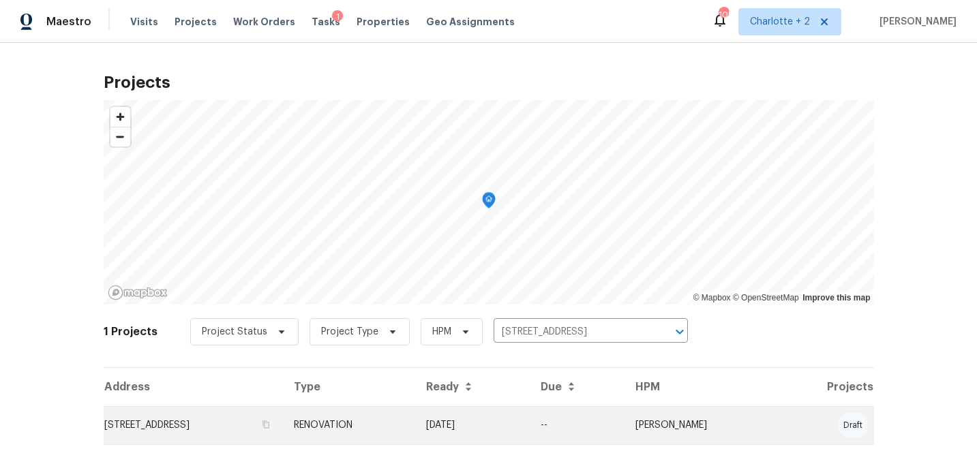
click at [624, 421] on td "--" at bounding box center [577, 425] width 95 height 38
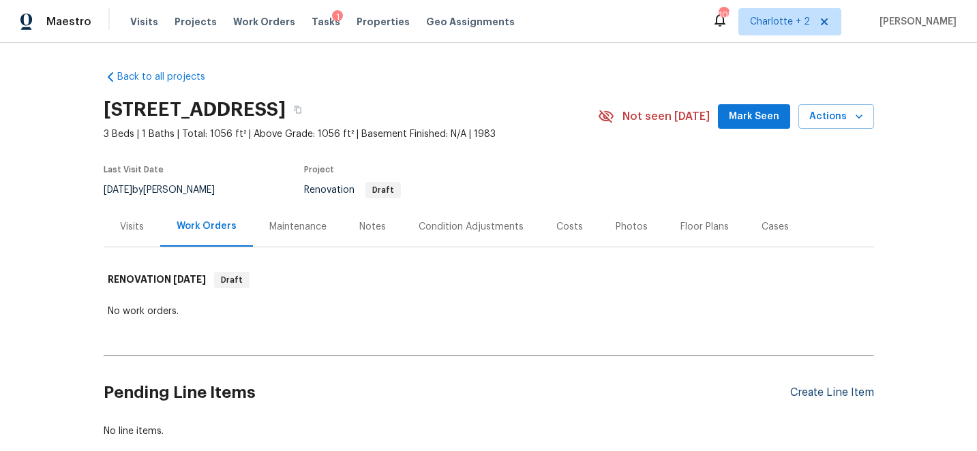
click at [815, 390] on div "Create Line Item" at bounding box center [832, 392] width 84 height 13
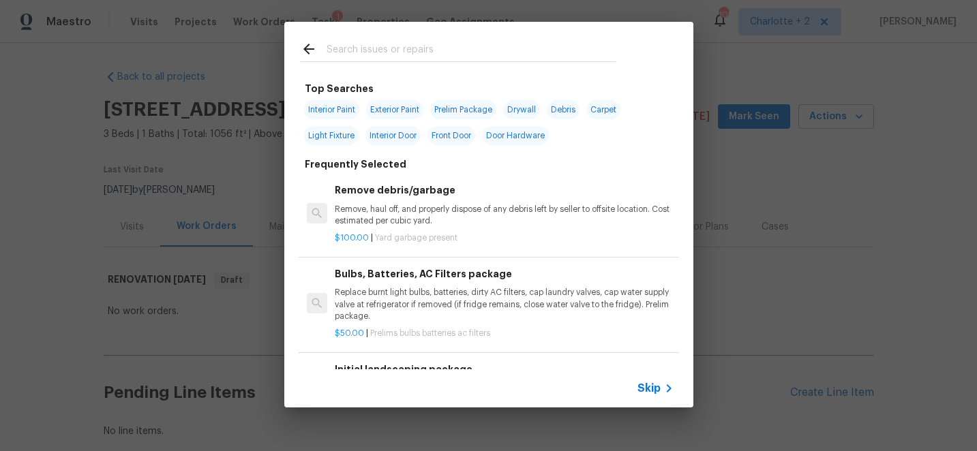
click at [400, 49] on input "text" at bounding box center [470, 51] width 289 height 20
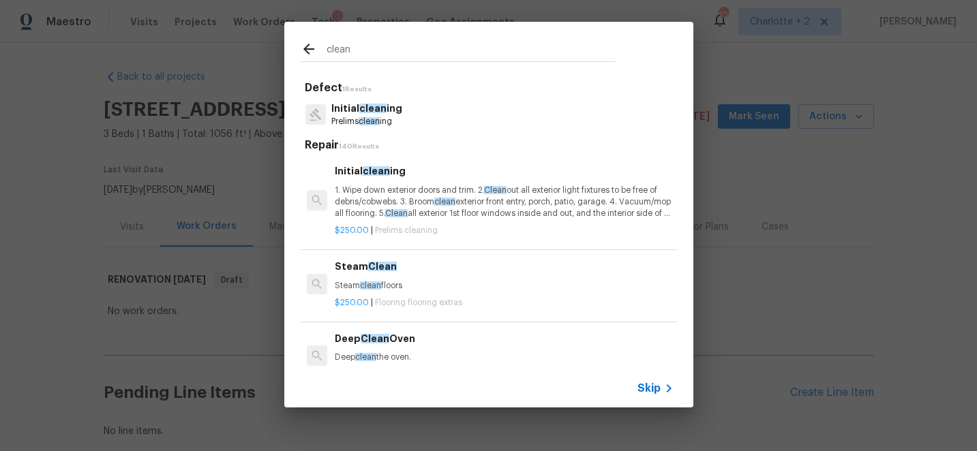
type input "clean"
click at [389, 211] on p "1. Wipe down exterior doors and trim. 2. Clean out all exterior light fixtures …" at bounding box center [504, 202] width 338 height 35
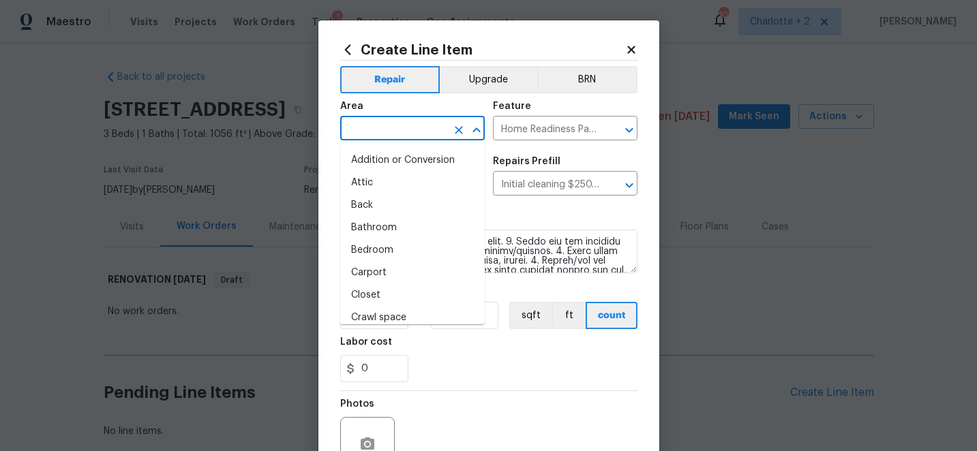
click at [419, 130] on input "text" at bounding box center [393, 129] width 106 height 21
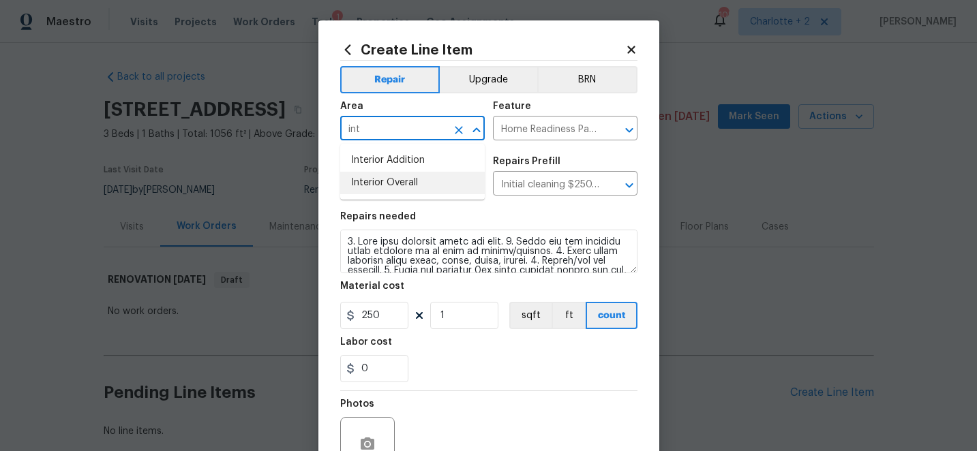
click at [409, 182] on li "Interior Overall" at bounding box center [412, 183] width 145 height 22
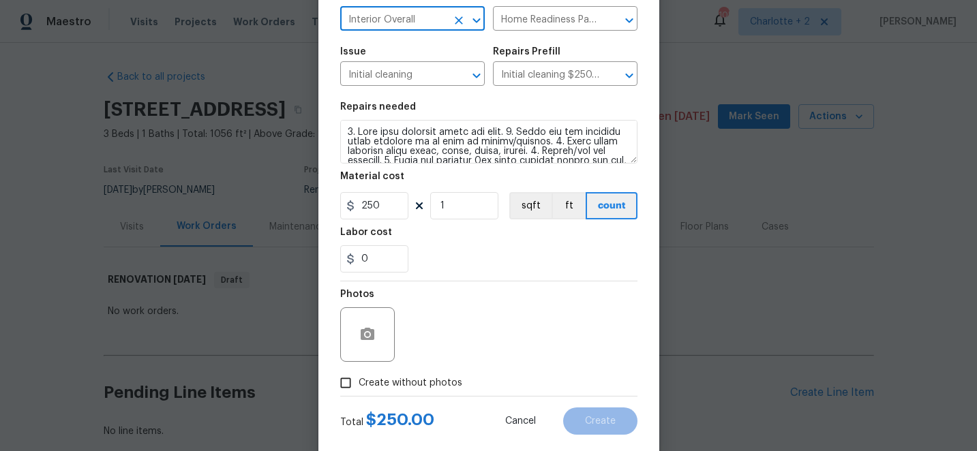
scroll to position [136, 0]
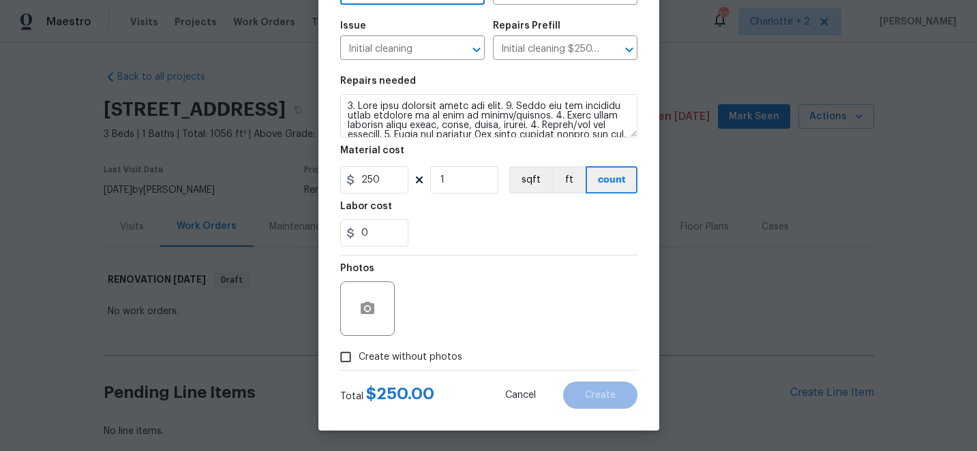
type input "Interior Overall"
click at [348, 354] on input "Create without photos" at bounding box center [346, 357] width 26 height 26
checkbox input "true"
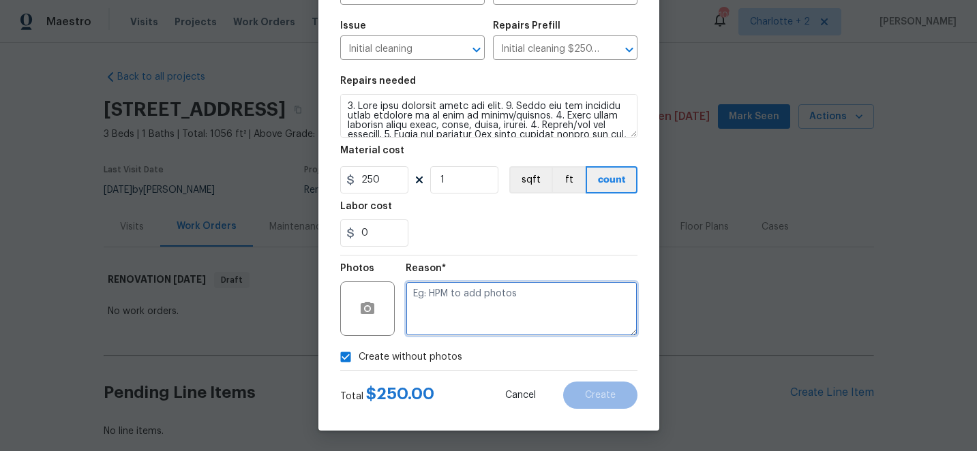
click at [488, 307] on textarea at bounding box center [522, 309] width 232 height 55
type textarea "edit"
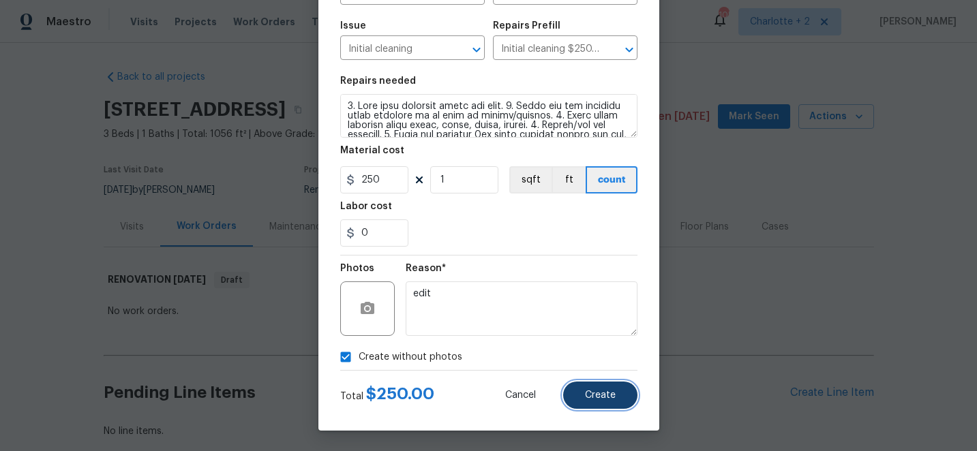
click at [600, 391] on span "Create" at bounding box center [600, 396] width 31 height 10
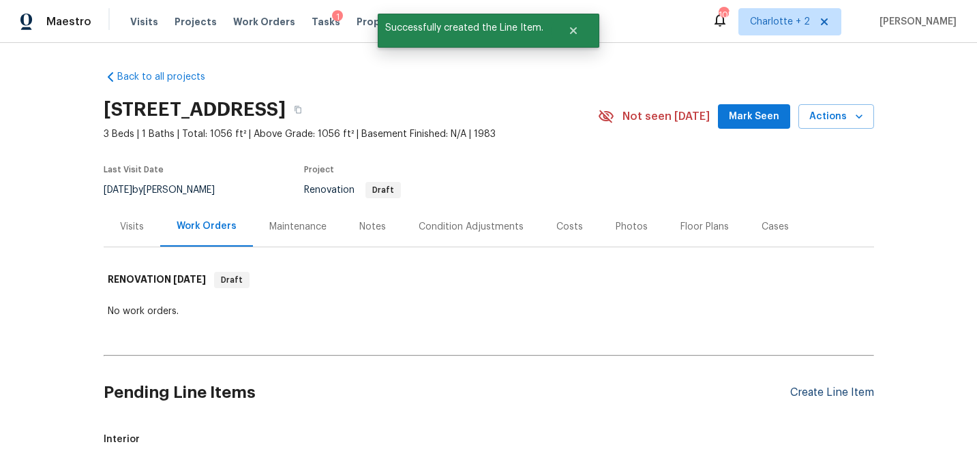
click at [802, 391] on div "Create Line Item" at bounding box center [832, 392] width 84 height 13
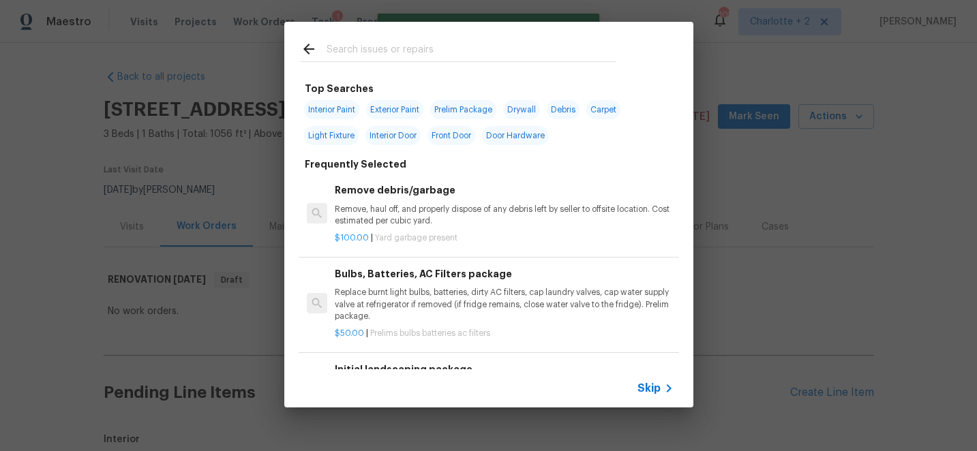
click at [367, 51] on input "text" at bounding box center [470, 51] width 289 height 20
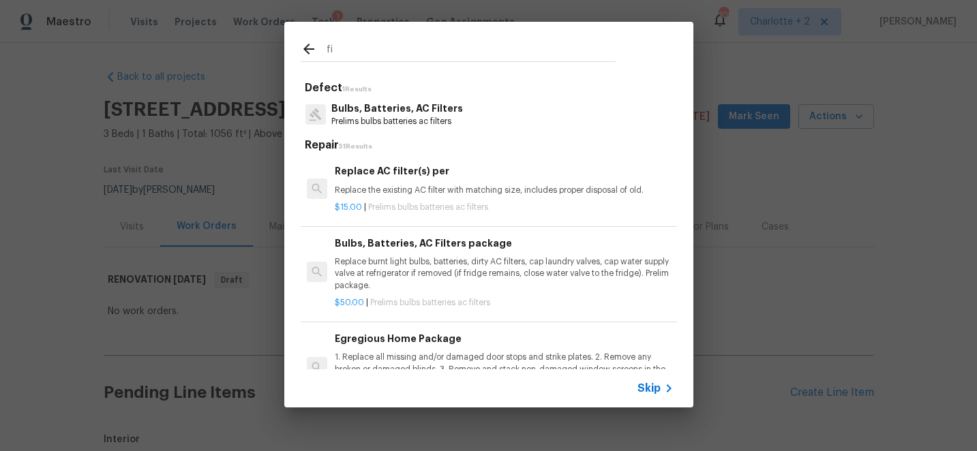
type input "f"
type input "filter"
click at [412, 271] on p "Replace burnt light bulbs, batteries, dirty AC filter s, cap laundry valves, ca…" at bounding box center [504, 273] width 338 height 35
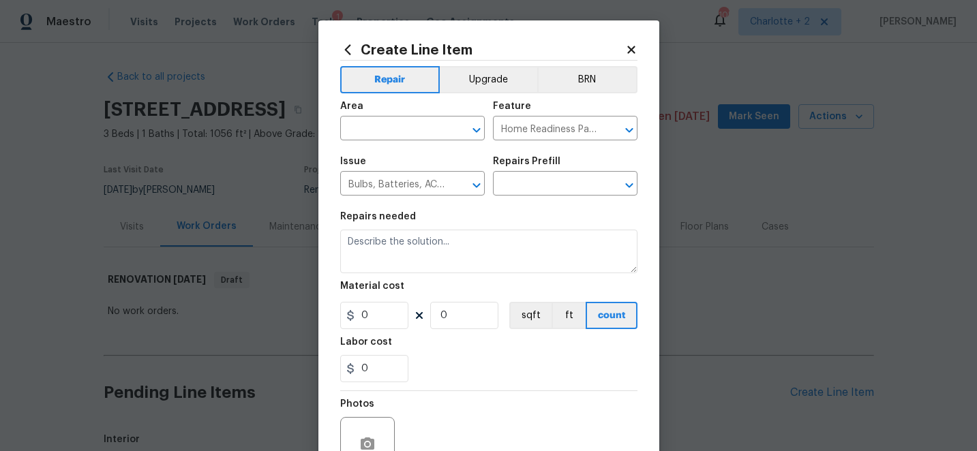
type input "Bulbs, Batteries, AC Filters package $50.00"
type textarea "Replace burnt light bulbs, batteries, dirty AC filters, cap laundry valves, cap…"
type input "50"
type input "1"
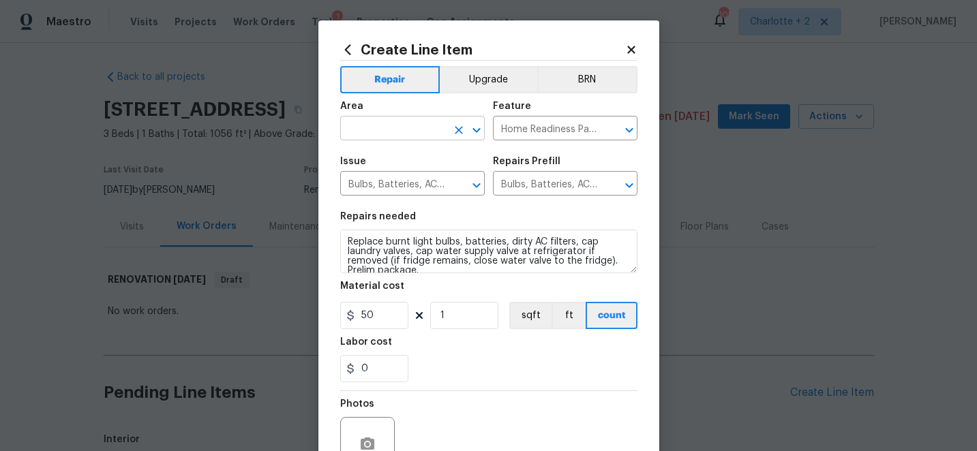
click at [388, 129] on input "text" at bounding box center [393, 129] width 106 height 21
click at [401, 189] on li "Interior Overall" at bounding box center [412, 183] width 145 height 22
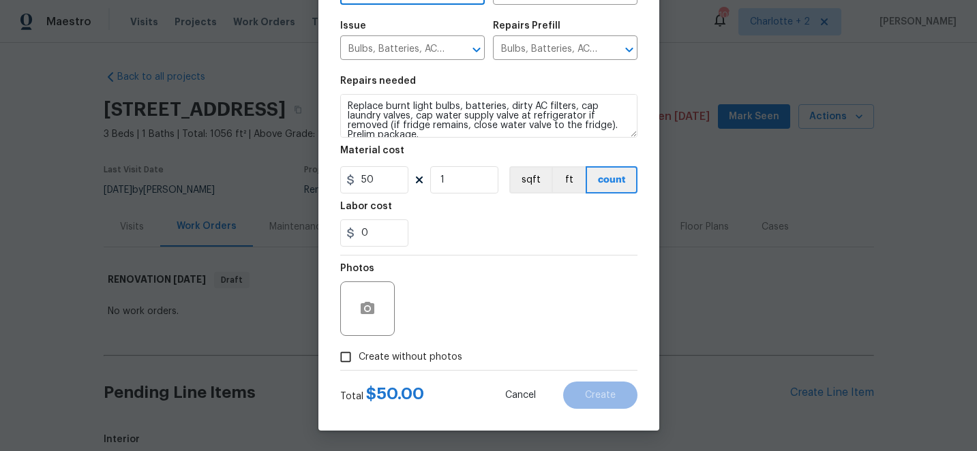
type input "Interior Overall"
click at [346, 358] on input "Create without photos" at bounding box center [346, 357] width 26 height 26
checkbox input "true"
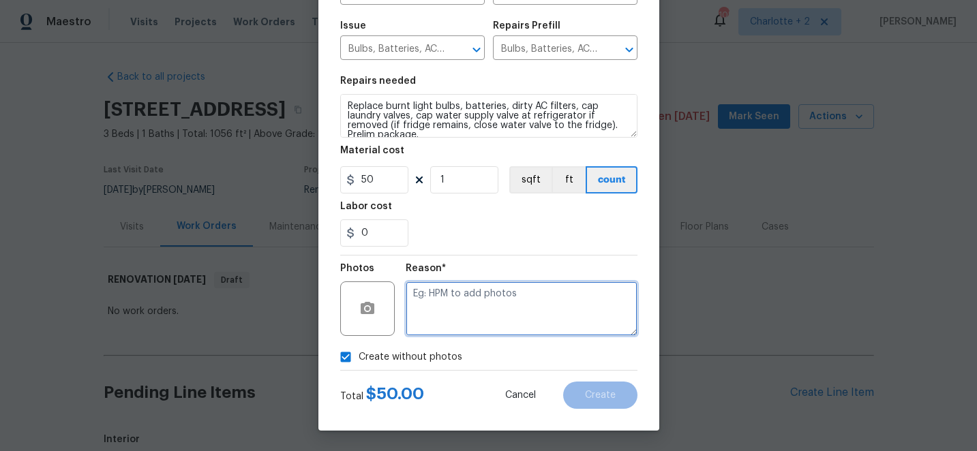
click at [474, 314] on textarea at bounding box center [522, 309] width 232 height 55
type textarea "edit"
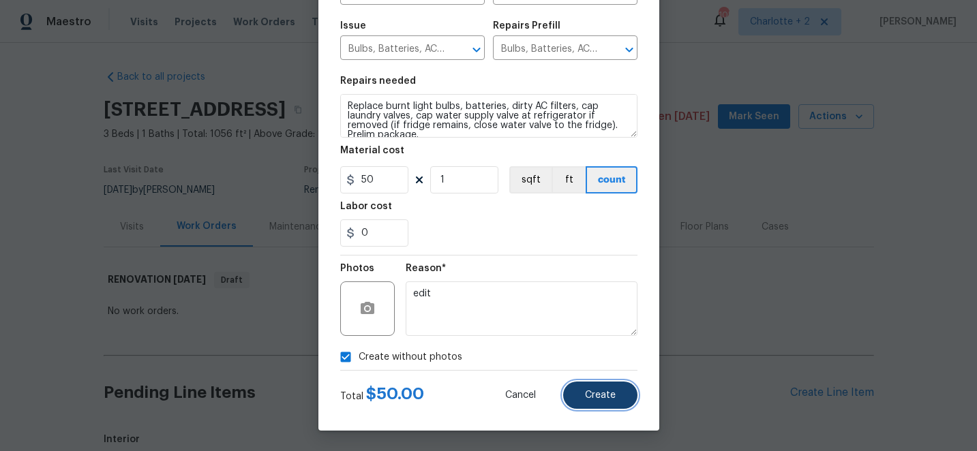
click at [605, 396] on span "Create" at bounding box center [600, 396] width 31 height 10
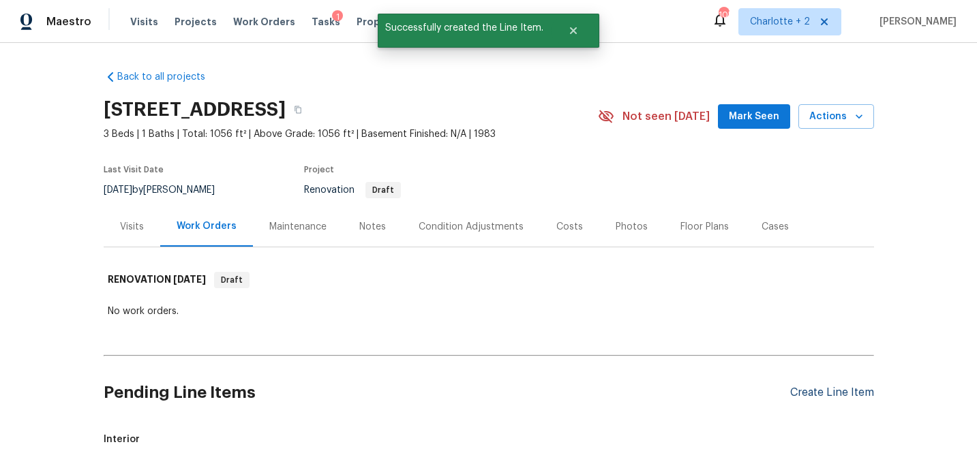
click at [823, 390] on div "Create Line Item" at bounding box center [832, 392] width 84 height 13
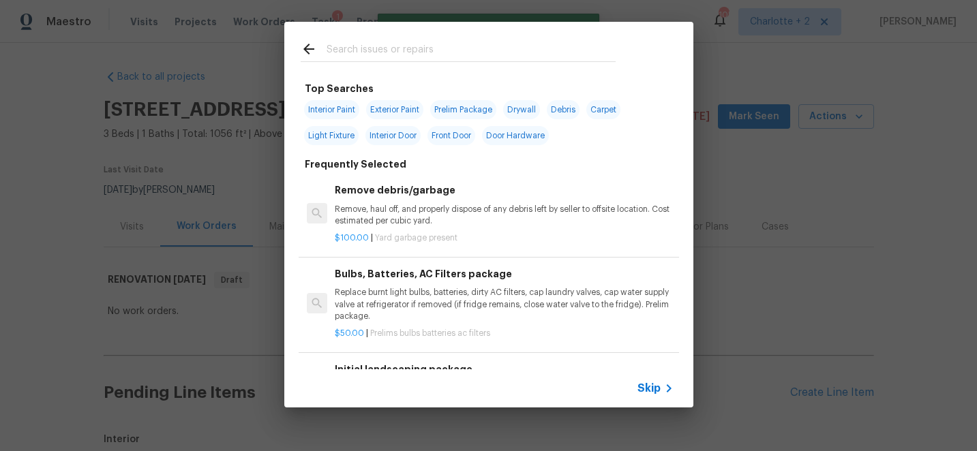
click at [440, 44] on input "text" at bounding box center [470, 51] width 289 height 20
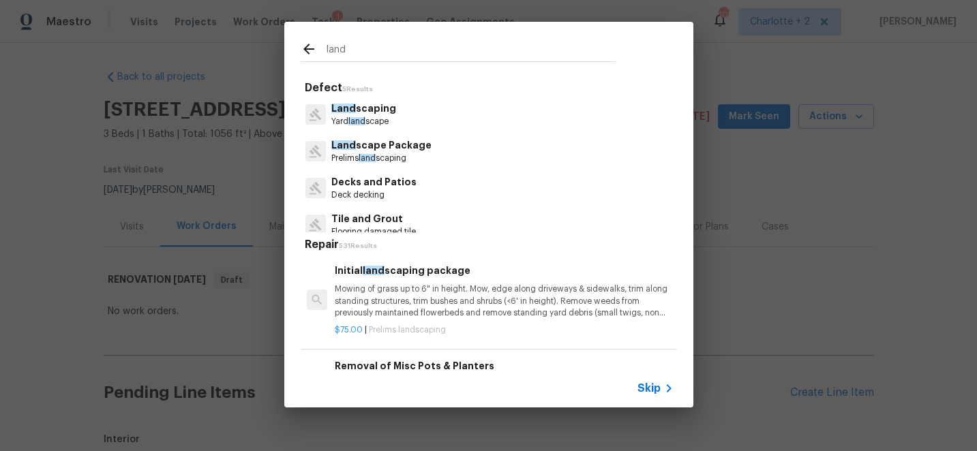
type input "land"
click at [416, 286] on p "Mowing of grass up to 6" in height. Mow, edge along driveways & sidewalks, trim…" at bounding box center [504, 301] width 338 height 35
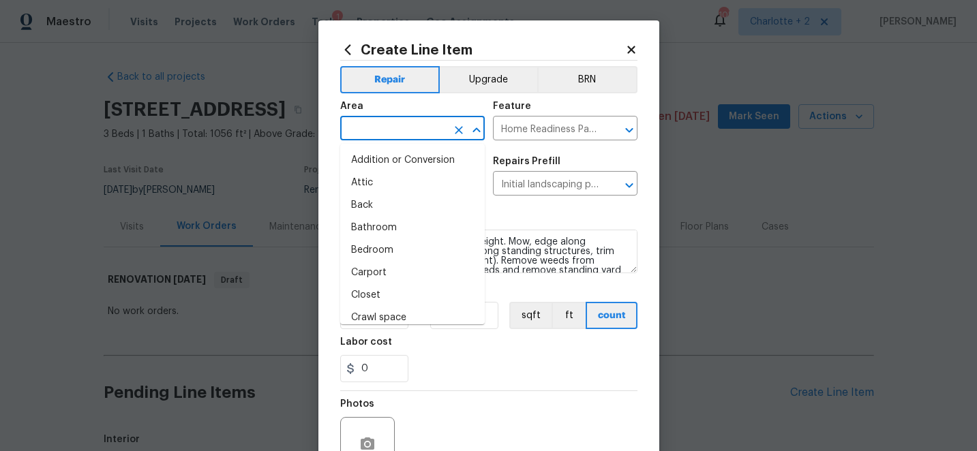
click at [419, 134] on input "text" at bounding box center [393, 129] width 106 height 21
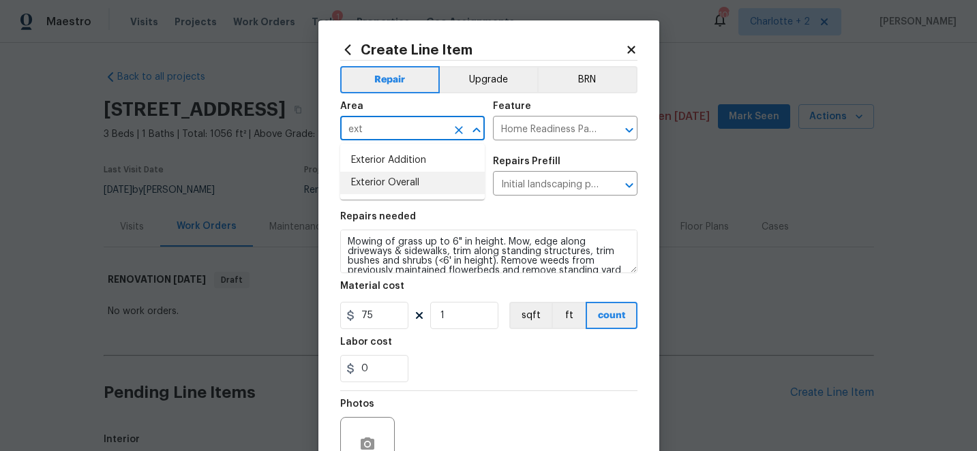
click at [406, 182] on li "Exterior Overall" at bounding box center [412, 183] width 145 height 22
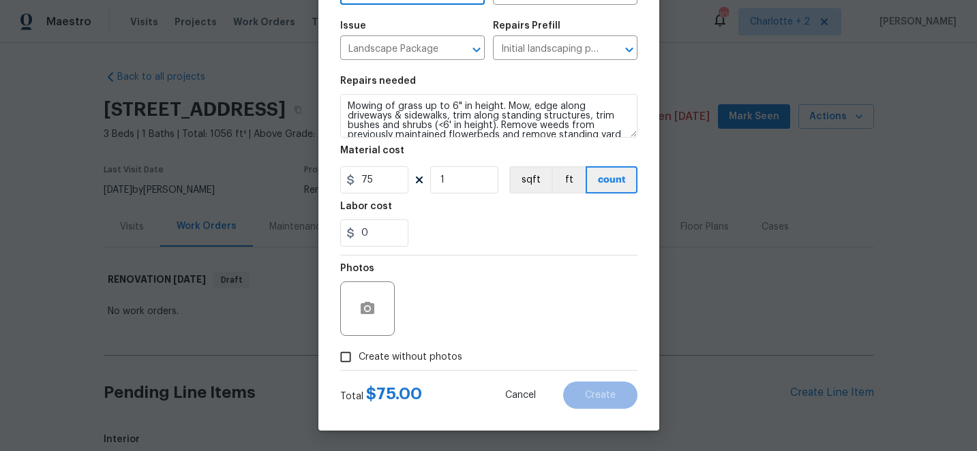
type input "Exterior Overall"
click at [349, 354] on input "Create without photos" at bounding box center [346, 357] width 26 height 26
checkbox input "true"
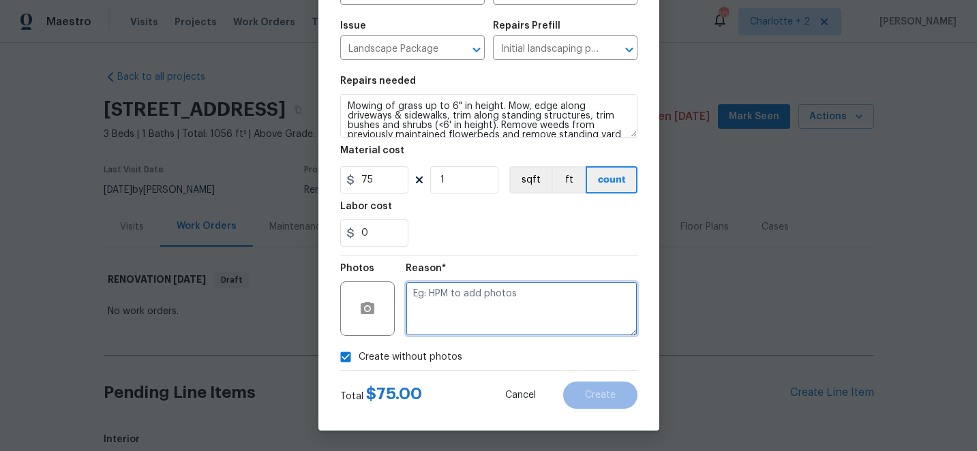
click at [496, 303] on textarea at bounding box center [522, 309] width 232 height 55
type textarea "edit"
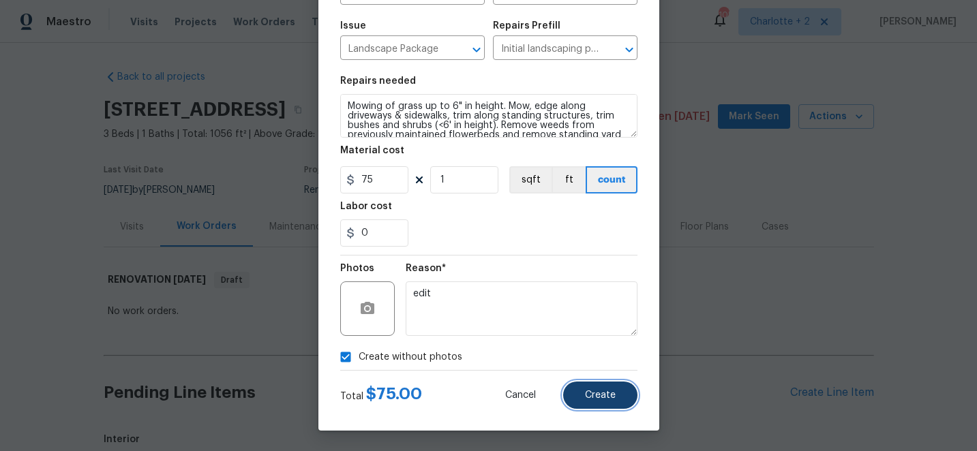
click at [603, 405] on button "Create" at bounding box center [600, 395] width 74 height 27
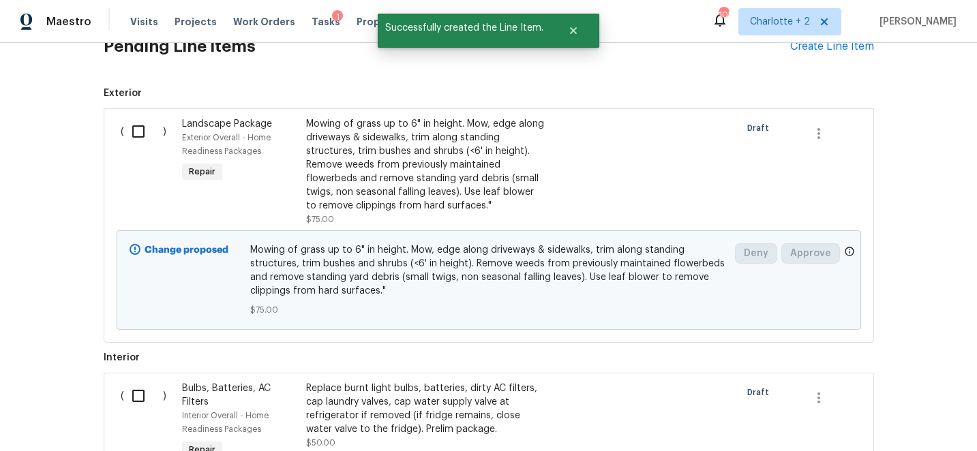
scroll to position [288, 0]
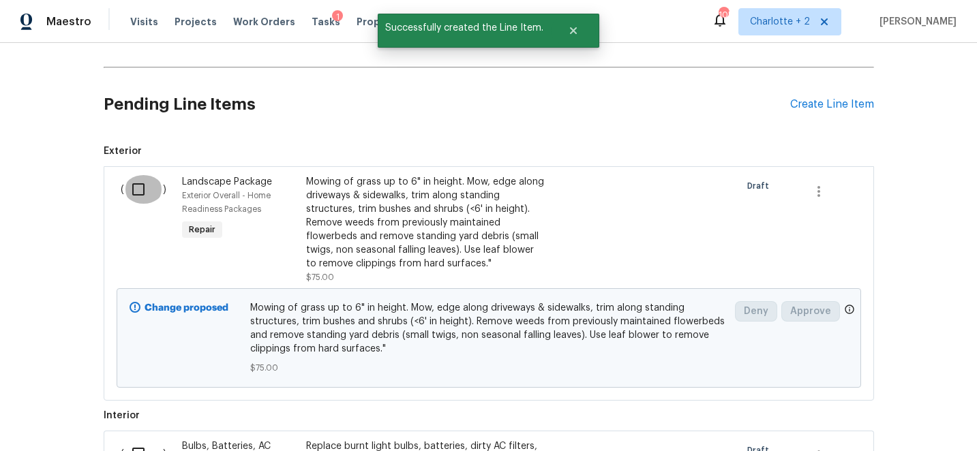
click at [133, 191] on input "checkbox" at bounding box center [143, 189] width 39 height 29
checkbox input "true"
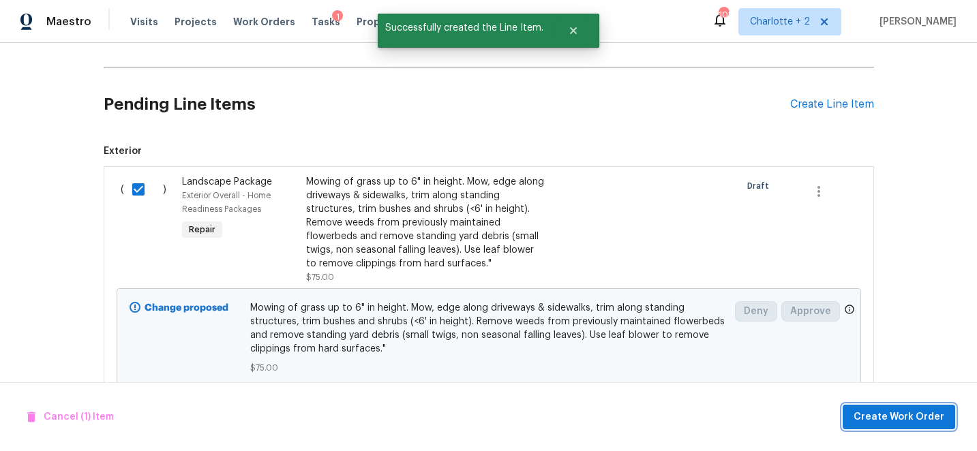
click at [913, 415] on span "Create Work Order" at bounding box center [898, 417] width 91 height 17
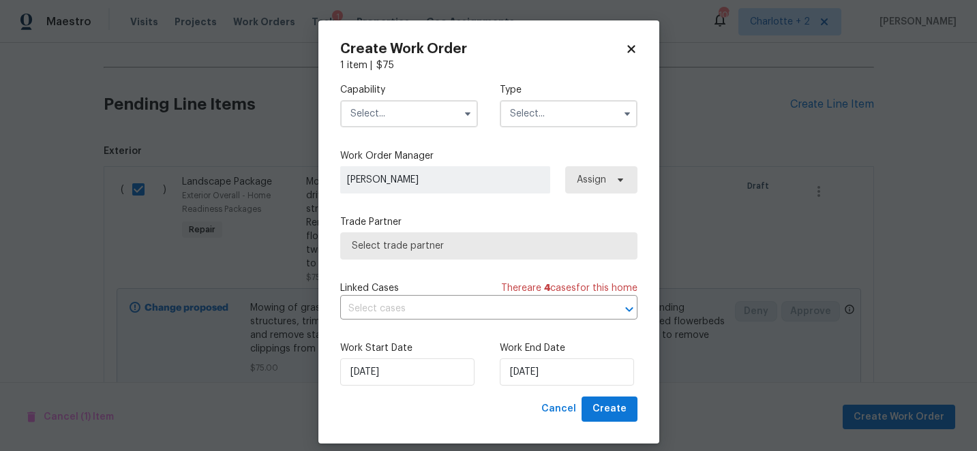
click at [386, 110] on input "text" at bounding box center [409, 113] width 138 height 27
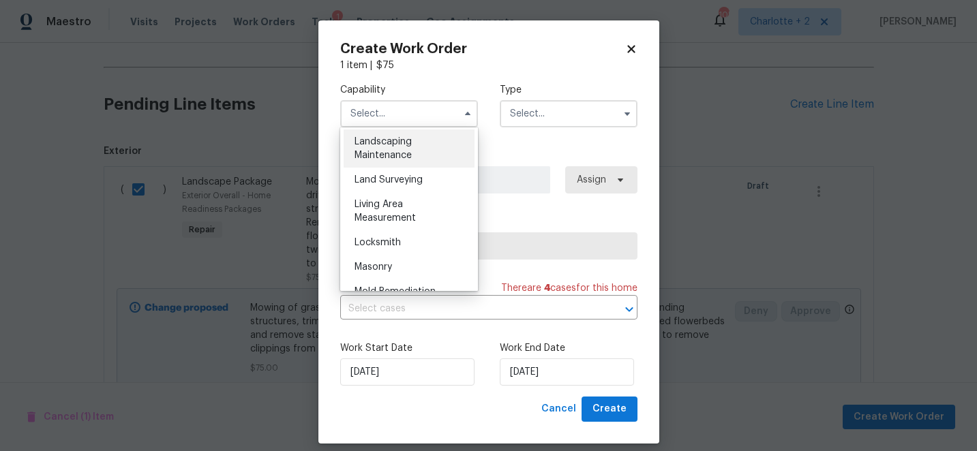
click at [400, 150] on div "Landscaping Maintenance" at bounding box center [409, 149] width 131 height 38
type input "Landscaping Maintenance"
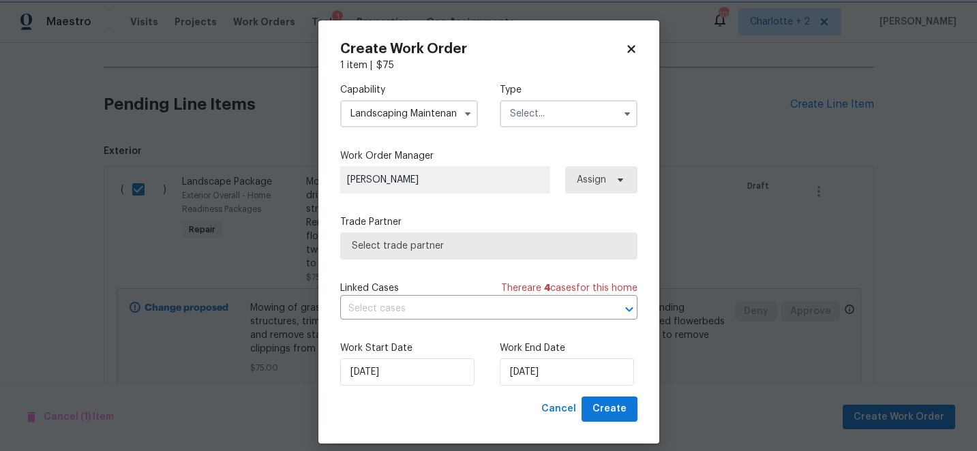
scroll to position [859, 0]
click at [562, 104] on input "text" at bounding box center [569, 113] width 138 height 27
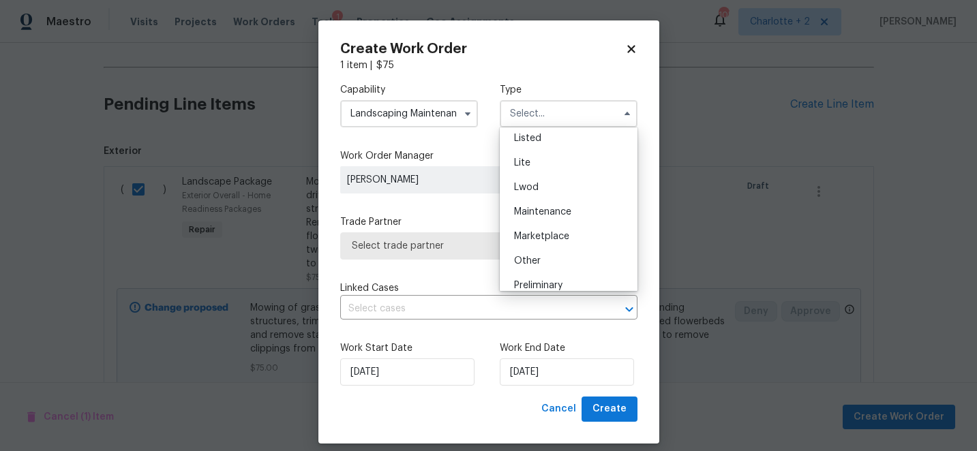
scroll to position [309, 0]
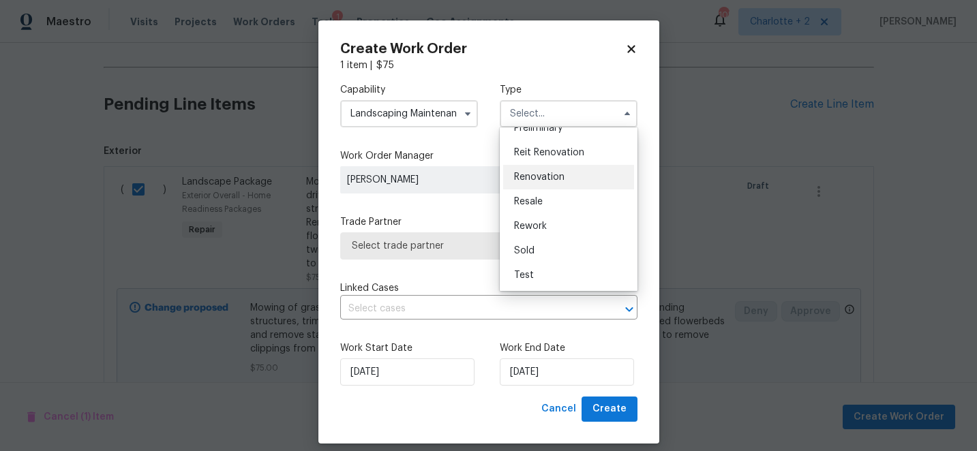
click at [556, 174] on span "Renovation" at bounding box center [539, 177] width 50 height 10
type input "Renovation"
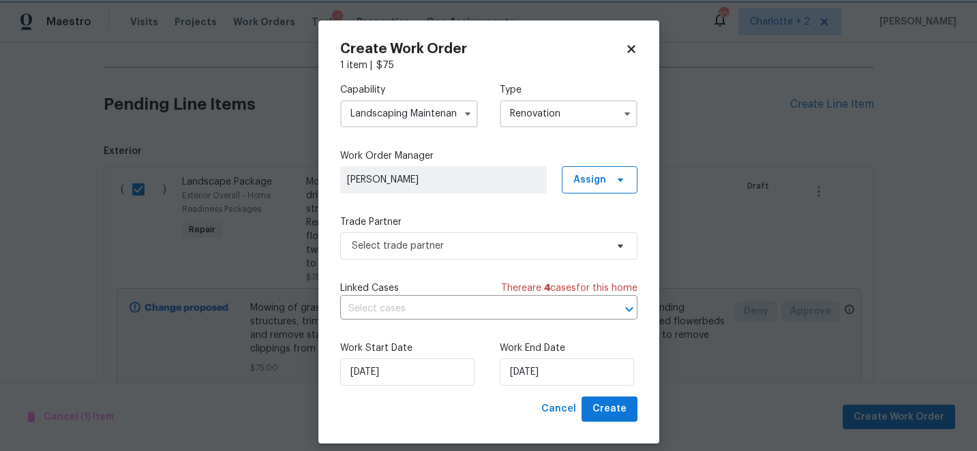
scroll to position [0, 0]
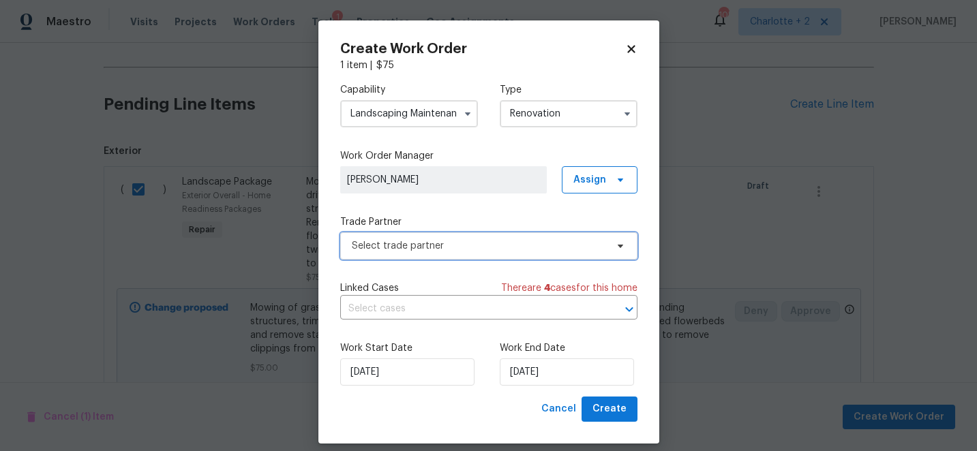
click at [397, 251] on span "Select trade partner" at bounding box center [479, 246] width 254 height 14
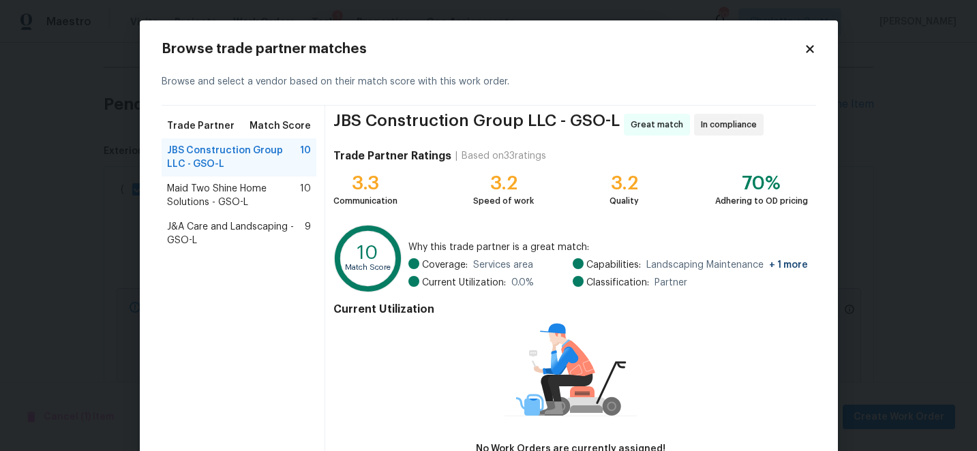
scroll to position [93, 0]
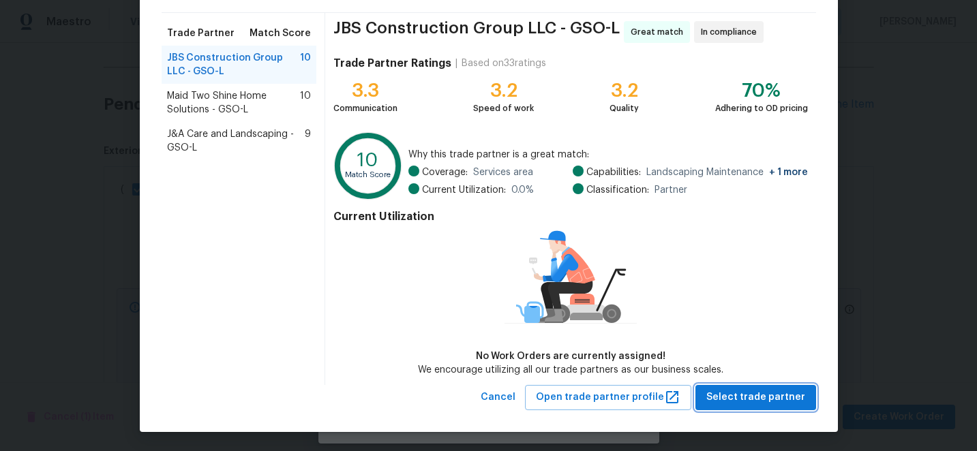
click at [772, 398] on span "Select trade partner" at bounding box center [755, 397] width 99 height 17
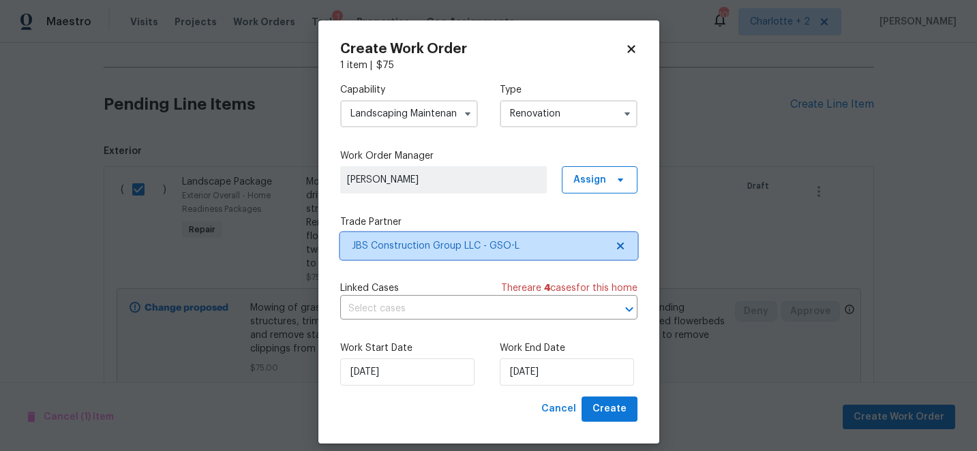
scroll to position [0, 0]
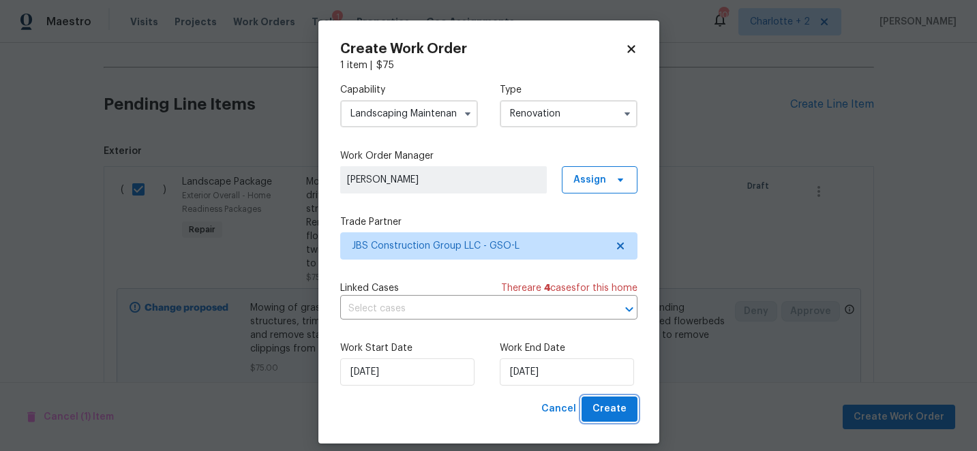
click at [607, 410] on span "Create" at bounding box center [609, 409] width 34 height 17
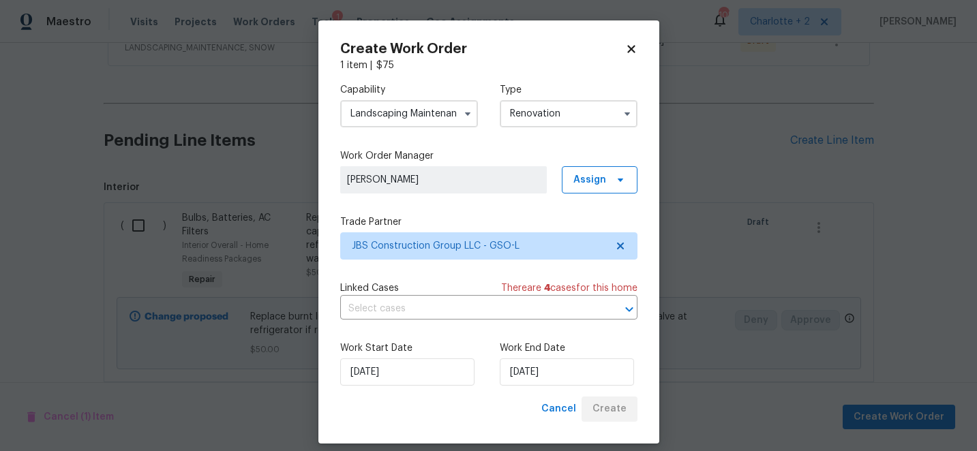
scroll to position [324, 0]
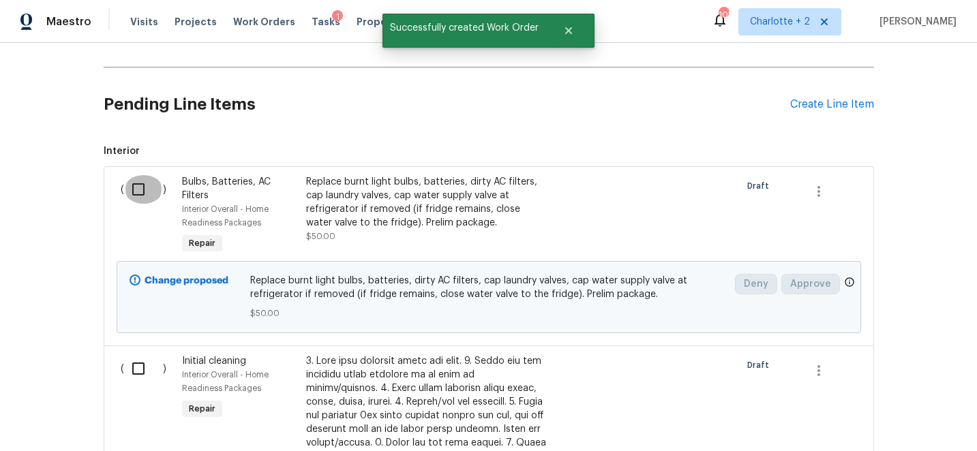
click at [138, 192] on input "checkbox" at bounding box center [143, 189] width 39 height 29
checkbox input "true"
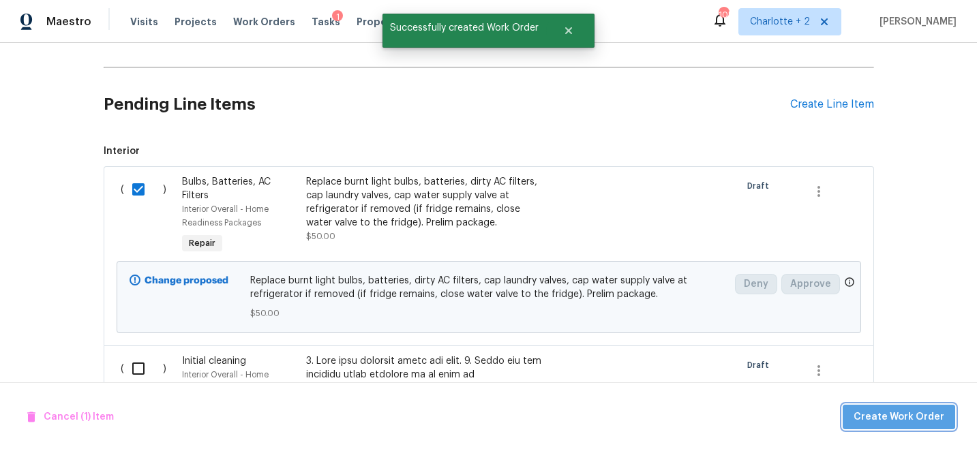
click at [921, 416] on span "Create Work Order" at bounding box center [898, 417] width 91 height 17
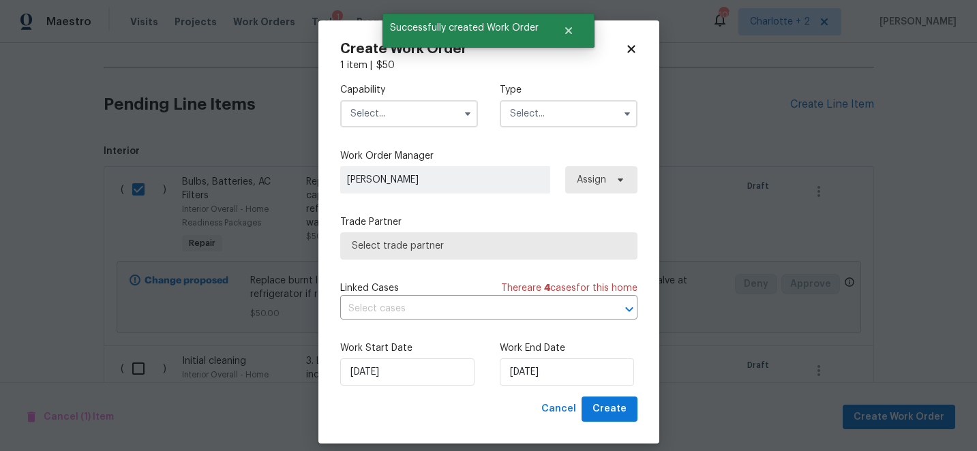
click at [366, 109] on input "text" at bounding box center [409, 113] width 138 height 27
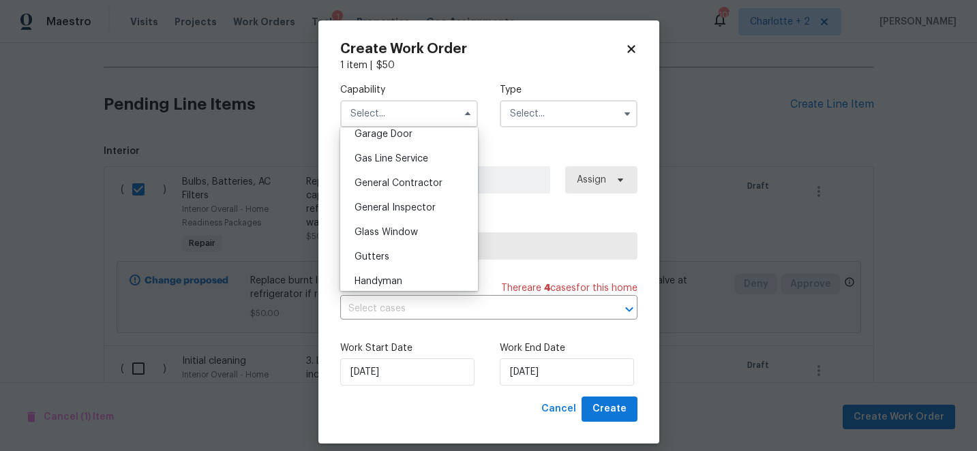
scroll to position [615, 0]
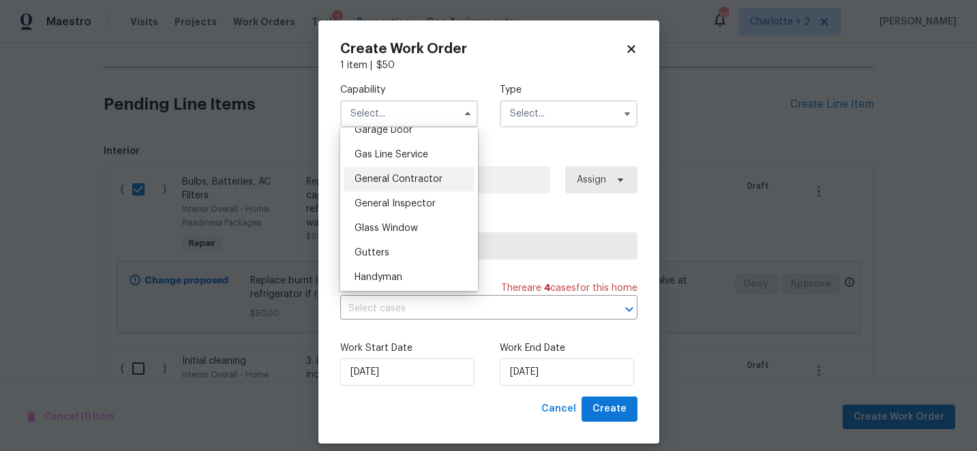
click at [412, 179] on span "General Contractor" at bounding box center [398, 179] width 88 height 10
type input "General Contractor"
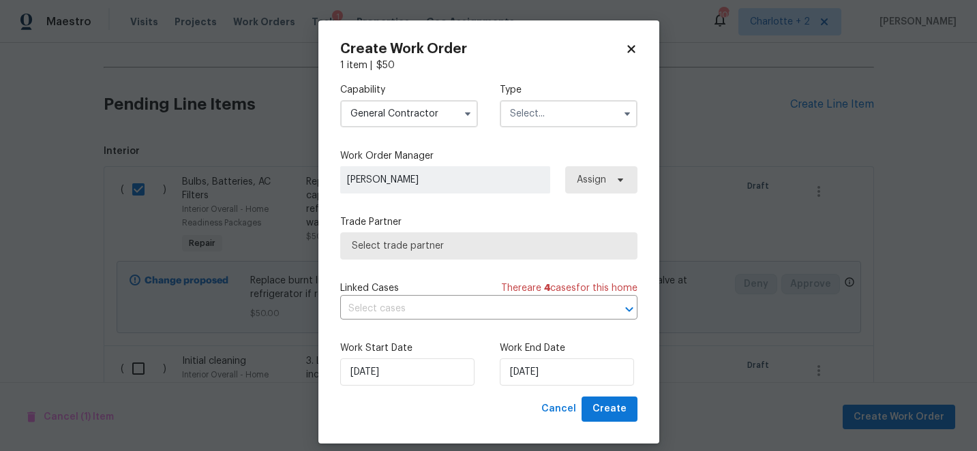
click at [508, 119] on input "text" at bounding box center [569, 113] width 138 height 27
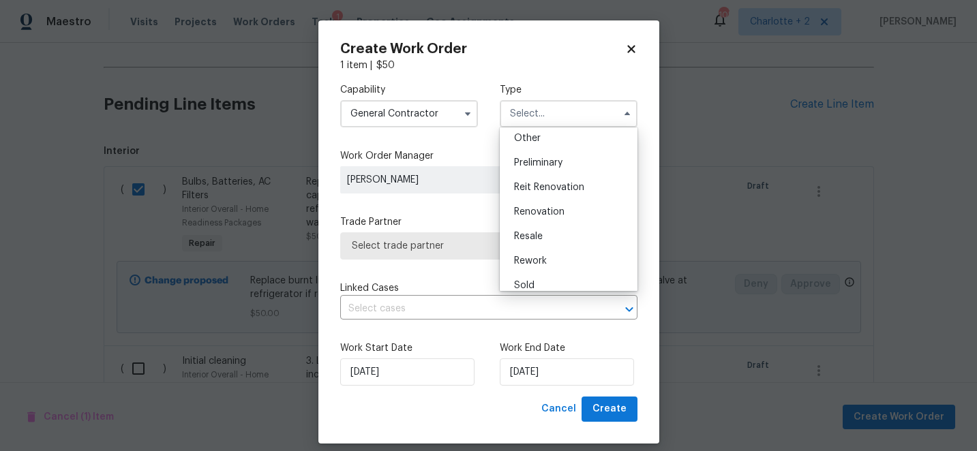
scroll to position [309, 0]
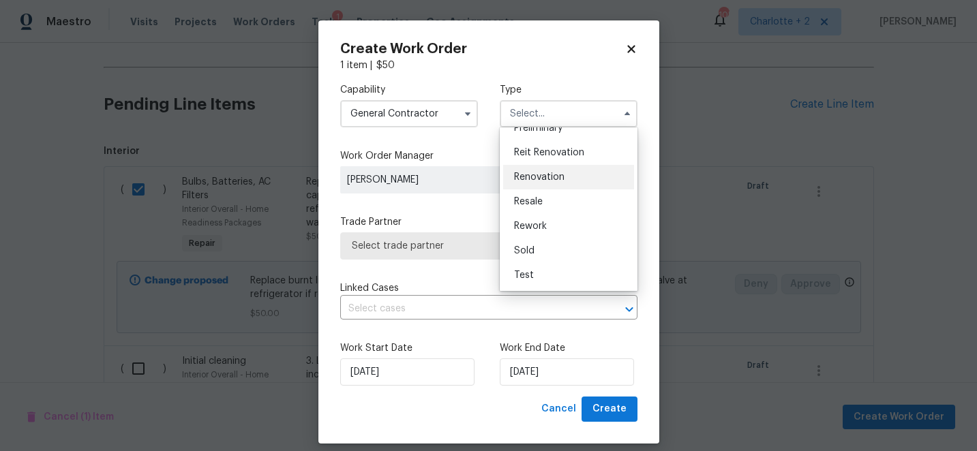
click at [560, 179] on span "Renovation" at bounding box center [539, 177] width 50 height 10
type input "Renovation"
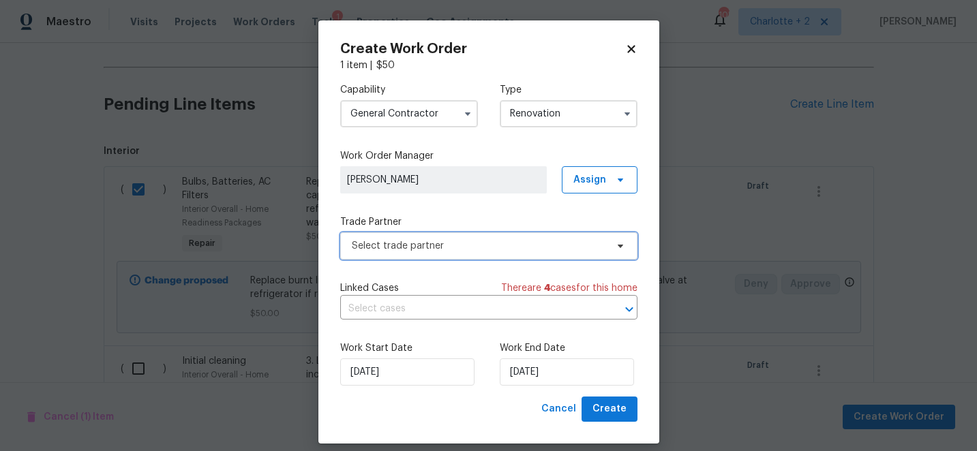
click at [468, 248] on span "Select trade partner" at bounding box center [479, 246] width 254 height 14
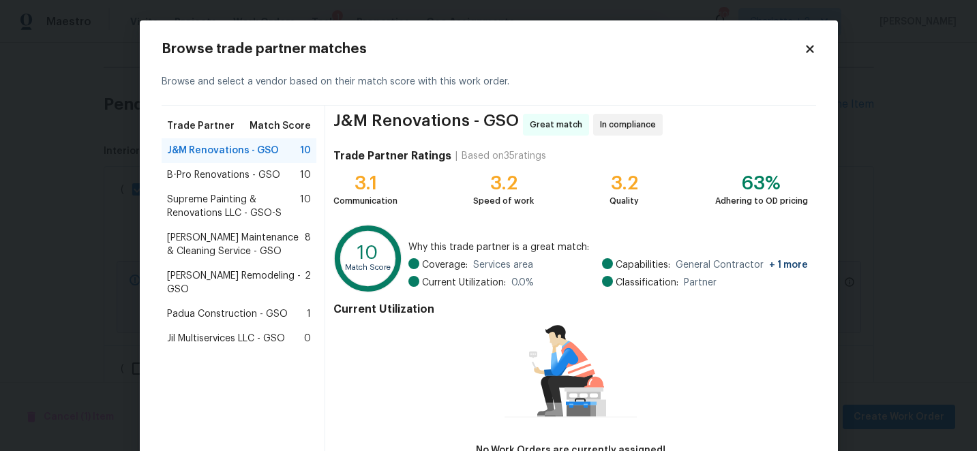
click at [301, 307] on div "Padua Construction - GSO 1" at bounding box center [239, 314] width 145 height 14
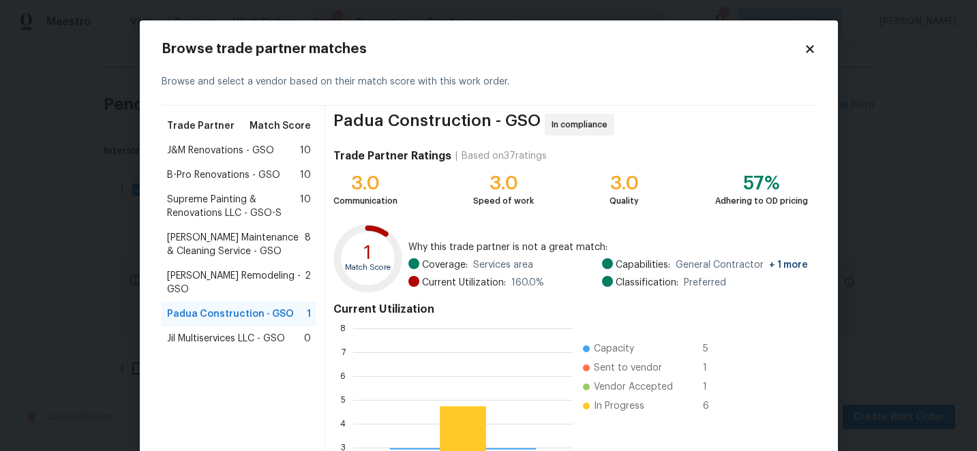
scroll to position [150, 0]
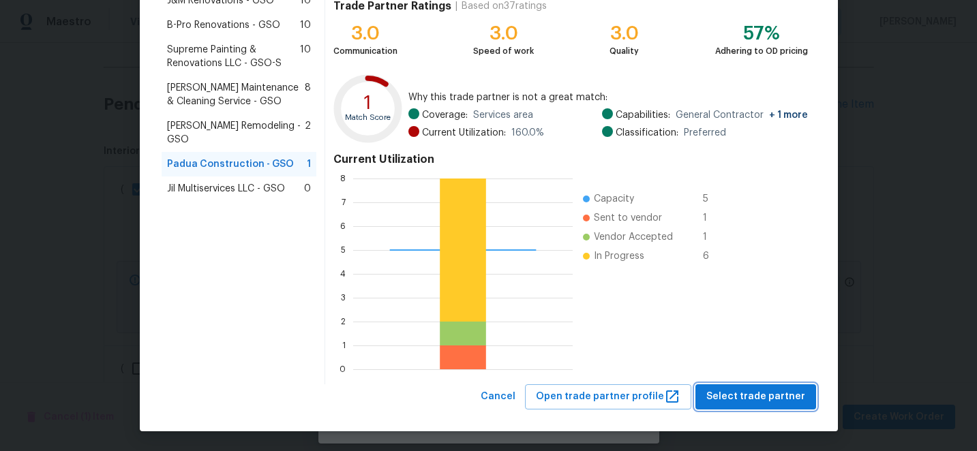
click at [750, 398] on span "Select trade partner" at bounding box center [755, 397] width 99 height 17
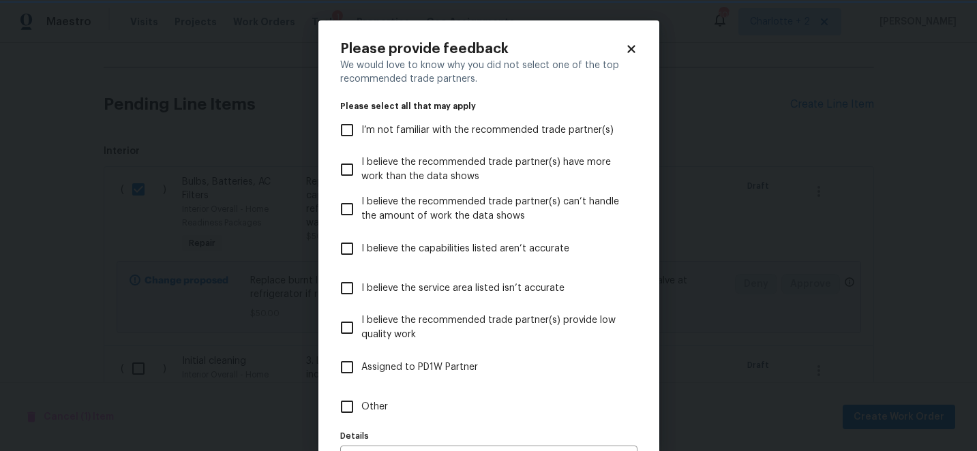
scroll to position [0, 0]
click at [348, 291] on input "I believe the service area listed isn’t accurate" at bounding box center [347, 288] width 29 height 29
checkbox input "true"
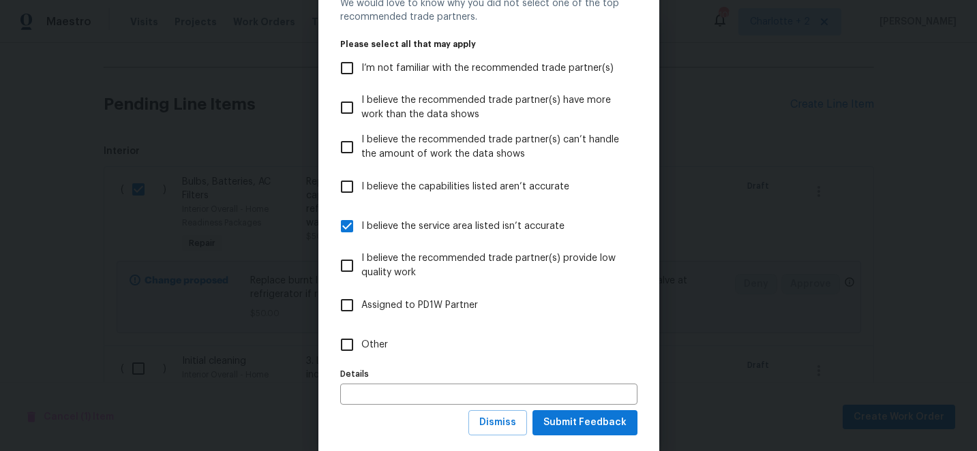
scroll to position [89, 0]
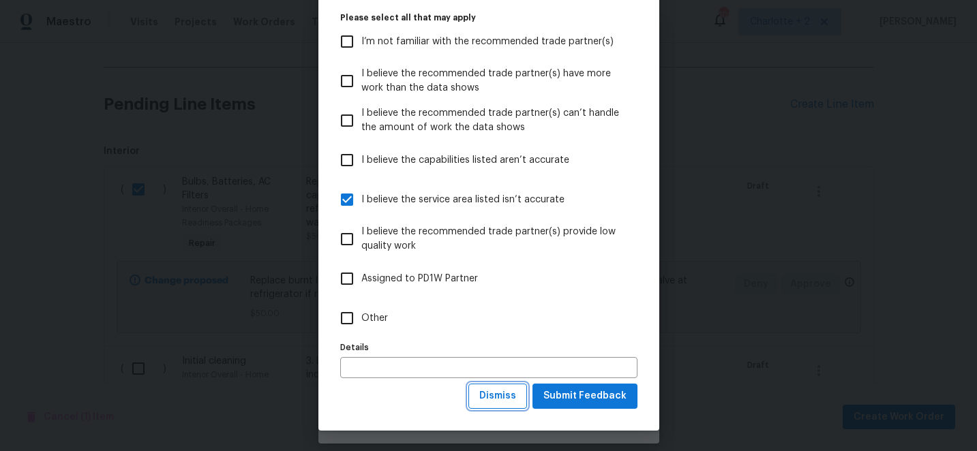
click at [511, 399] on span "Dismiss" at bounding box center [497, 396] width 37 height 17
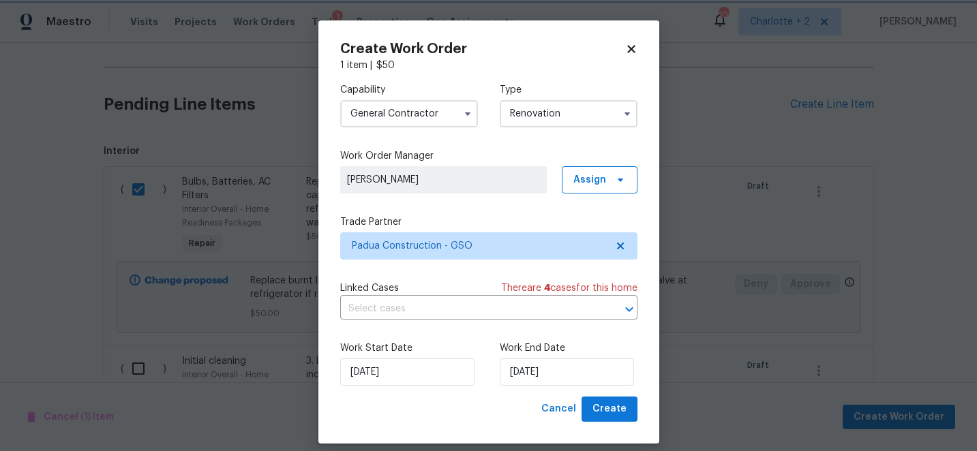
scroll to position [0, 0]
click at [613, 404] on span "Create" at bounding box center [609, 409] width 34 height 17
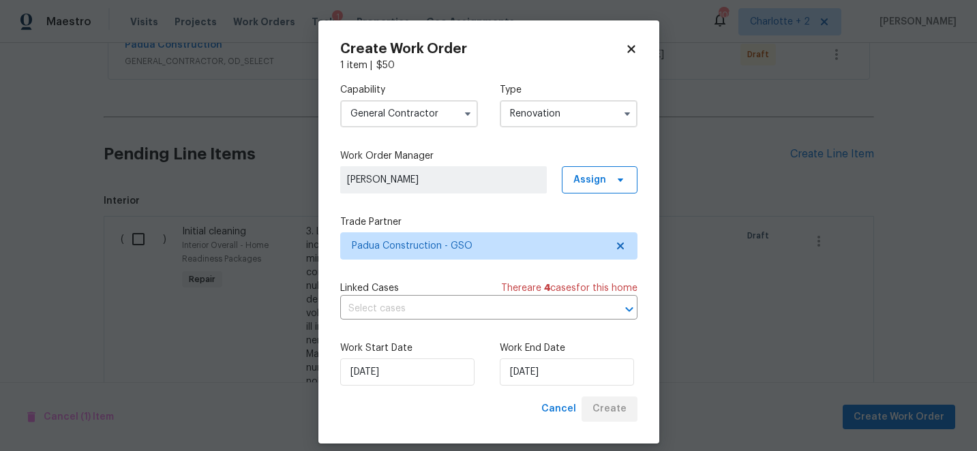
scroll to position [374, 0]
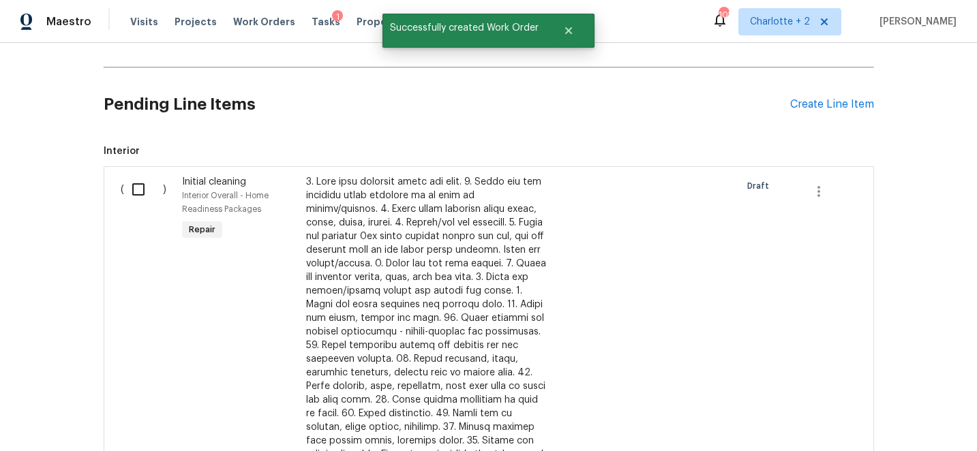
click at [140, 192] on input "checkbox" at bounding box center [143, 189] width 39 height 29
checkbox input "true"
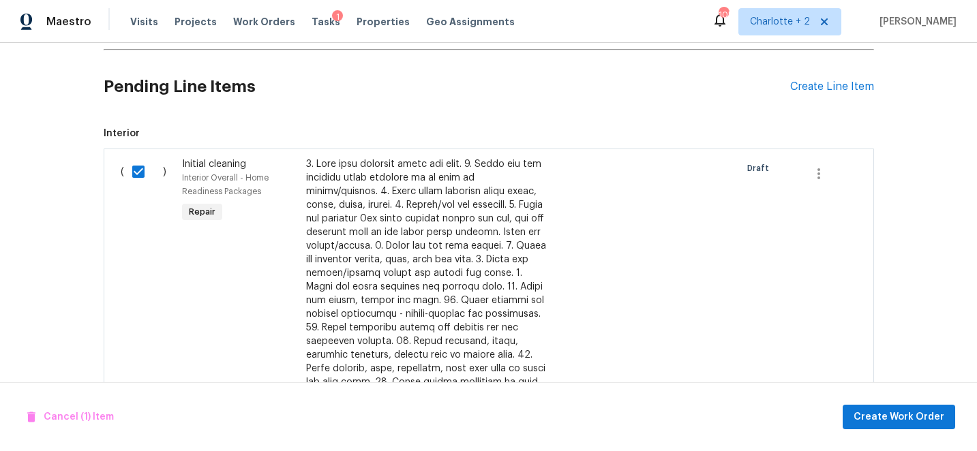
scroll to position [400, 0]
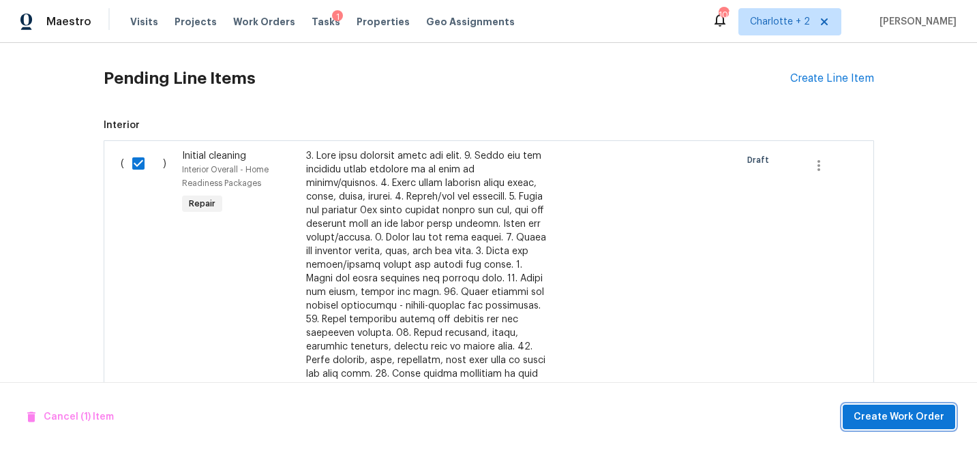
click at [870, 416] on span "Create Work Order" at bounding box center [898, 417] width 91 height 17
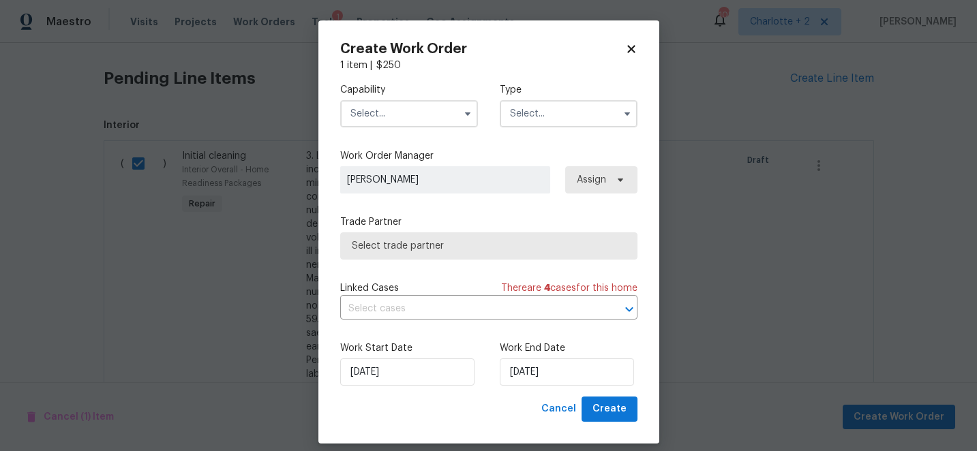
click at [434, 115] on input "text" at bounding box center [409, 113] width 138 height 27
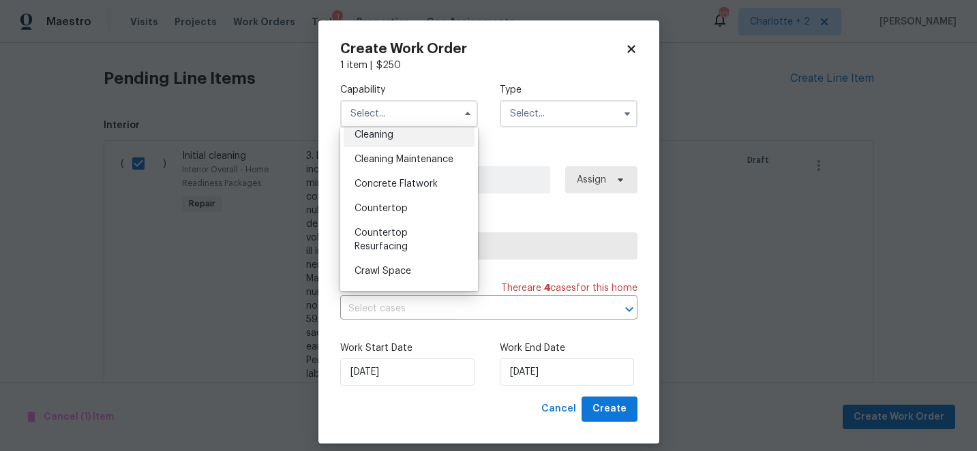
click at [388, 140] on div "Cleaning" at bounding box center [409, 135] width 131 height 25
type input "Cleaning"
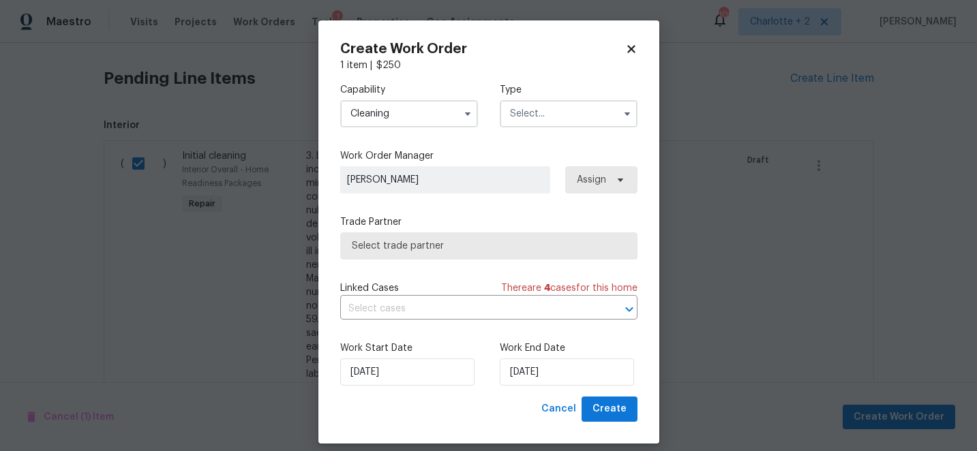
click at [540, 121] on input "text" at bounding box center [569, 113] width 138 height 27
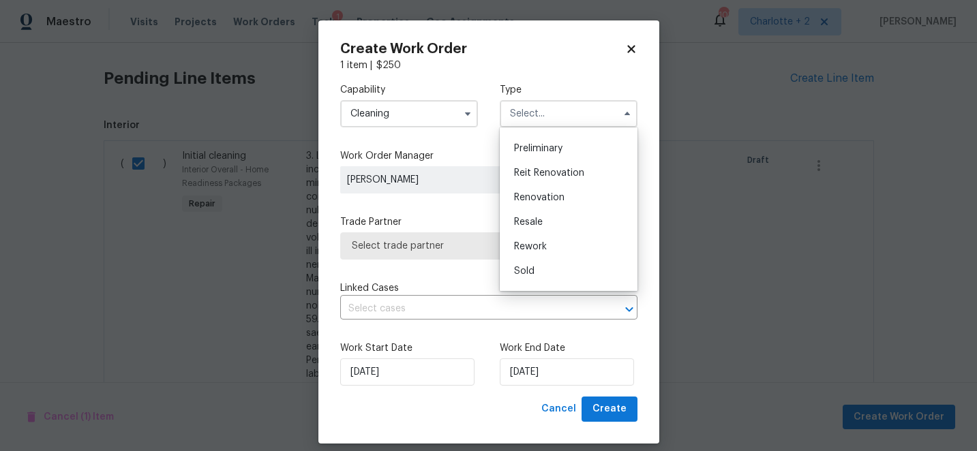
scroll to position [309, 0]
click at [555, 177] on span "Renovation" at bounding box center [539, 177] width 50 height 10
type input "Renovation"
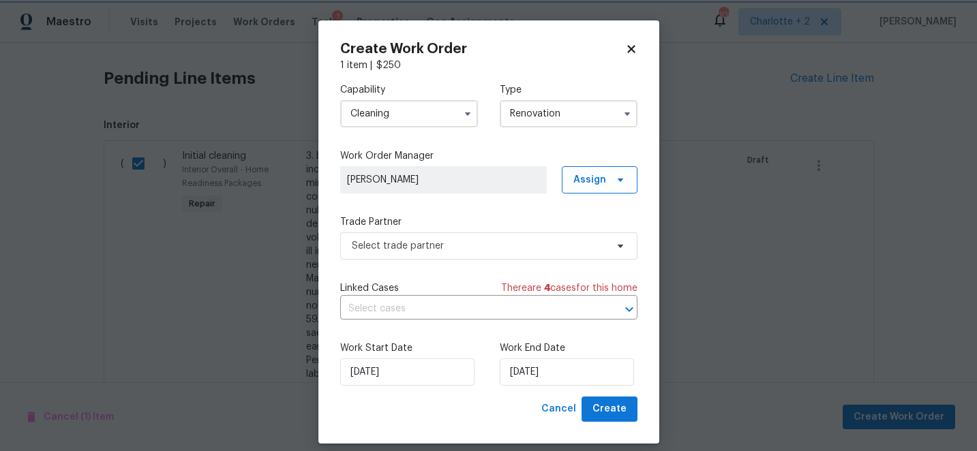
scroll to position [0, 0]
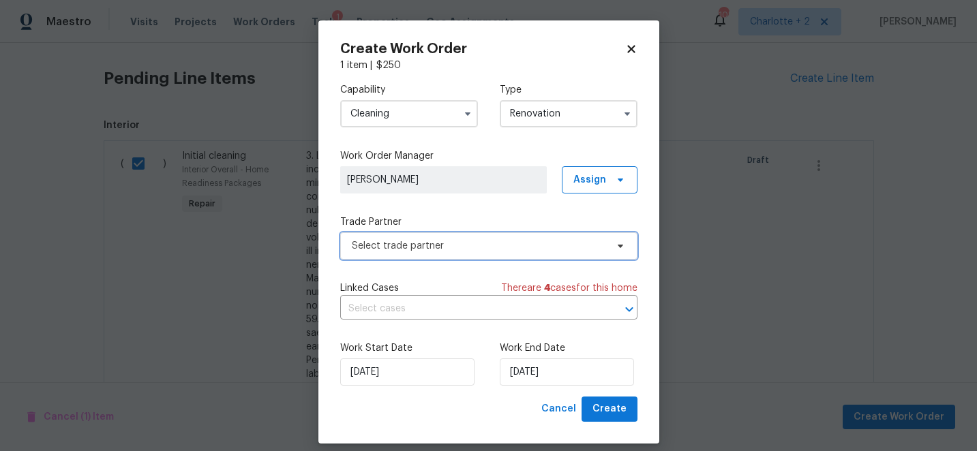
click at [462, 256] on span "Select trade partner" at bounding box center [488, 245] width 297 height 27
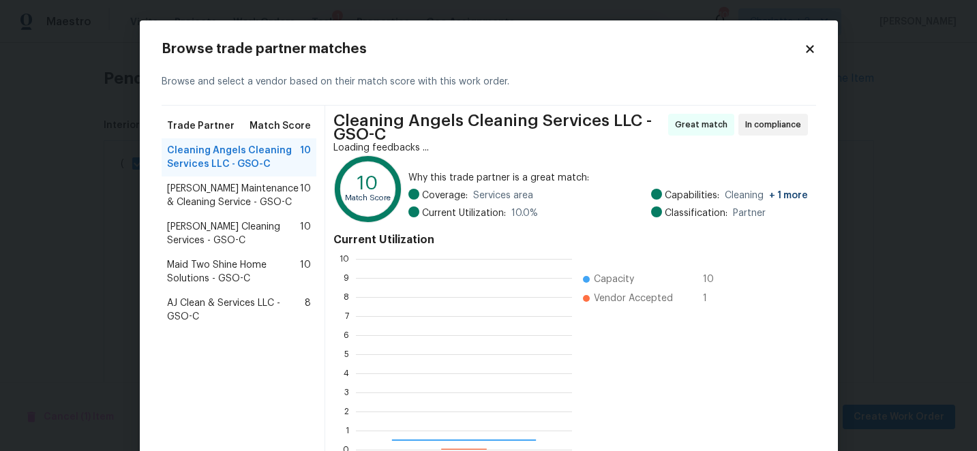
scroll to position [191, 216]
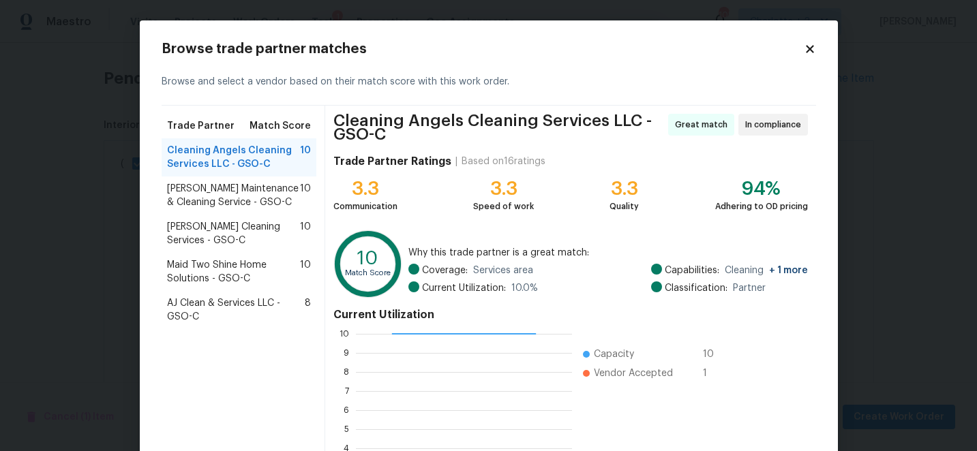
click at [197, 307] on span "AJ Clean & Services LLC - GSO-C" at bounding box center [236, 310] width 138 height 27
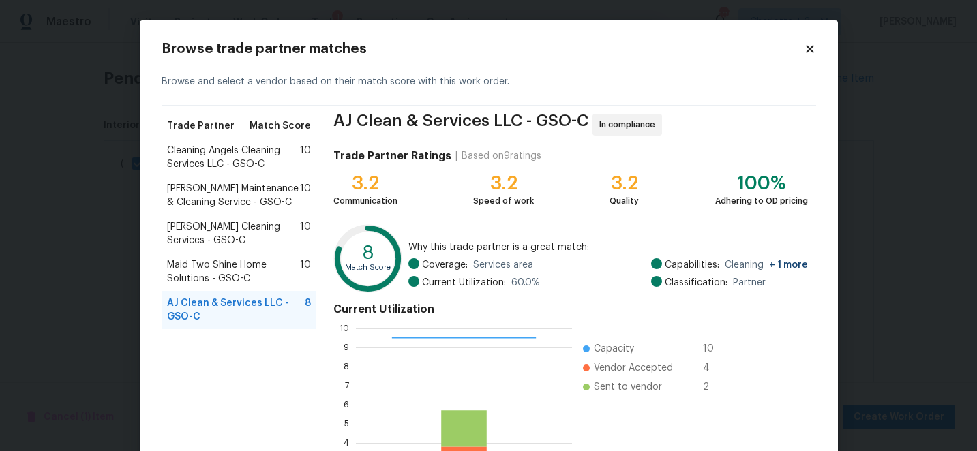
scroll to position [150, 0]
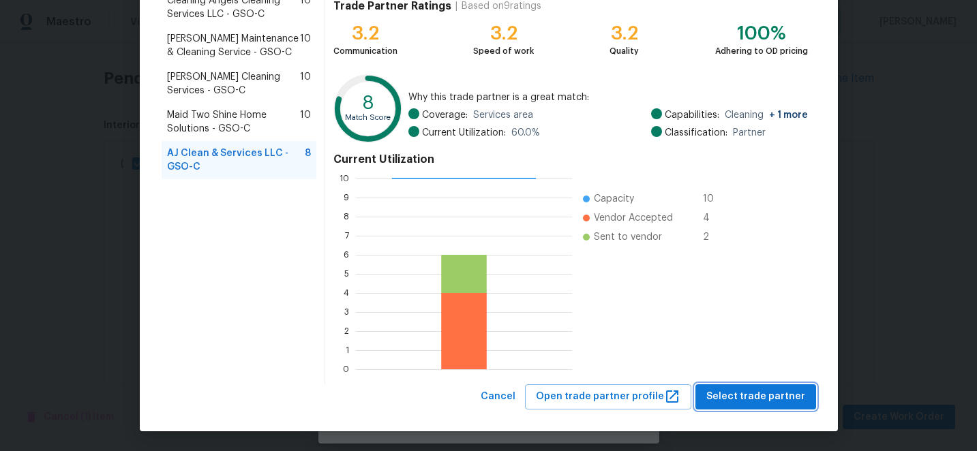
click at [724, 405] on button "Select trade partner" at bounding box center [755, 396] width 121 height 25
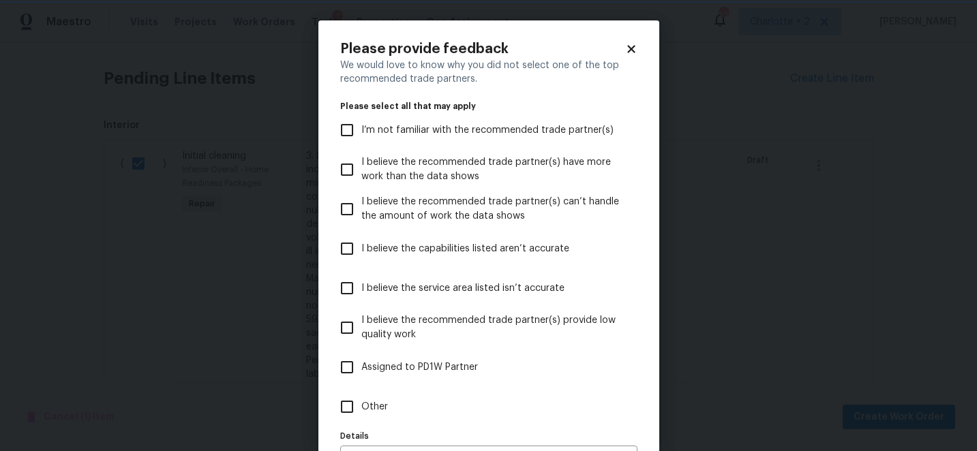
scroll to position [0, 0]
click at [348, 252] on input "I believe the capabilities listed aren’t accurate" at bounding box center [347, 248] width 29 height 29
checkbox input "true"
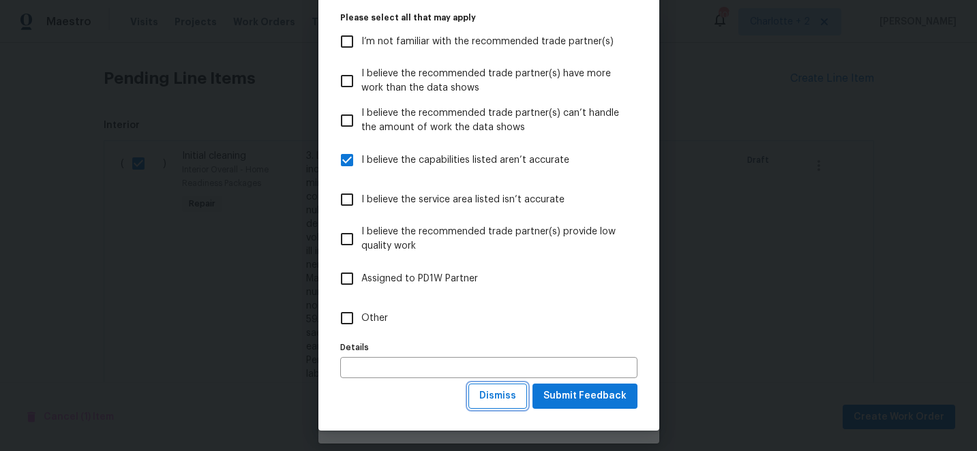
click at [510, 401] on span "Dismiss" at bounding box center [497, 396] width 37 height 17
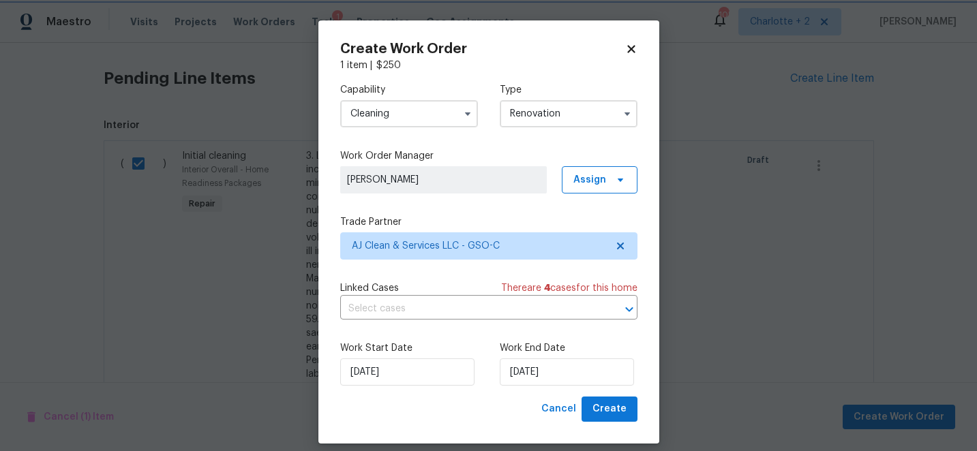
scroll to position [0, 0]
click at [616, 408] on span "Create" at bounding box center [609, 409] width 34 height 17
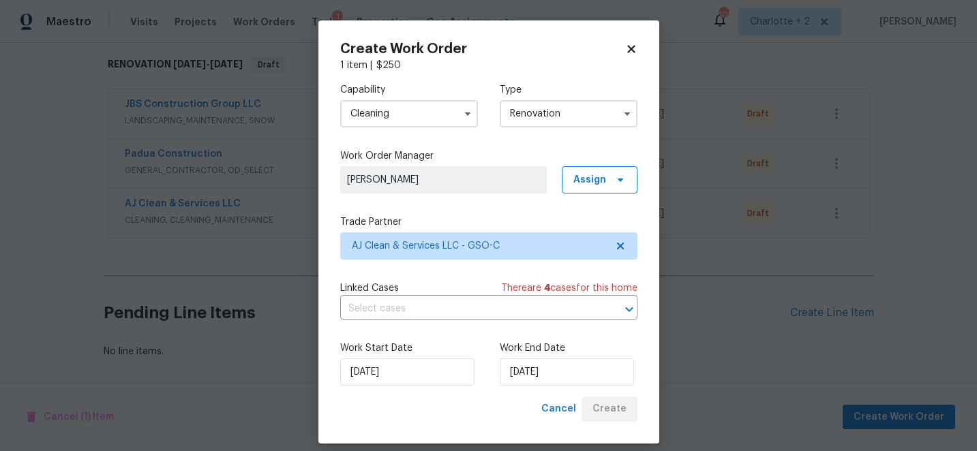
scroll to position [215, 0]
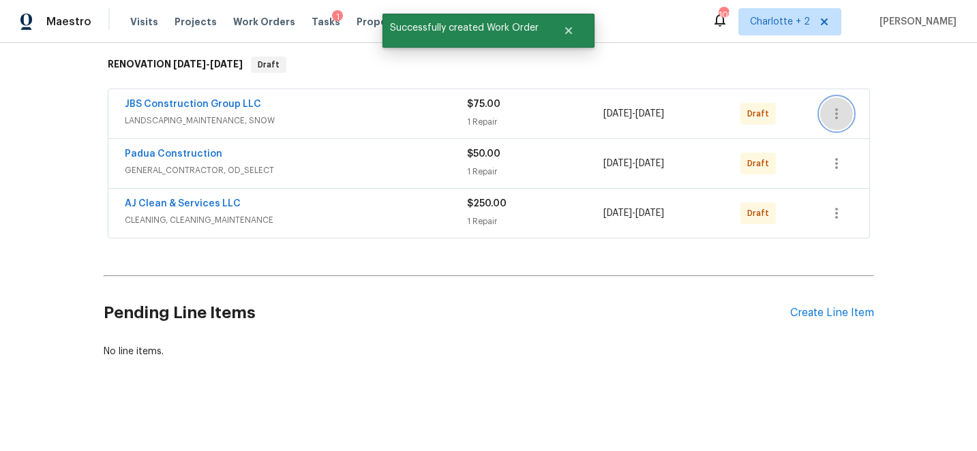
click at [834, 113] on icon "button" at bounding box center [836, 114] width 16 height 16
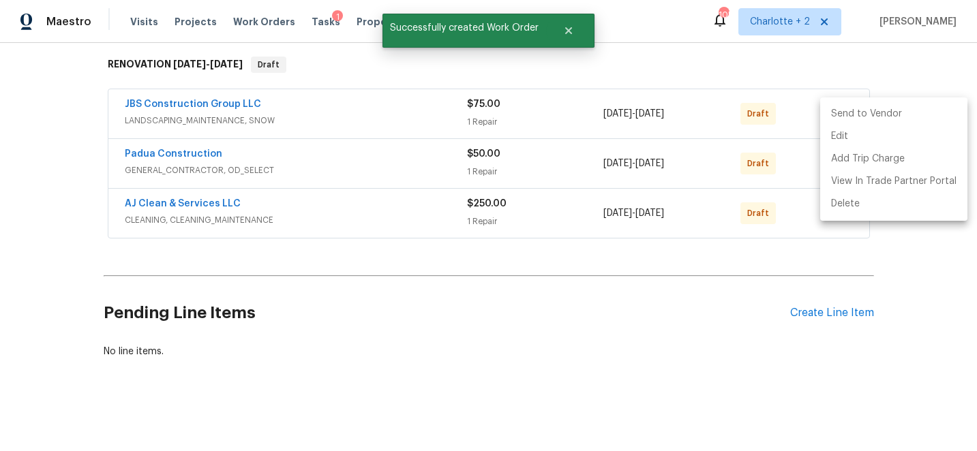
click at [834, 113] on li "Send to Vendor" at bounding box center [893, 114] width 147 height 22
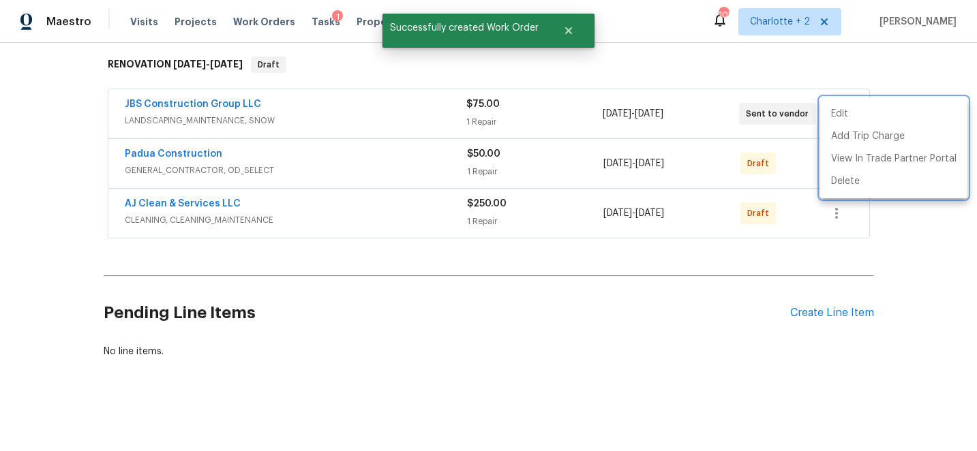
click at [896, 74] on div at bounding box center [488, 225] width 977 height 451
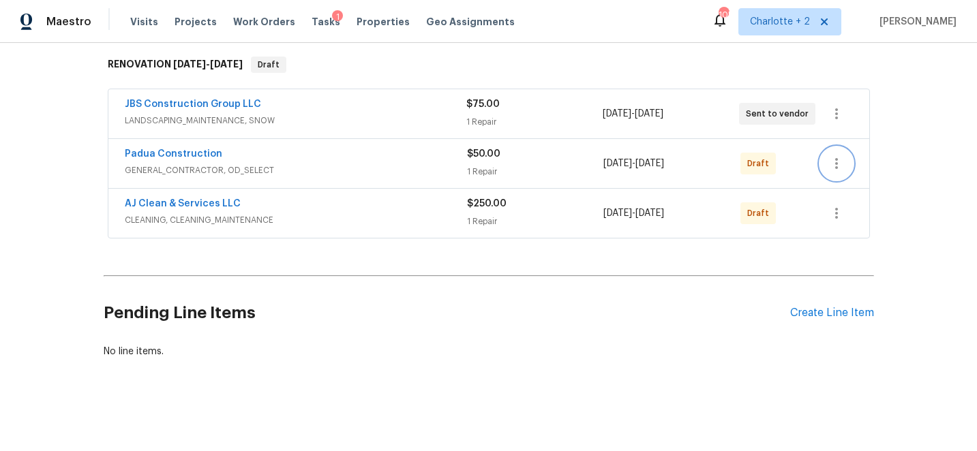
click at [838, 155] on button "button" at bounding box center [836, 163] width 33 height 33
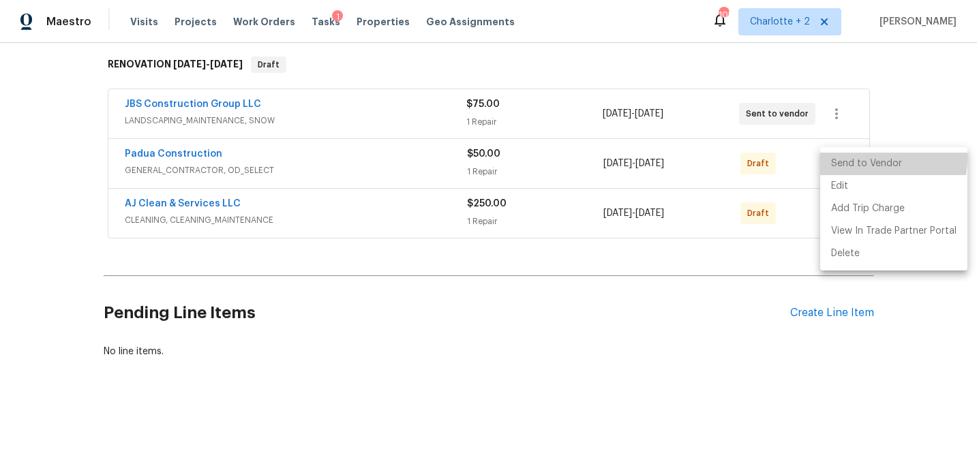
click at [842, 157] on li "Send to Vendor" at bounding box center [893, 164] width 147 height 22
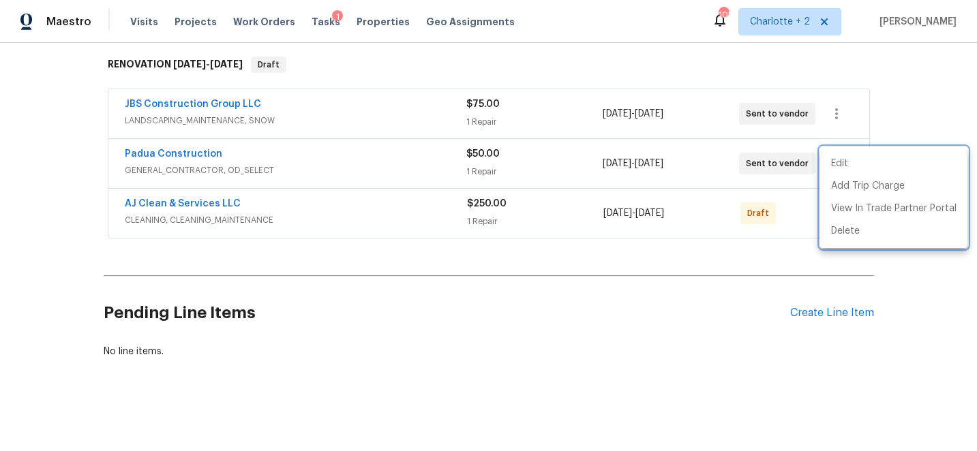
click at [917, 100] on div at bounding box center [488, 225] width 977 height 451
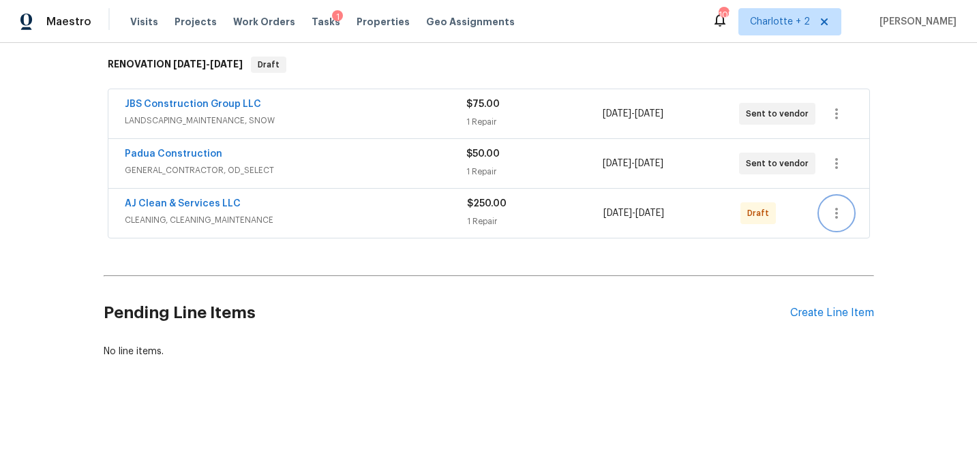
click at [842, 213] on icon "button" at bounding box center [836, 213] width 16 height 16
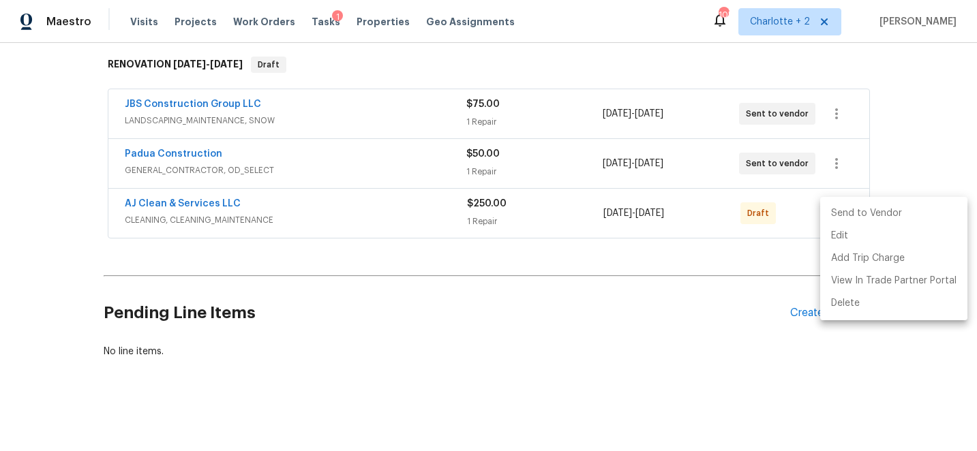
click at [845, 213] on li "Send to Vendor" at bounding box center [893, 213] width 147 height 22
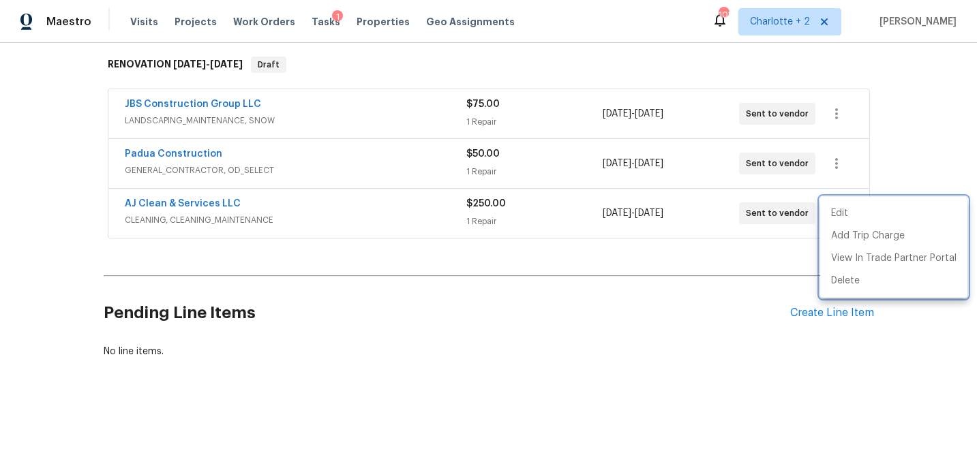
click at [932, 150] on div at bounding box center [488, 225] width 977 height 451
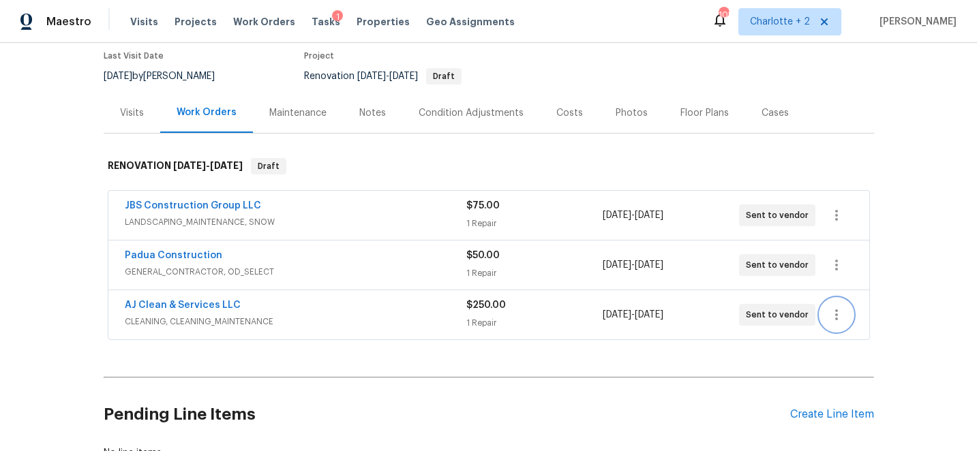
scroll to position [0, 0]
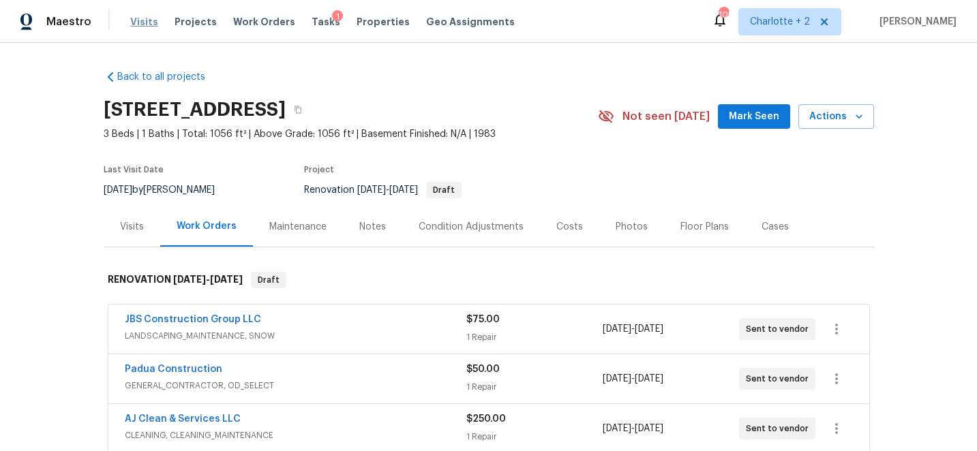
click at [143, 18] on span "Visits" at bounding box center [144, 22] width 28 height 14
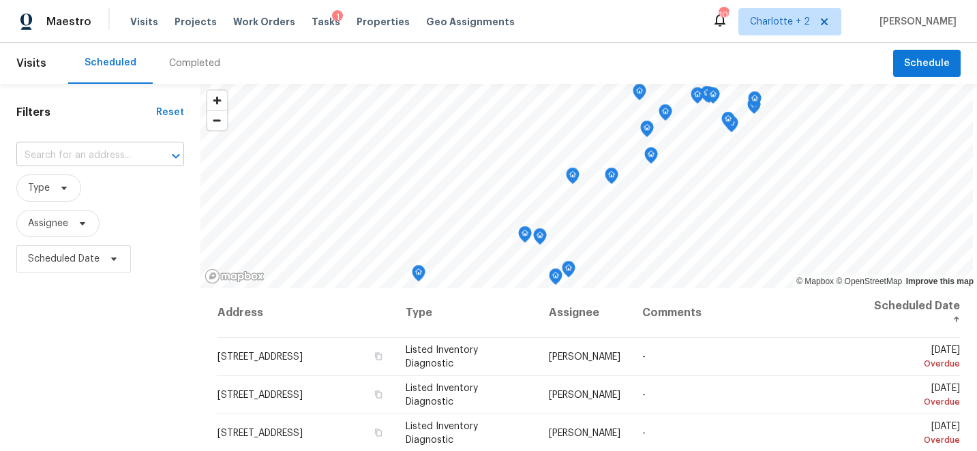
click at [115, 157] on input "text" at bounding box center [81, 155] width 130 height 21
type input "709 br"
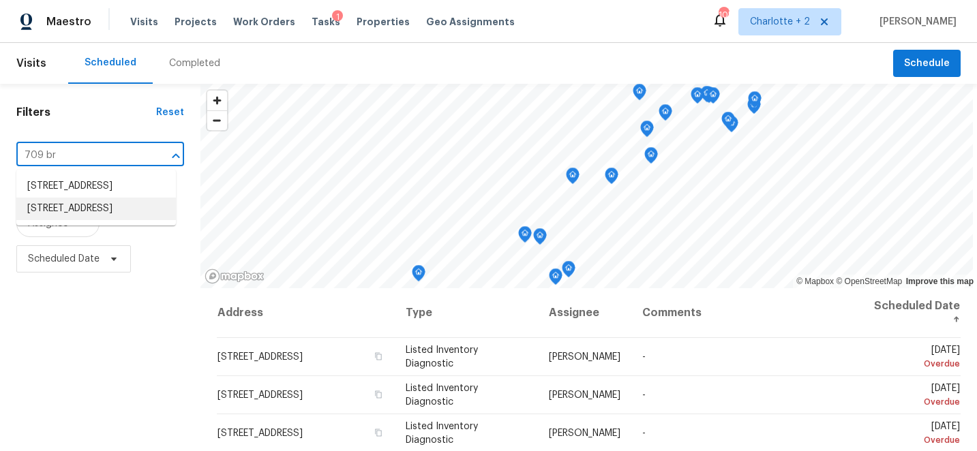
click at [108, 220] on li "709 Broad St, Gibsonville, NC 27249" at bounding box center [95, 209] width 159 height 22
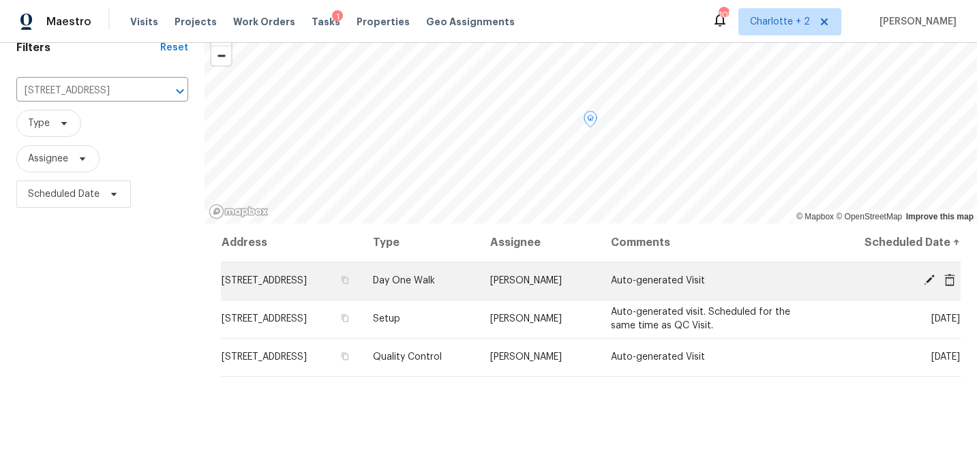
scroll to position [96, 0]
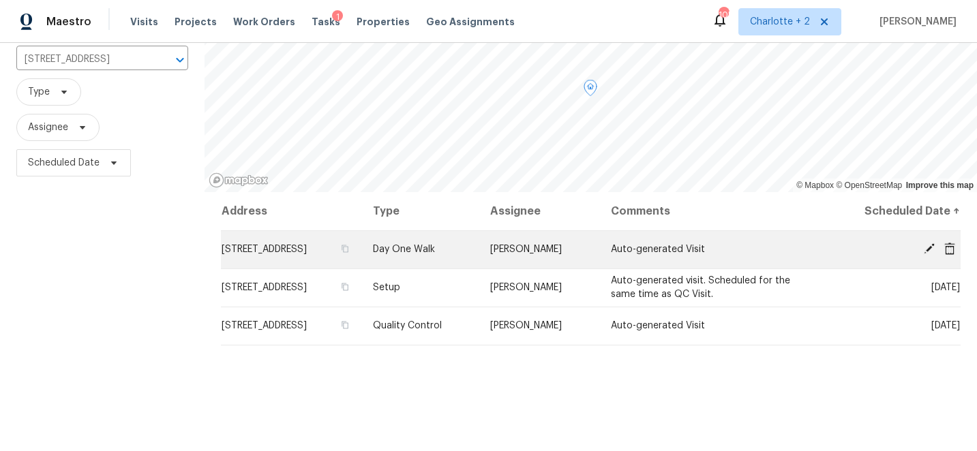
click at [934, 250] on icon at bounding box center [929, 249] width 12 height 12
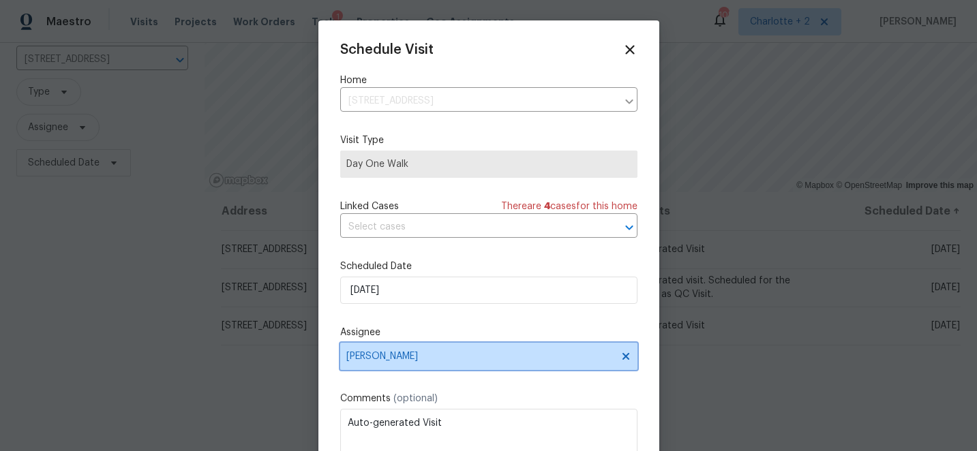
click at [439, 361] on span "Terry Tullar" at bounding box center [479, 356] width 267 height 11
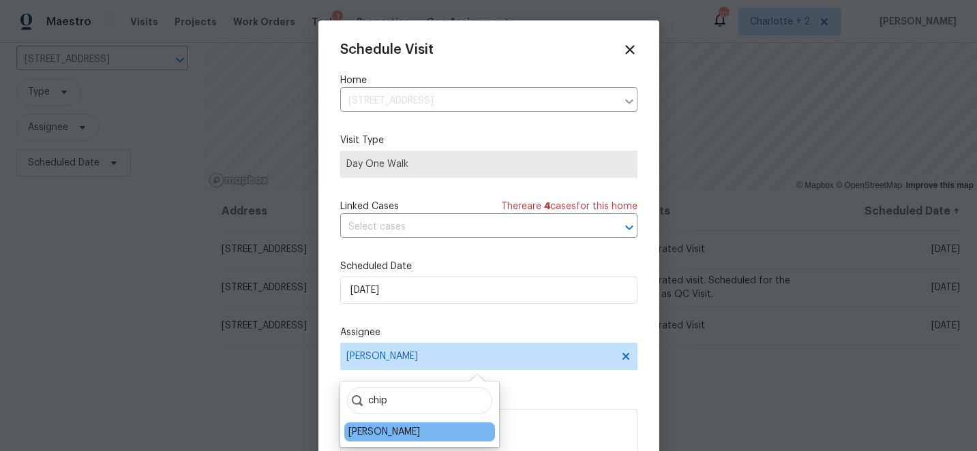
type input "chip"
click at [399, 434] on div "[PERSON_NAME]" at bounding box center [384, 432] width 72 height 14
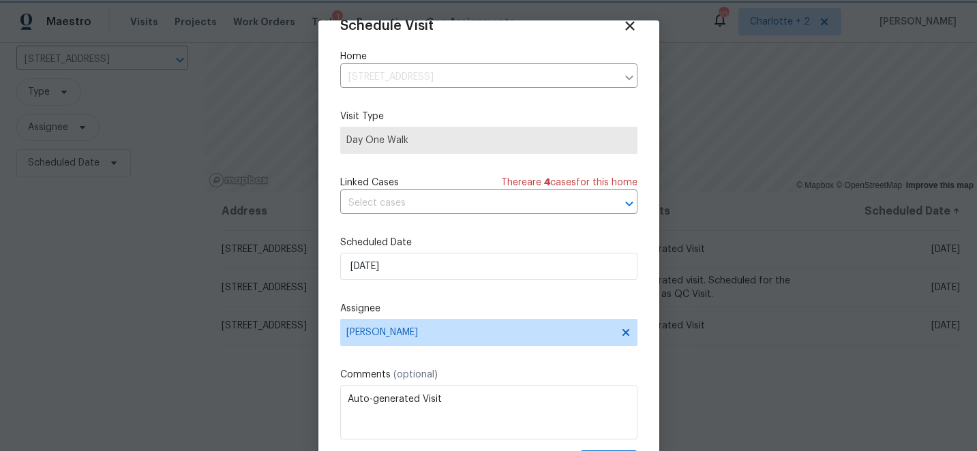
scroll to position [67, 0]
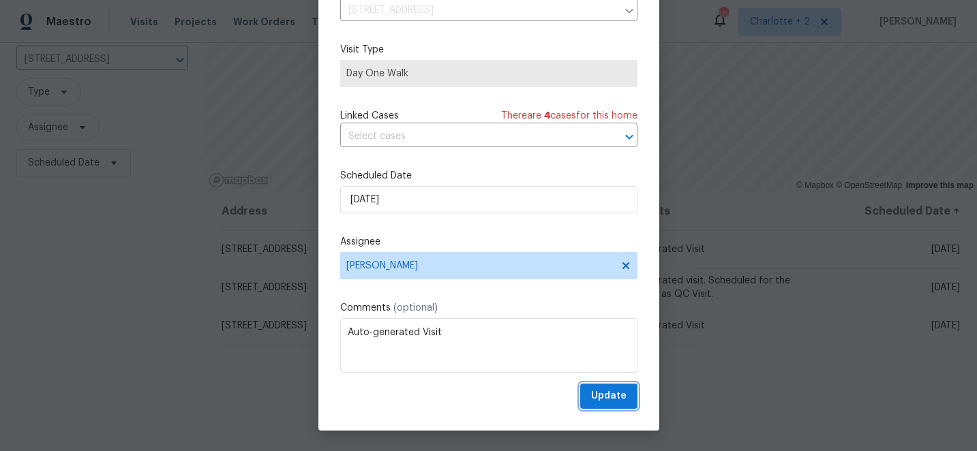
click at [610, 397] on span "Update" at bounding box center [608, 396] width 35 height 17
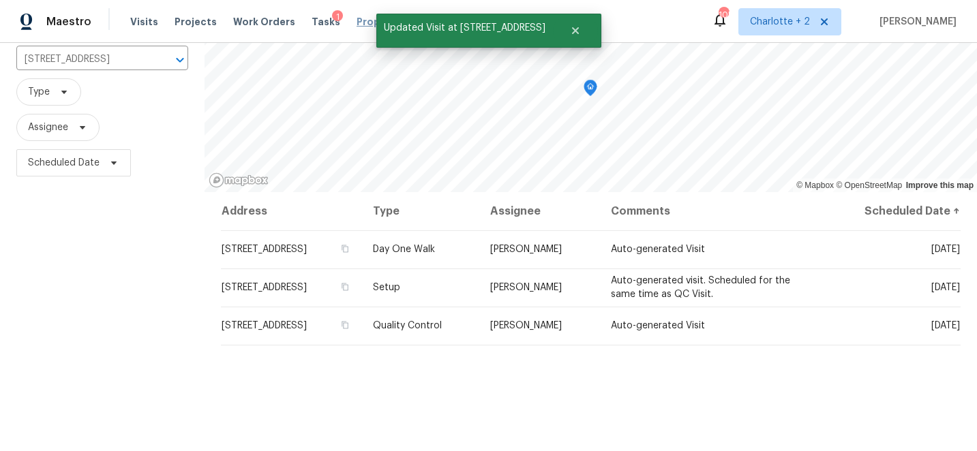
click at [356, 24] on span "Properties" at bounding box center [382, 22] width 53 height 14
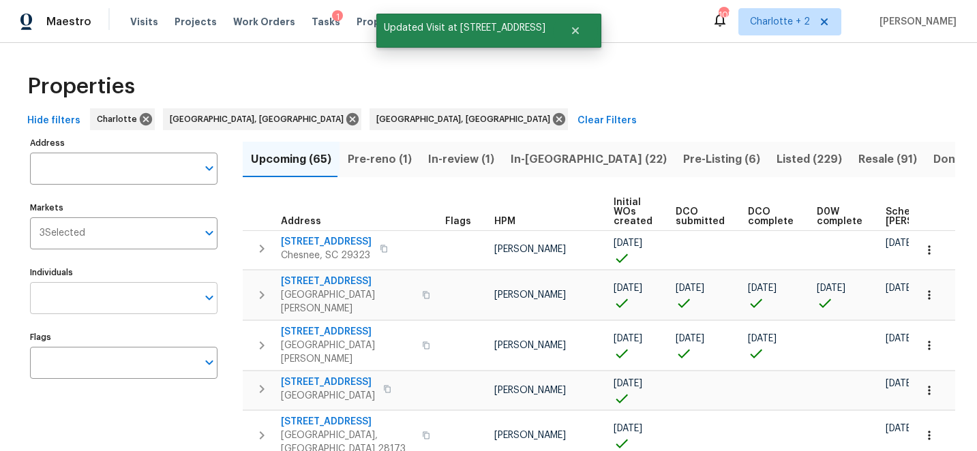
click at [68, 299] on input "Individuals" at bounding box center [113, 298] width 167 height 32
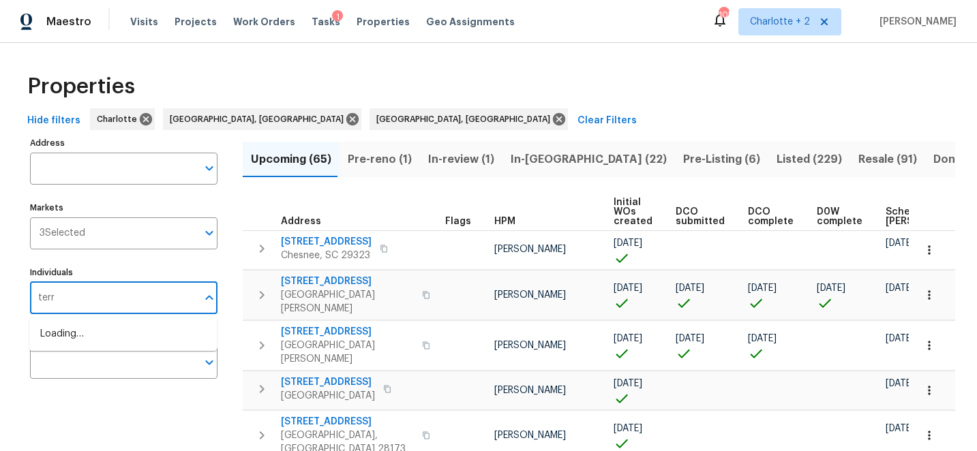
type input "terry"
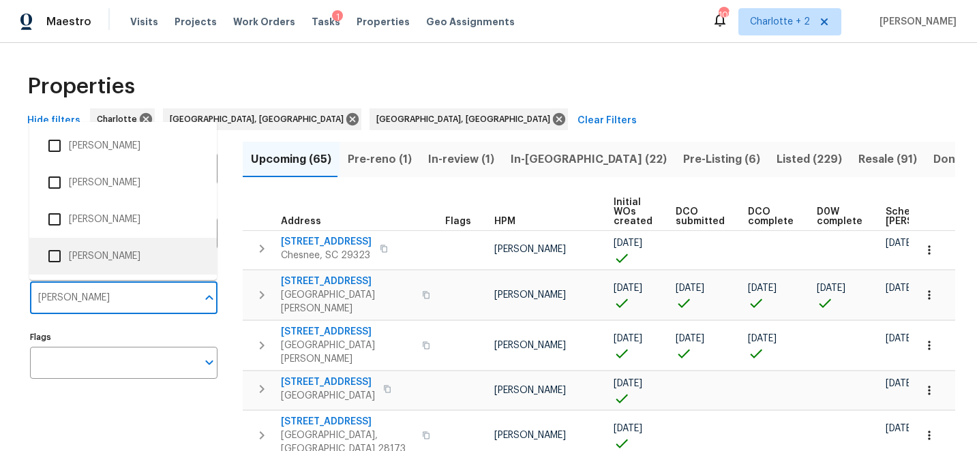
click at [57, 260] on input "checkbox" at bounding box center [54, 256] width 29 height 29
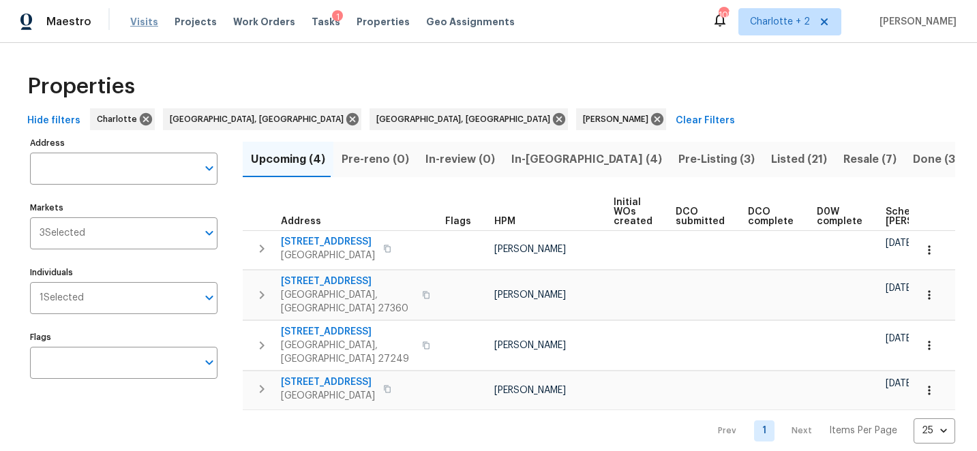
click at [144, 22] on span "Visits" at bounding box center [144, 22] width 28 height 14
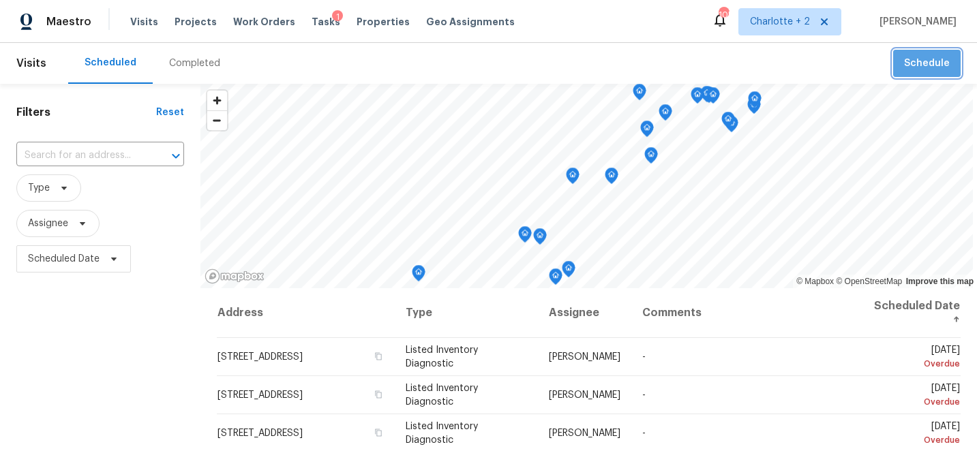
click at [941, 66] on span "Schedule" at bounding box center [927, 63] width 46 height 17
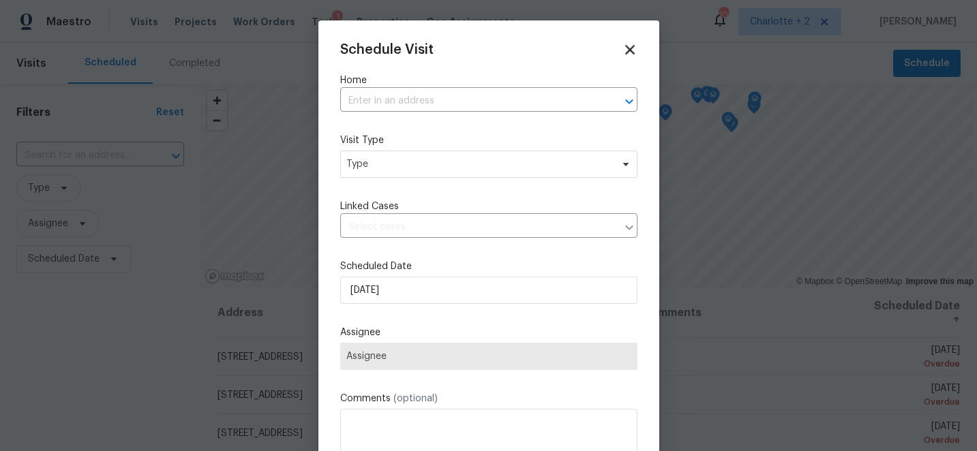
click at [633, 48] on icon at bounding box center [630, 50] width 16 height 16
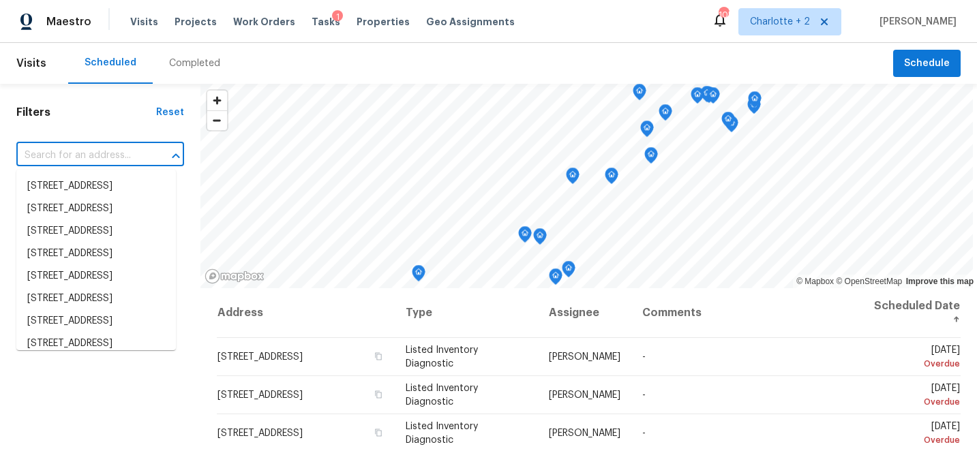
click at [63, 159] on input "text" at bounding box center [81, 155] width 130 height 21
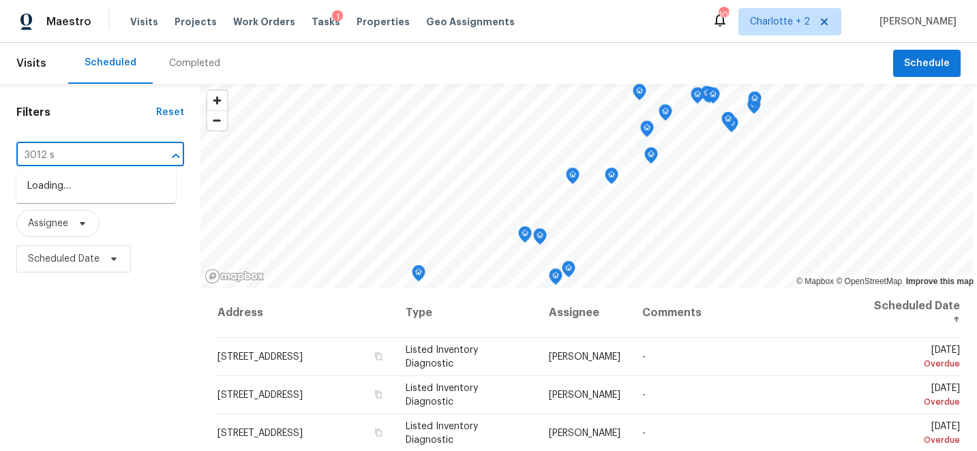
type input "3012 s m"
click at [61, 195] on li "3012 S Mebane St, Burlington, NC 27215" at bounding box center [95, 186] width 159 height 22
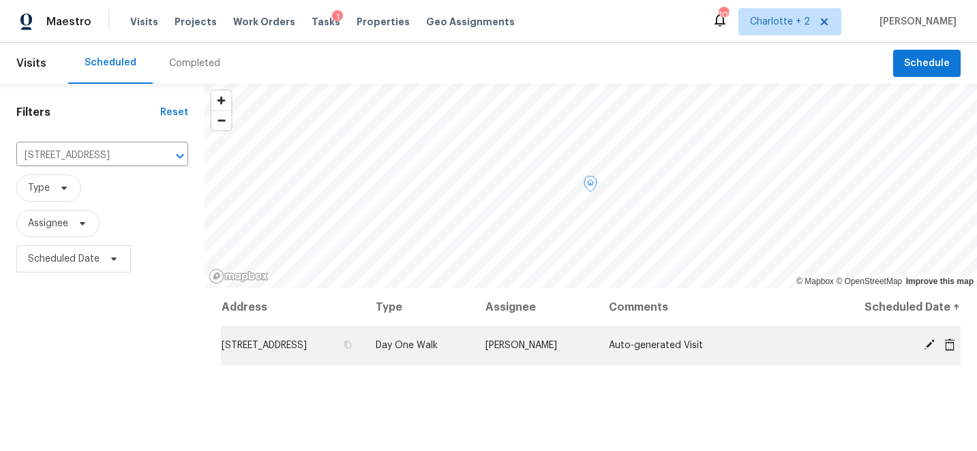
click at [928, 341] on icon at bounding box center [929, 345] width 12 height 12
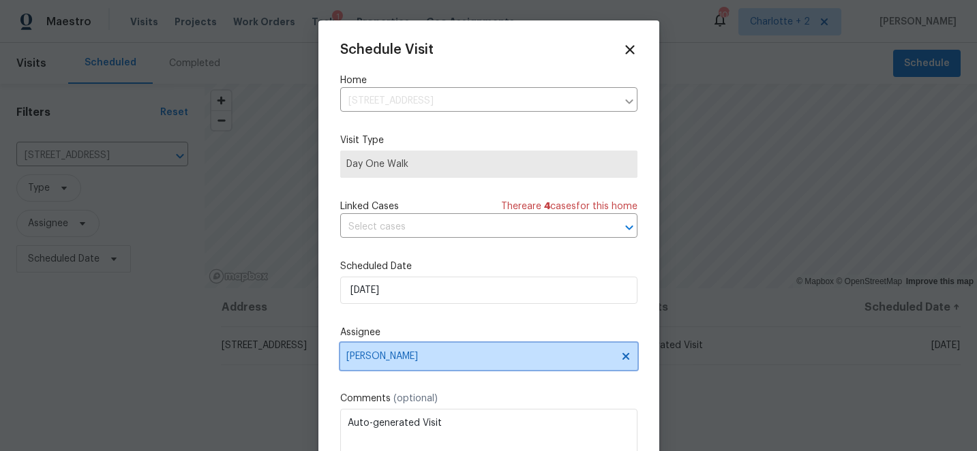
click at [436, 357] on span "Terry Tullar" at bounding box center [479, 356] width 267 height 11
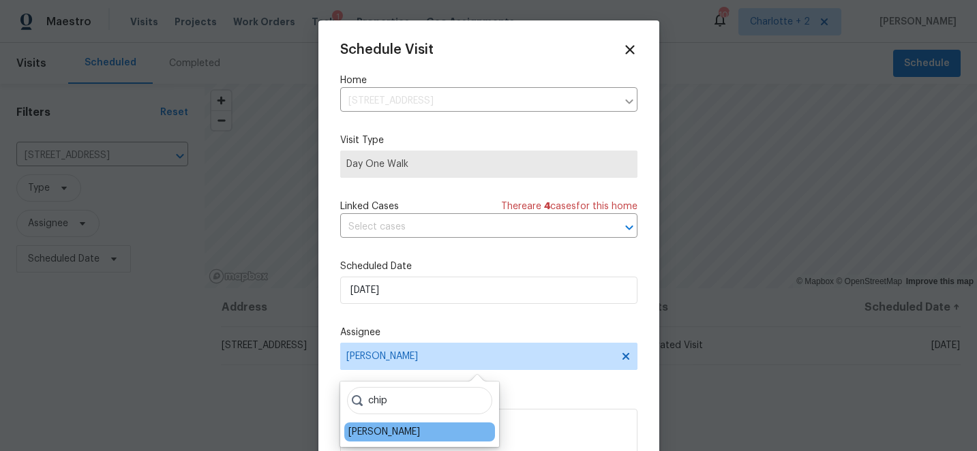
type input "chip"
click at [393, 432] on div "[PERSON_NAME]" at bounding box center [384, 432] width 72 height 14
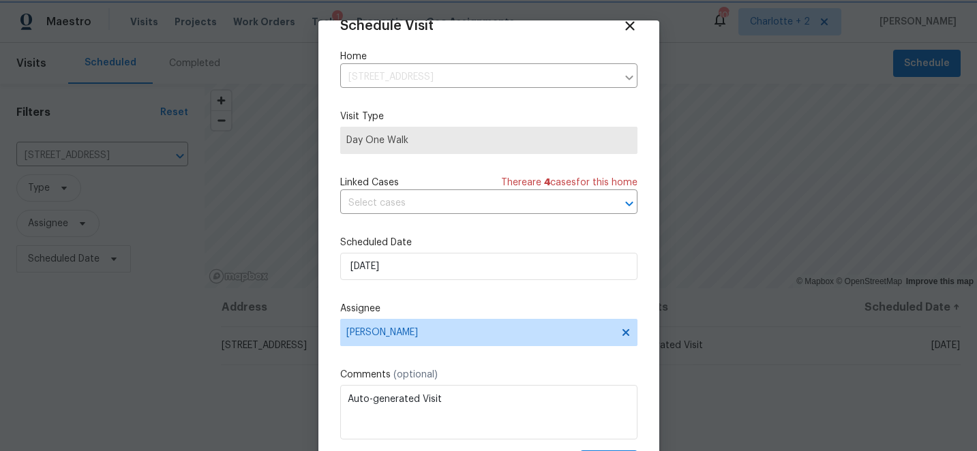
scroll to position [67, 0]
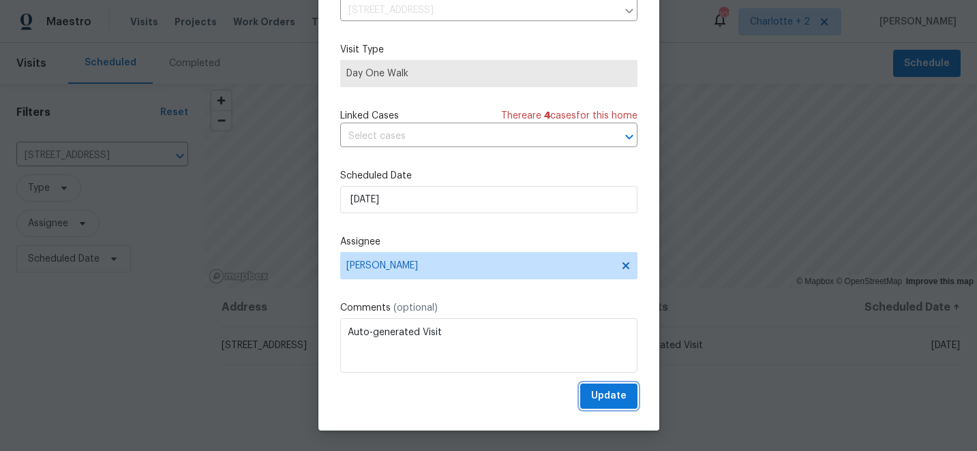
click at [594, 395] on span "Update" at bounding box center [608, 396] width 35 height 17
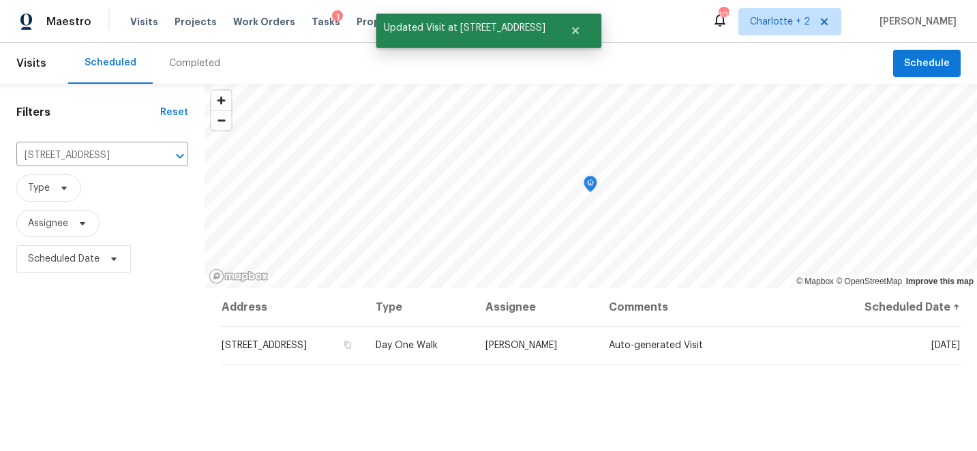
click at [352, 55] on div "Scheduled Completed" at bounding box center [480, 63] width 825 height 41
click at [361, 22] on span "Properties" at bounding box center [382, 22] width 53 height 14
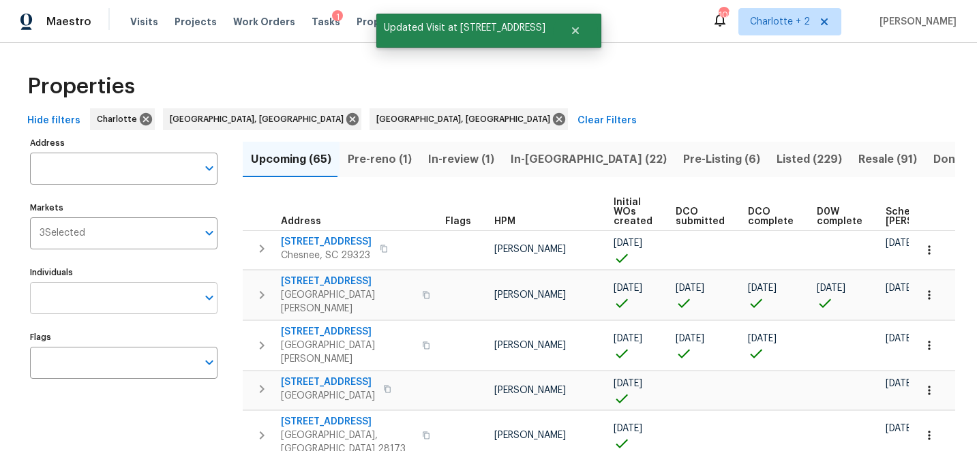
click at [119, 306] on input "Individuals" at bounding box center [113, 298] width 167 height 32
type input "terry"
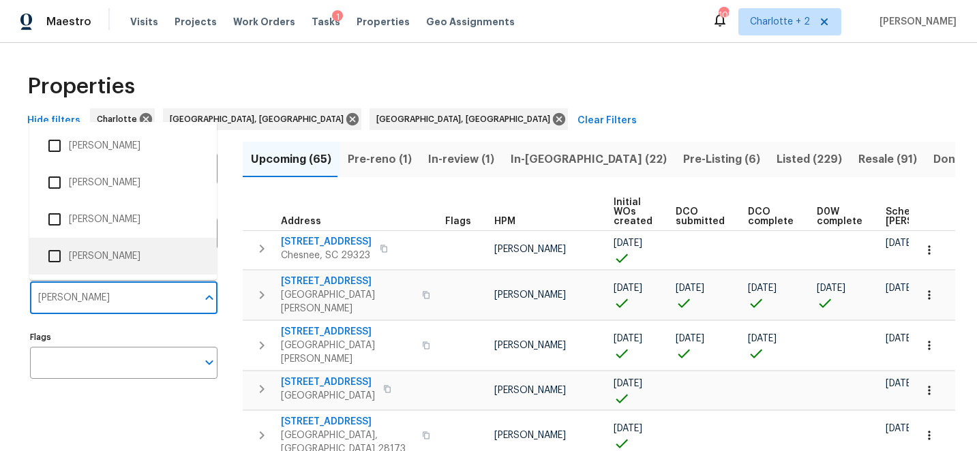
click at [61, 256] on input "checkbox" at bounding box center [54, 256] width 29 height 29
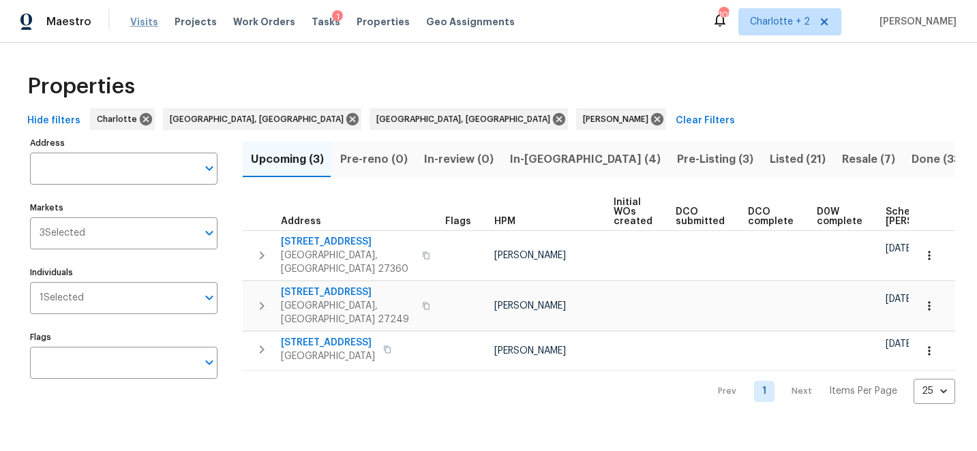
click at [138, 22] on span "Visits" at bounding box center [144, 22] width 28 height 14
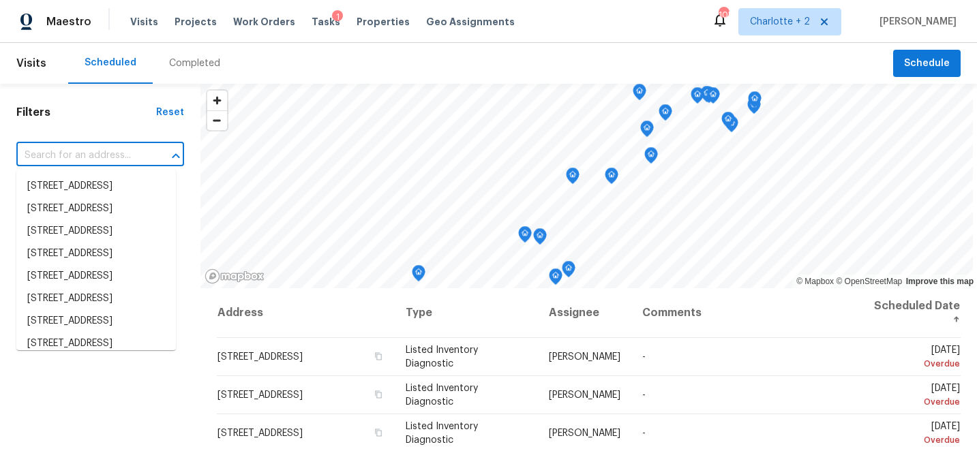
click at [117, 158] on input "text" at bounding box center [81, 155] width 130 height 21
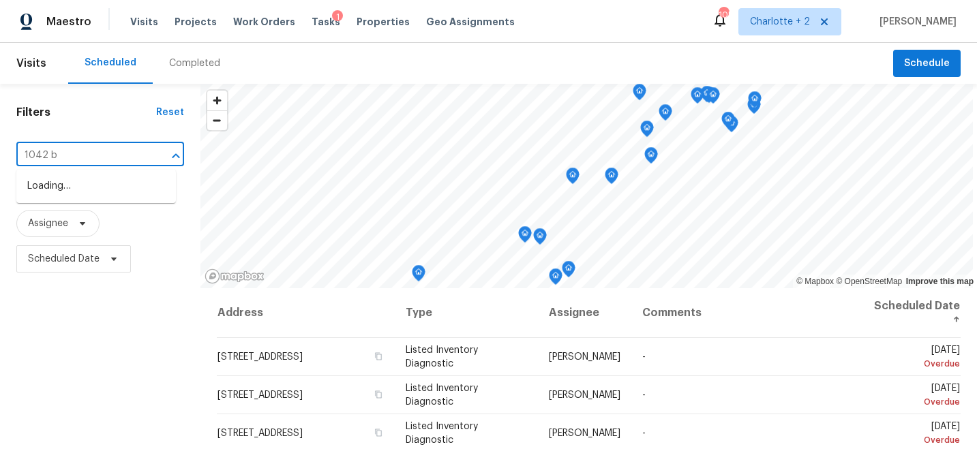
type input "1042 ba"
click at [127, 187] on li "1042 Ball Park Rd, Thomasville, NC 27360" at bounding box center [95, 186] width 159 height 22
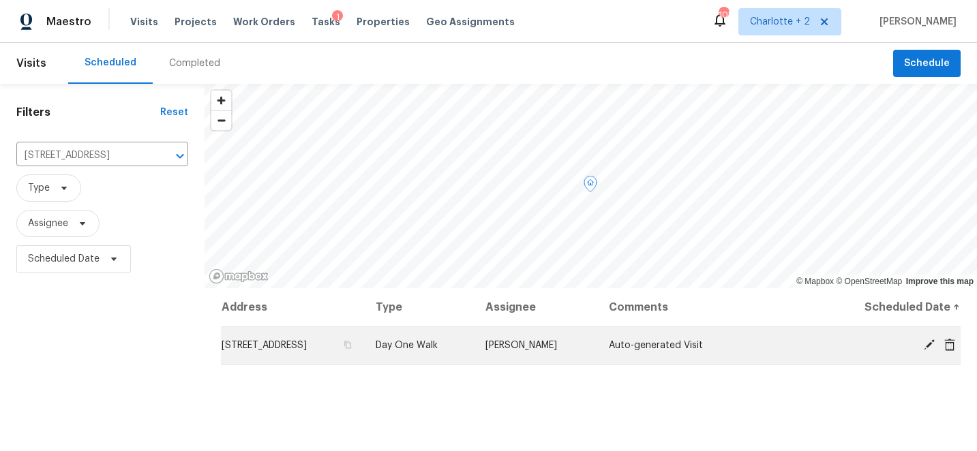
click at [927, 346] on icon at bounding box center [929, 344] width 11 height 11
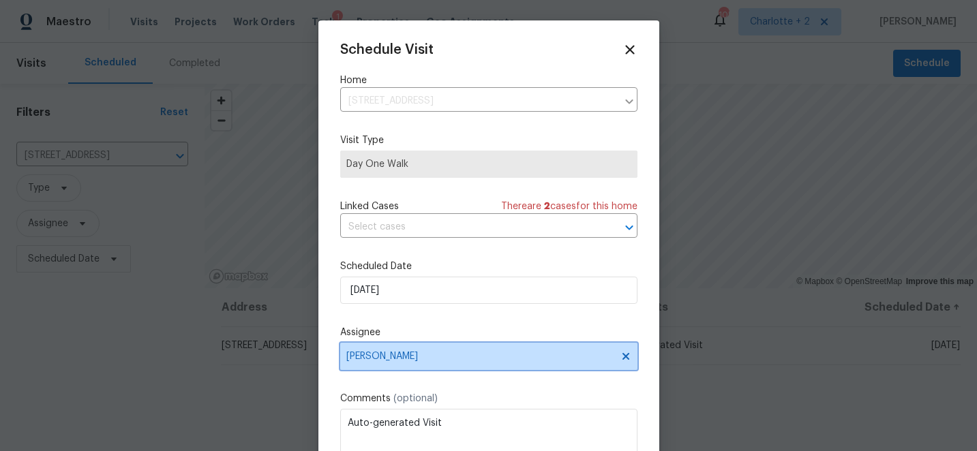
click at [444, 358] on span "Terry Tullar" at bounding box center [479, 356] width 267 height 11
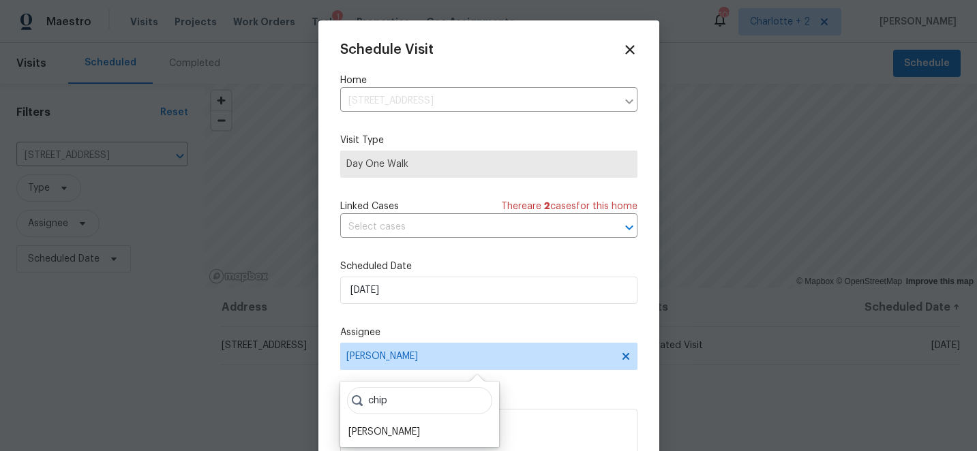
type input "chip"
click at [386, 427] on div "[PERSON_NAME]" at bounding box center [384, 432] width 72 height 14
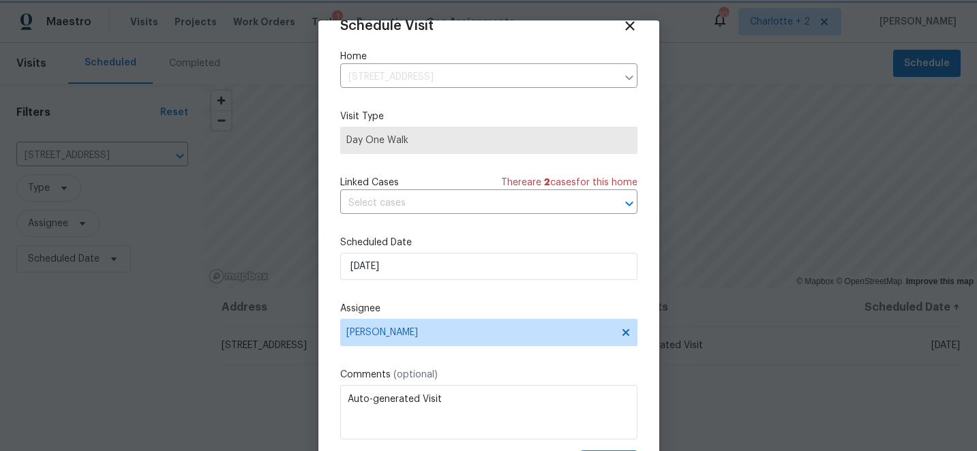
scroll to position [67, 0]
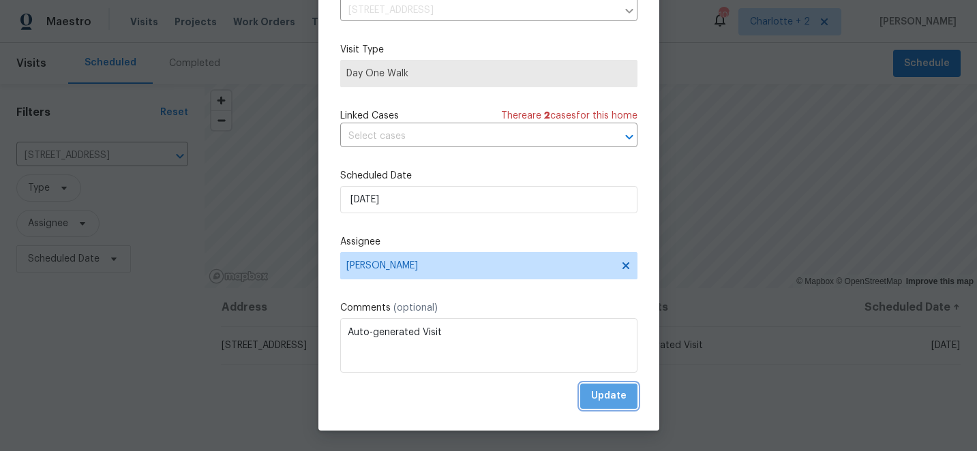
click at [613, 399] on span "Update" at bounding box center [608, 396] width 35 height 17
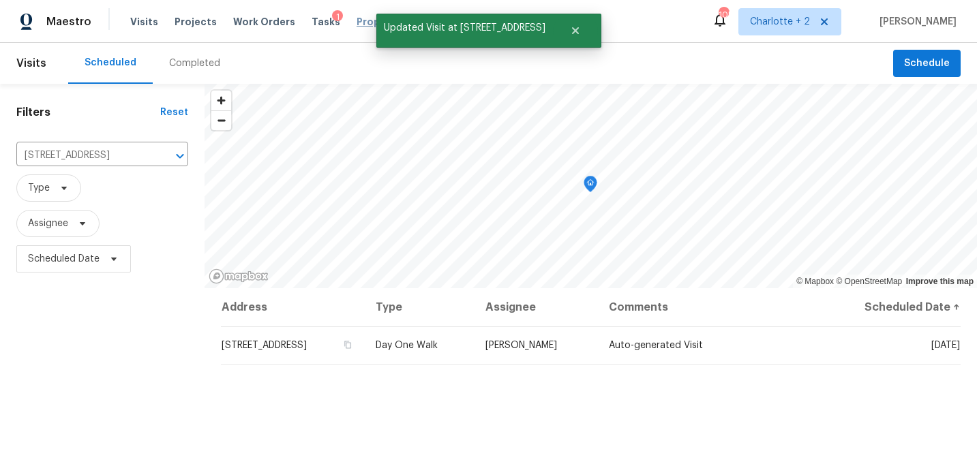
click at [356, 21] on span "Properties" at bounding box center [382, 22] width 53 height 14
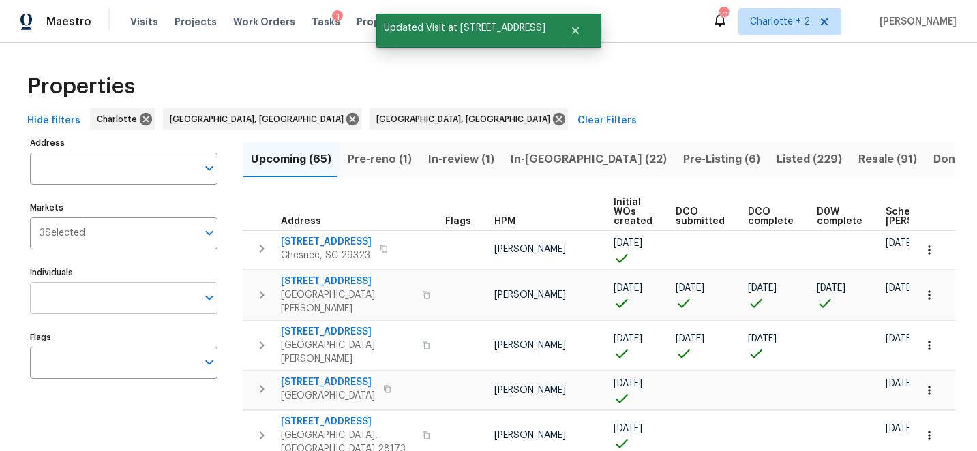
click at [97, 300] on input "Individuals" at bounding box center [113, 298] width 167 height 32
type input "terry"
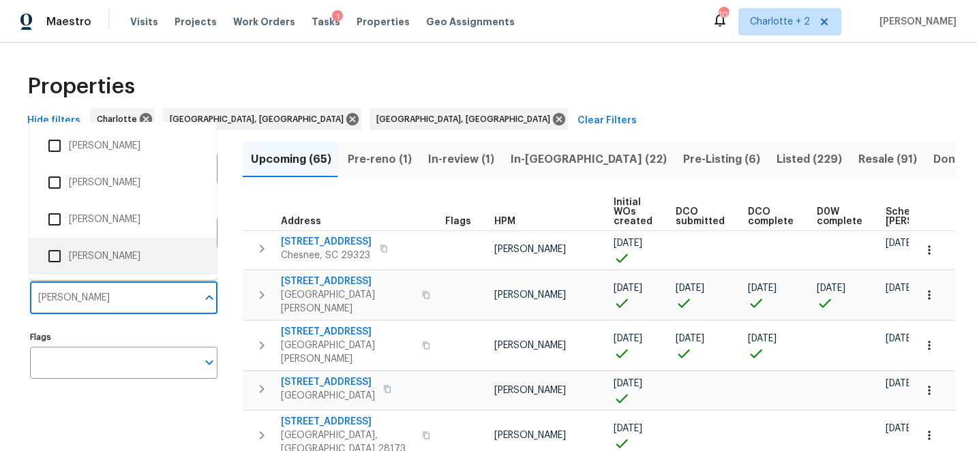
click at [78, 258] on li "Terry Tullar" at bounding box center [123, 256] width 166 height 29
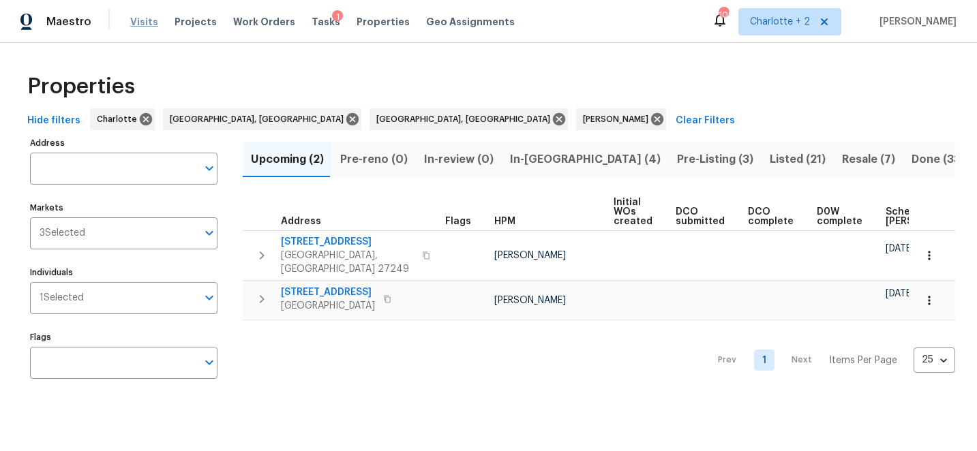
click at [144, 21] on span "Visits" at bounding box center [144, 22] width 28 height 14
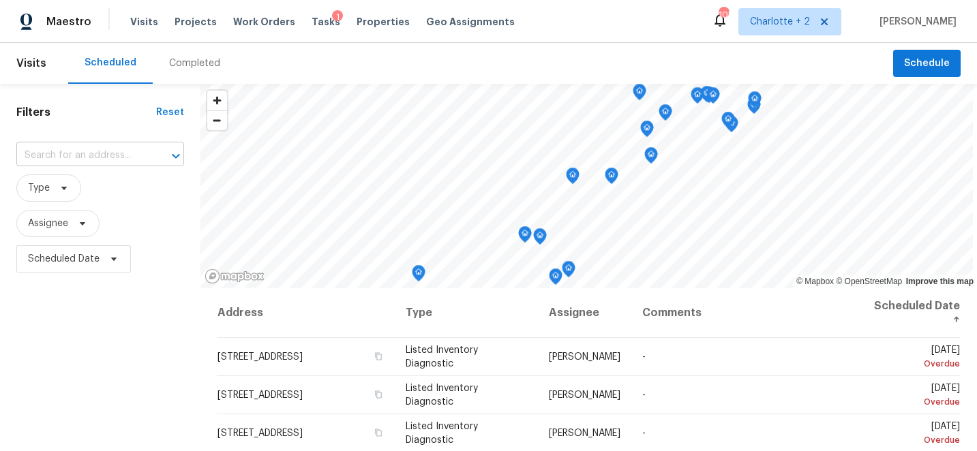
click at [115, 151] on input "text" at bounding box center [81, 155] width 130 height 21
type input "101 still"
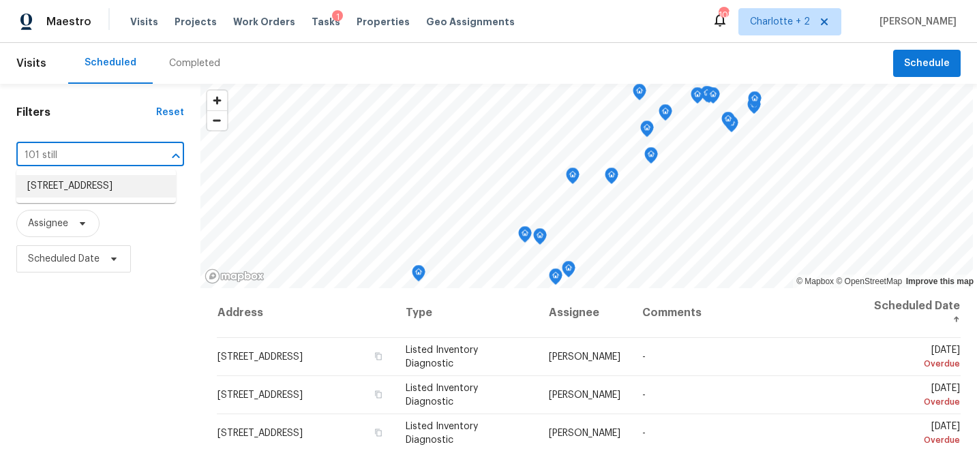
click at [89, 188] on li "101 Still Water Cir, Gibsonville, NC 27249" at bounding box center [95, 186] width 159 height 22
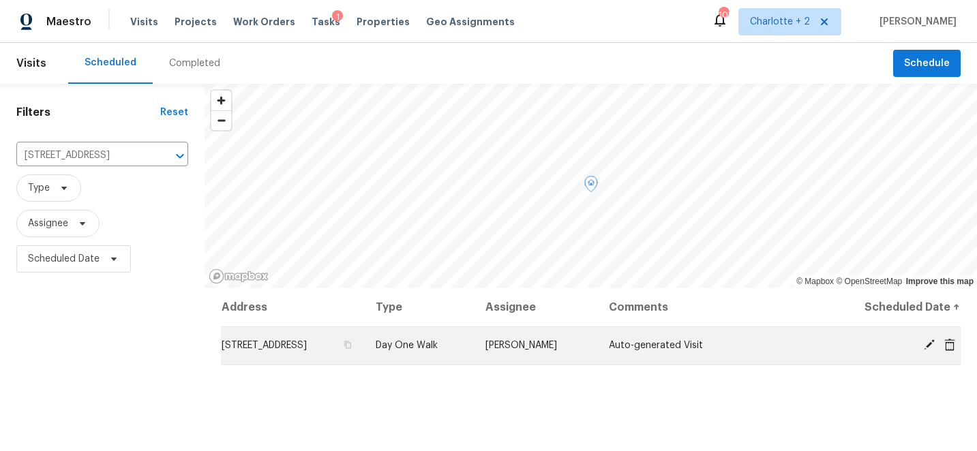
click at [929, 345] on icon at bounding box center [929, 344] width 11 height 11
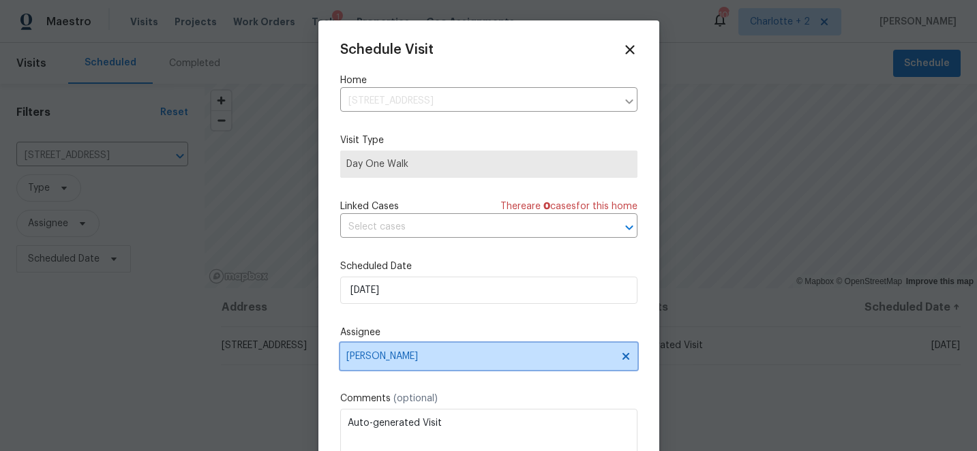
click at [426, 363] on span "Terry Tullar" at bounding box center [488, 356] width 297 height 27
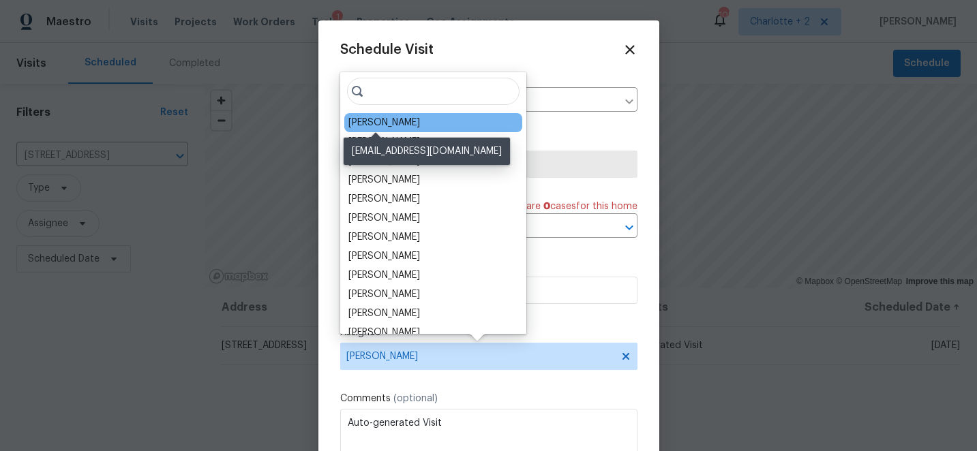
click at [388, 123] on div "[PERSON_NAME]" at bounding box center [384, 123] width 72 height 14
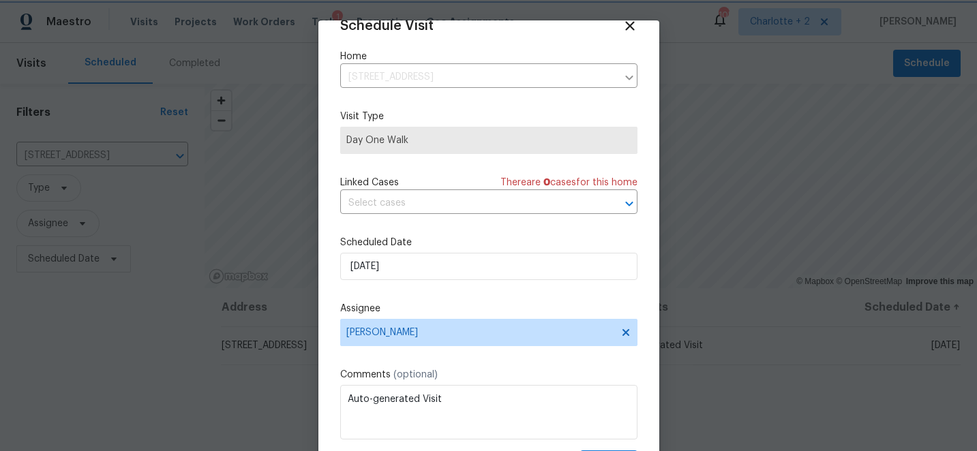
scroll to position [67, 0]
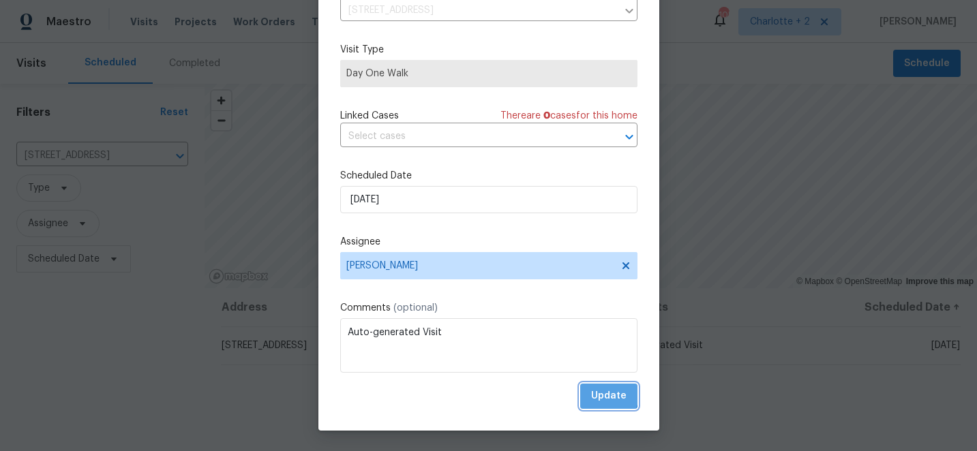
click at [601, 394] on span "Update" at bounding box center [608, 396] width 35 height 17
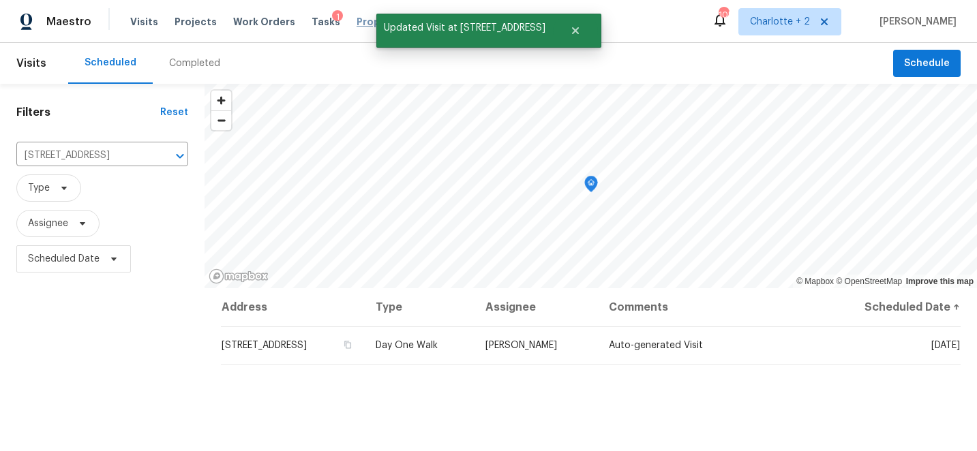
click at [374, 25] on span "Properties" at bounding box center [382, 22] width 53 height 14
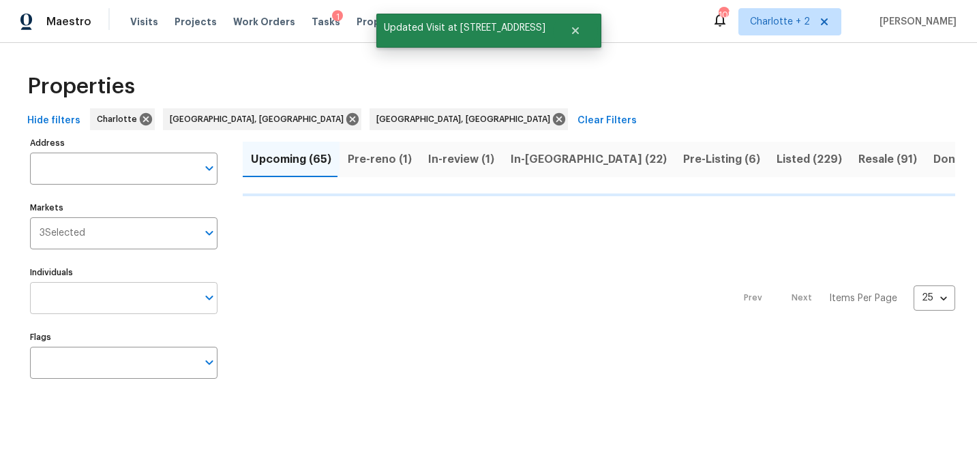
click at [102, 299] on input "Individuals" at bounding box center [113, 298] width 167 height 32
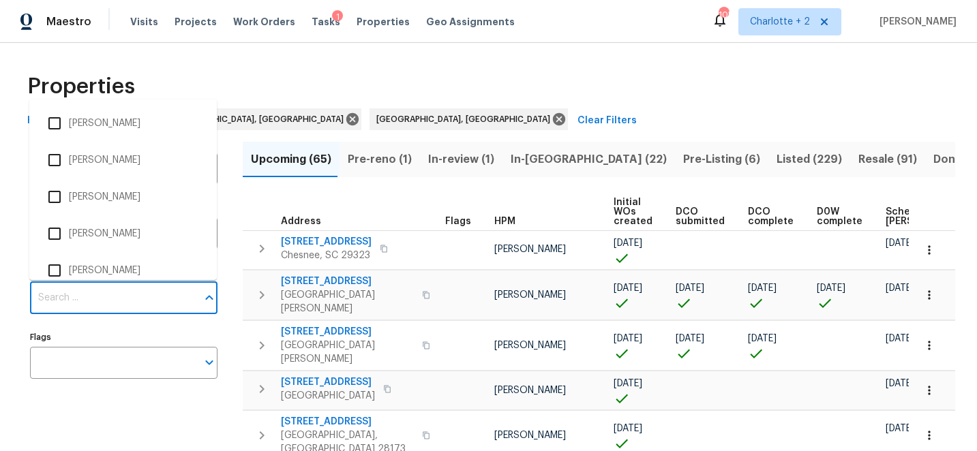
click at [102, 299] on input "Individuals" at bounding box center [113, 298] width 167 height 32
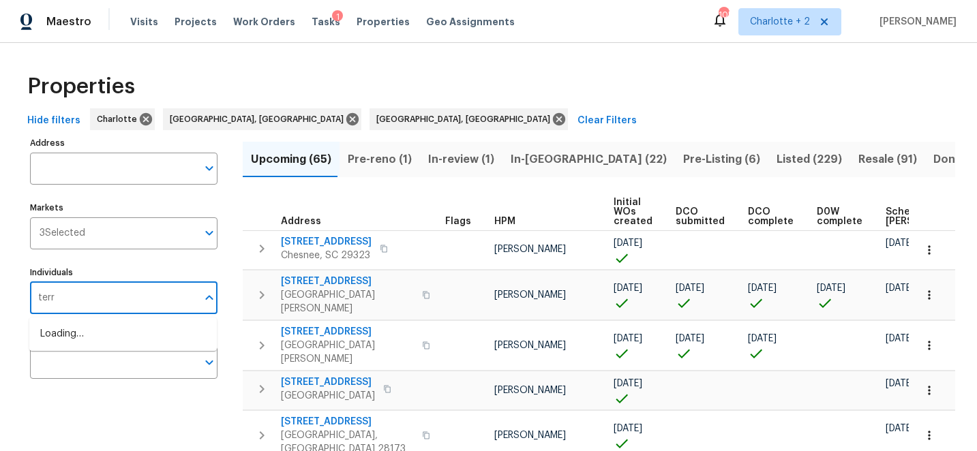
type input "terry"
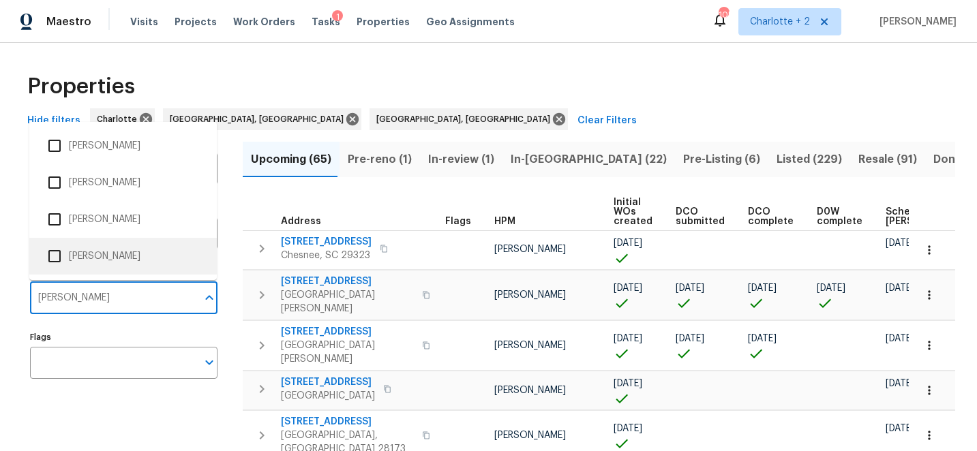
click at [56, 255] on input "checkbox" at bounding box center [54, 256] width 29 height 29
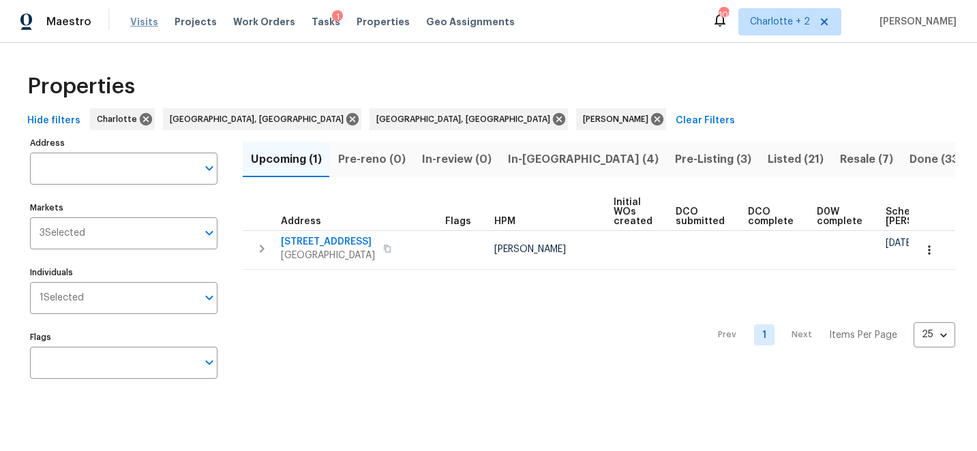
click at [134, 21] on span "Visits" at bounding box center [144, 22] width 28 height 14
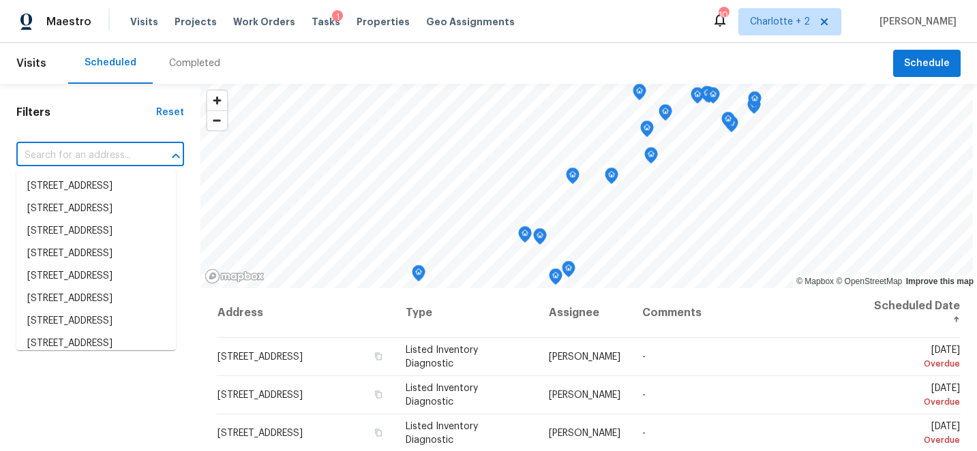
click at [51, 155] on input "text" at bounding box center [81, 155] width 130 height 21
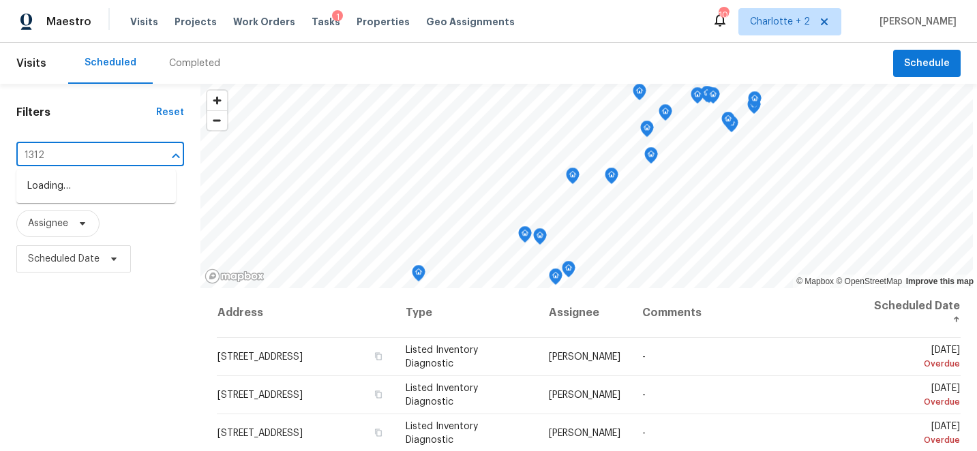
type input "1312"
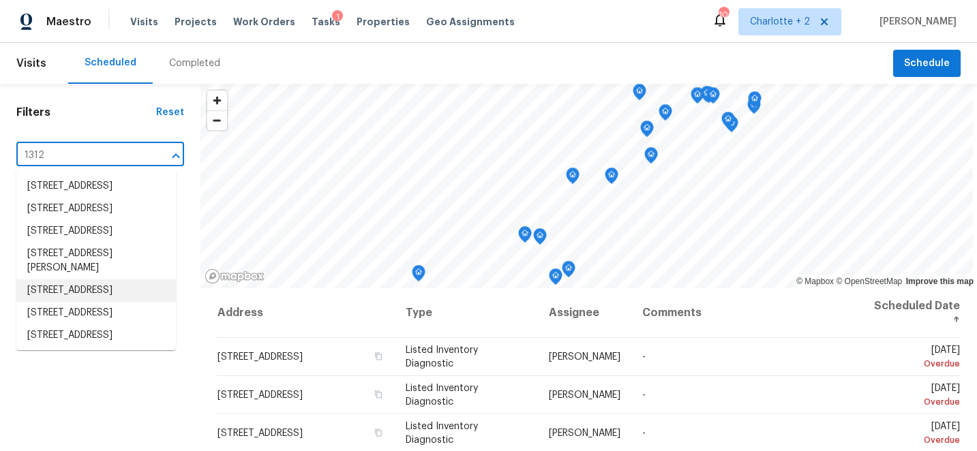
click at [72, 302] on li "1312 Sharp Ridge Rd, Greensboro, NC 27406" at bounding box center [95, 290] width 159 height 22
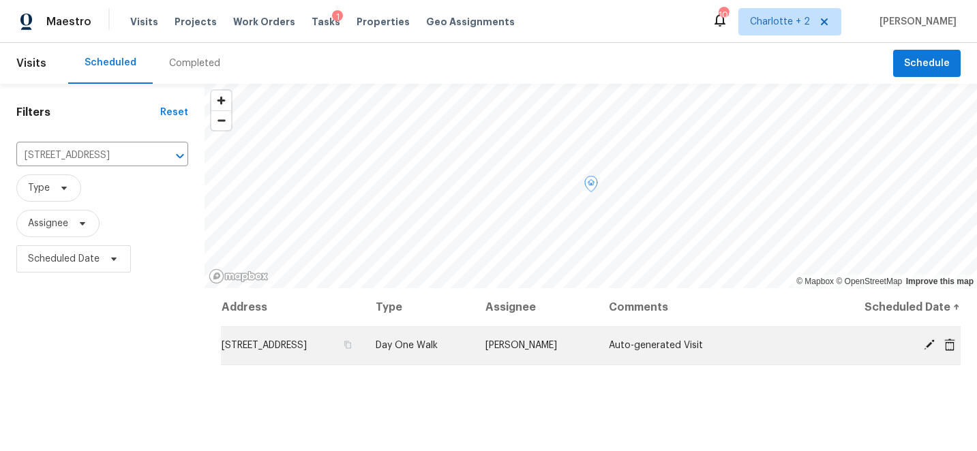
click at [932, 340] on icon at bounding box center [929, 344] width 11 height 11
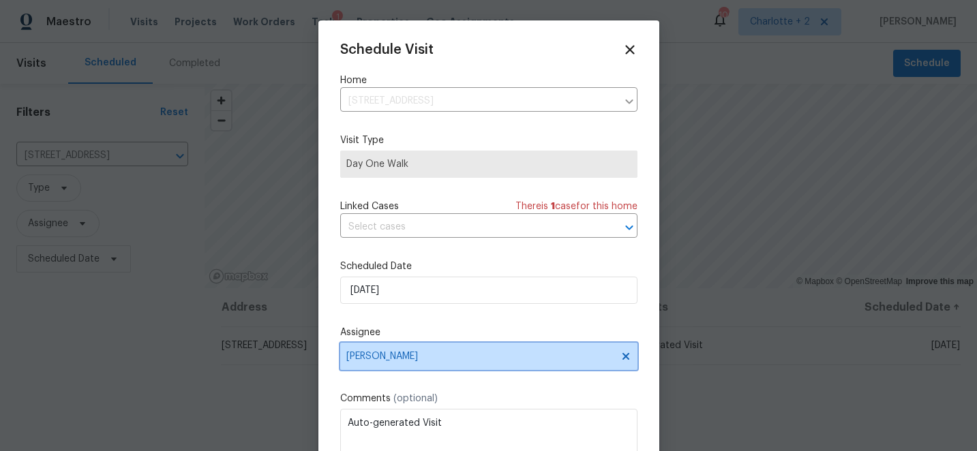
click at [419, 362] on span "[PERSON_NAME]" at bounding box center [479, 356] width 267 height 11
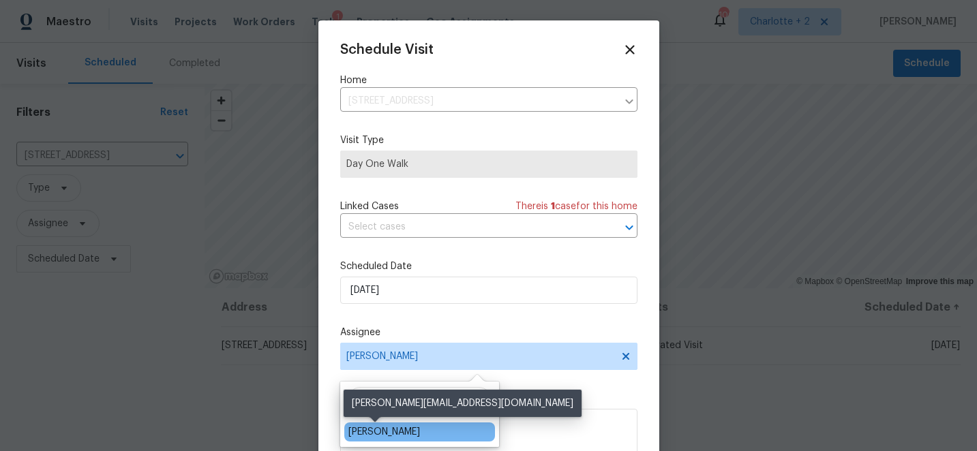
type input "ken r"
click at [391, 434] on div "[PERSON_NAME]" at bounding box center [384, 432] width 72 height 14
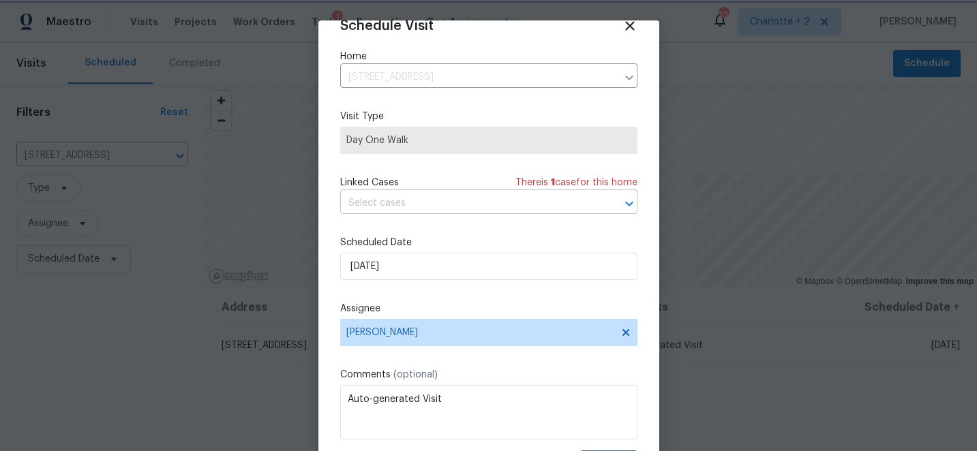
scroll to position [67, 0]
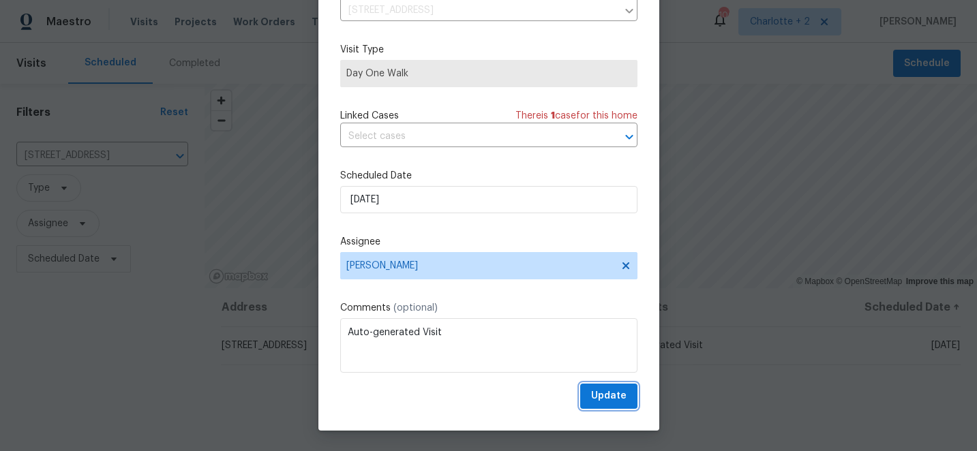
click at [621, 395] on span "Update" at bounding box center [608, 396] width 35 height 17
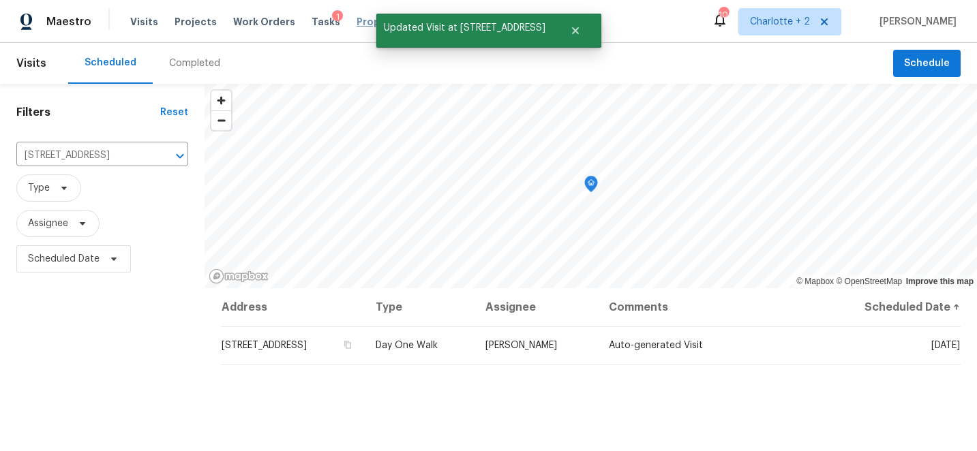
click at [356, 23] on span "Properties" at bounding box center [382, 22] width 53 height 14
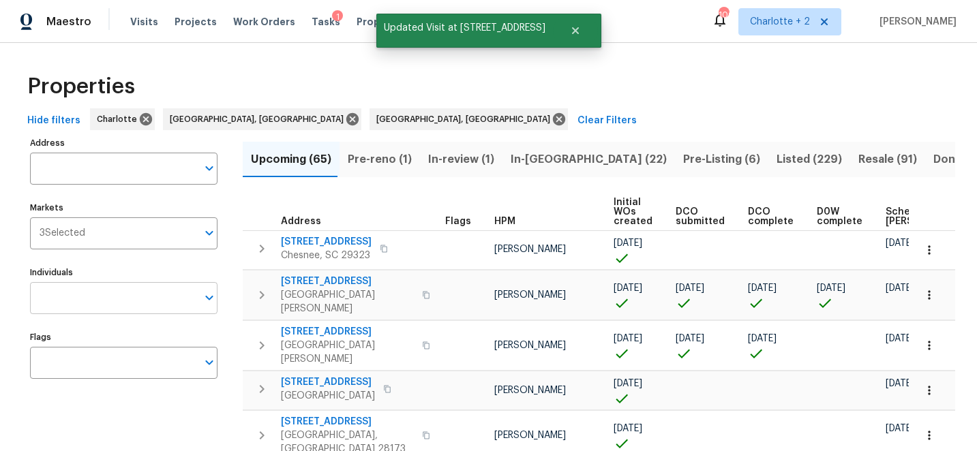
click at [95, 299] on input "Individuals" at bounding box center [113, 298] width 167 height 32
type input "terry"
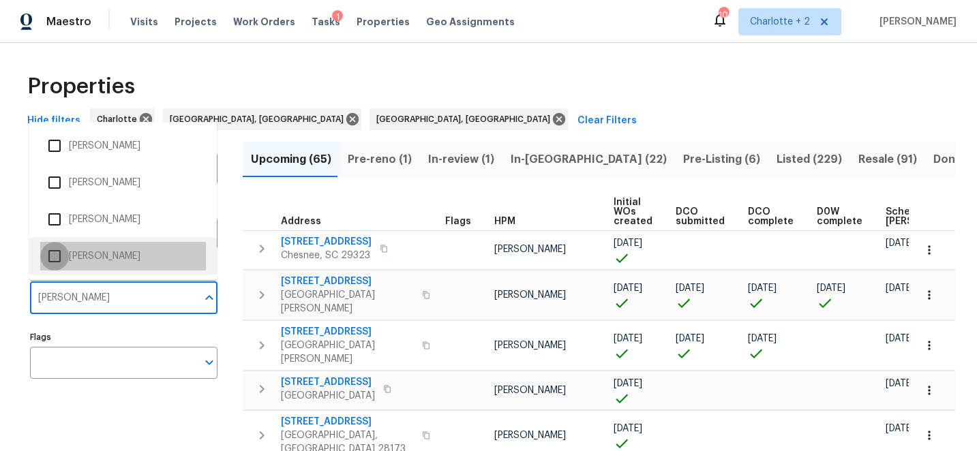
click at [55, 253] on input "checkbox" at bounding box center [54, 256] width 29 height 29
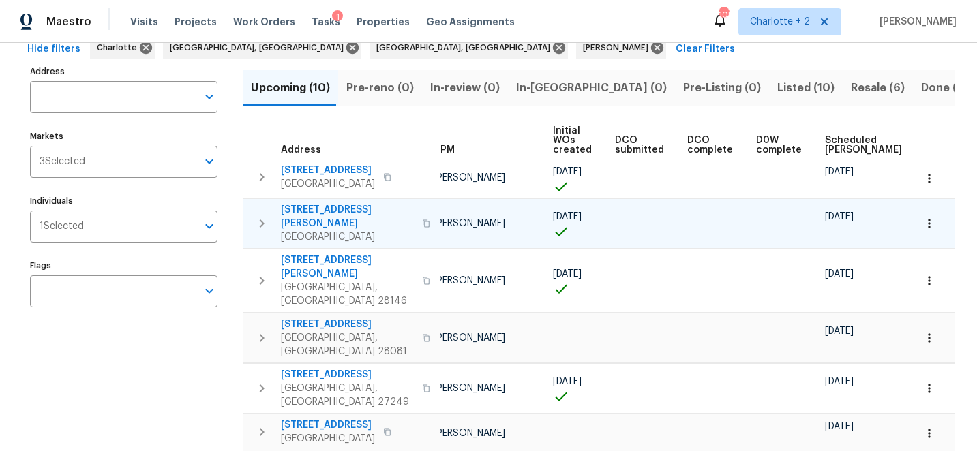
scroll to position [0, 57]
